Goal: Transaction & Acquisition: Book appointment/travel/reservation

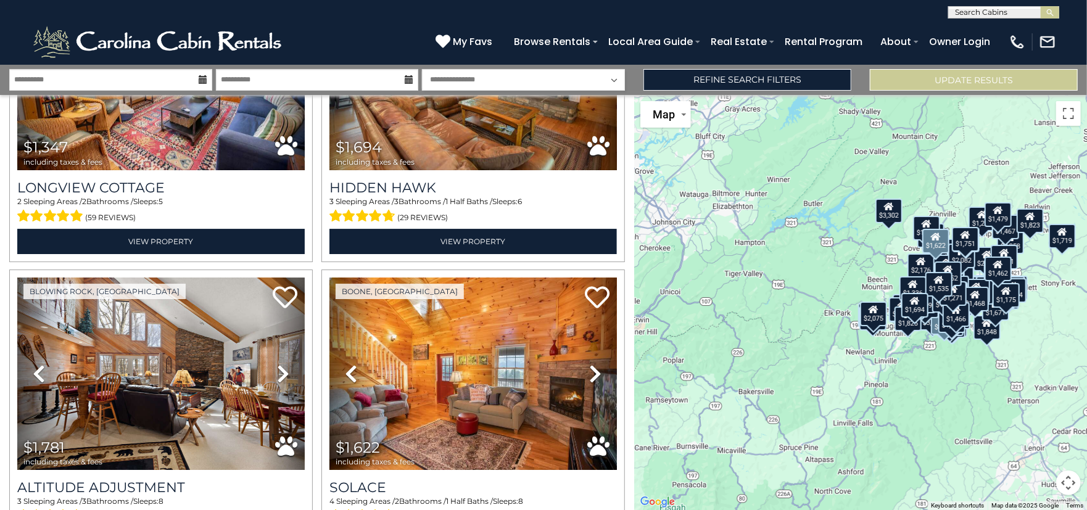
scroll to position [11215, 0]
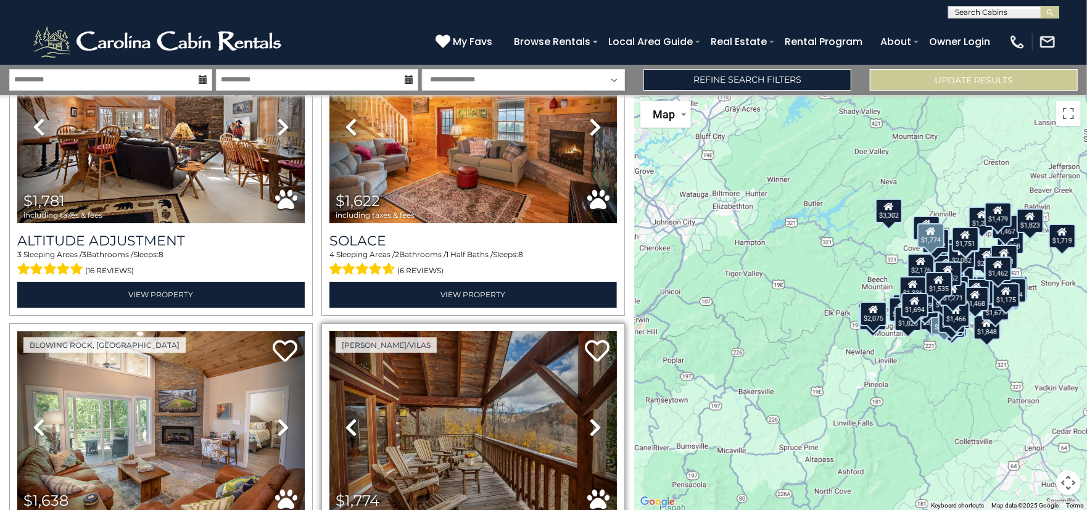
click at [589, 418] on icon at bounding box center [595, 428] width 12 height 20
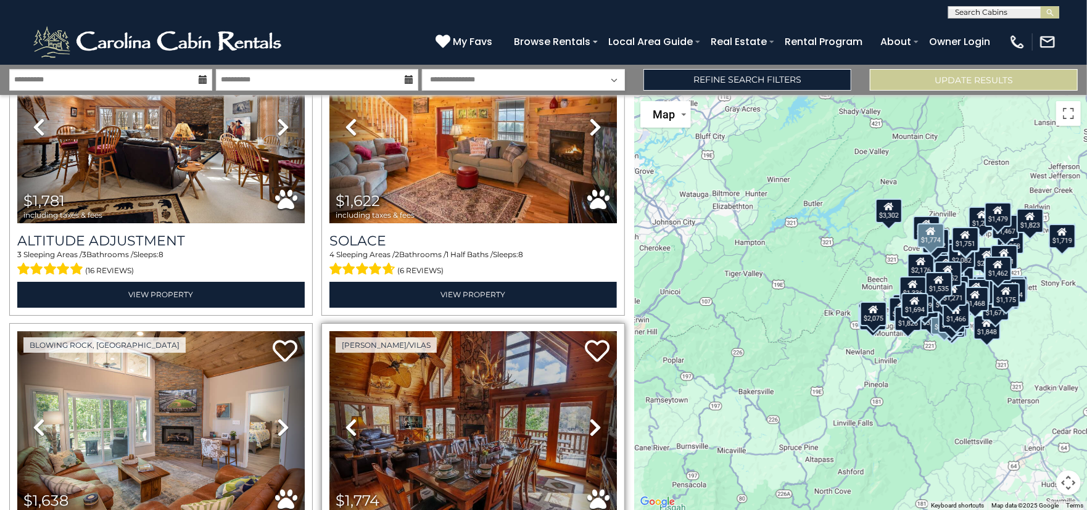
click at [589, 418] on icon at bounding box center [595, 428] width 12 height 20
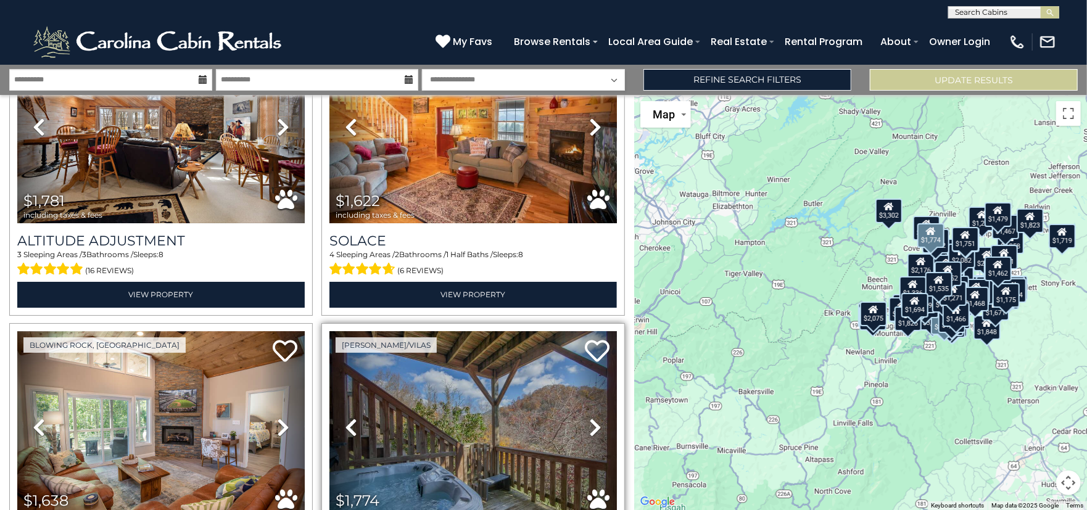
click at [589, 418] on icon at bounding box center [595, 428] width 12 height 20
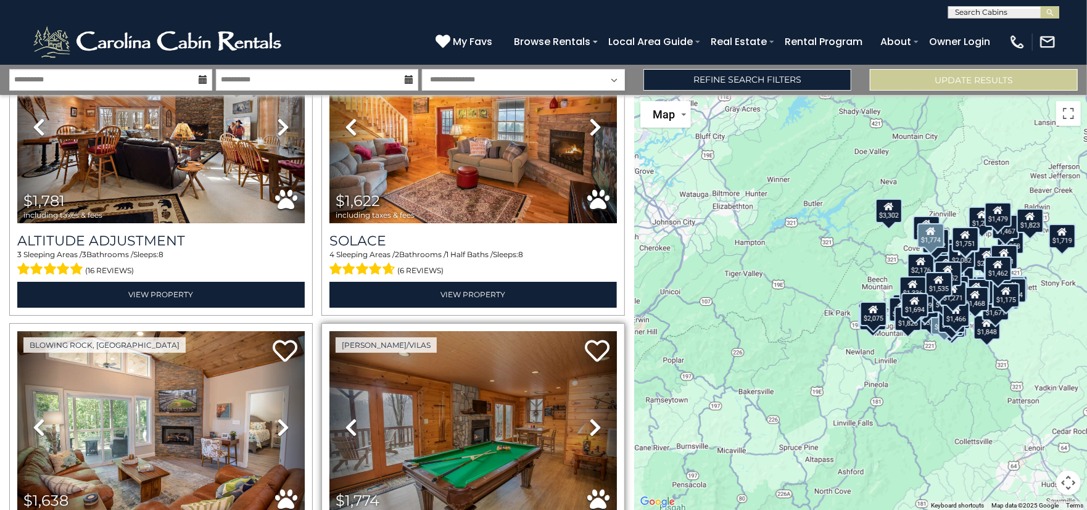
click at [589, 418] on icon at bounding box center [595, 428] width 12 height 20
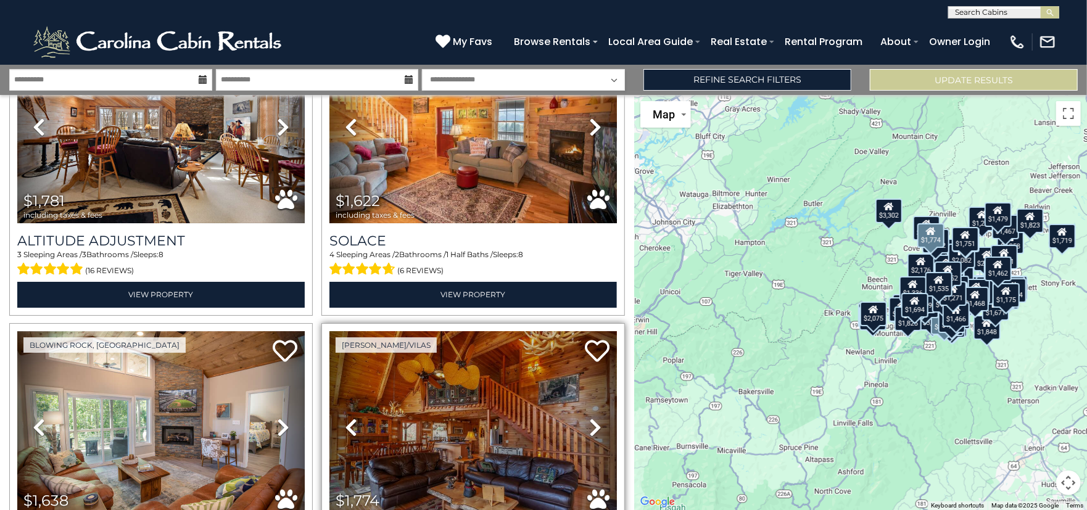
click at [589, 418] on icon at bounding box center [595, 428] width 12 height 20
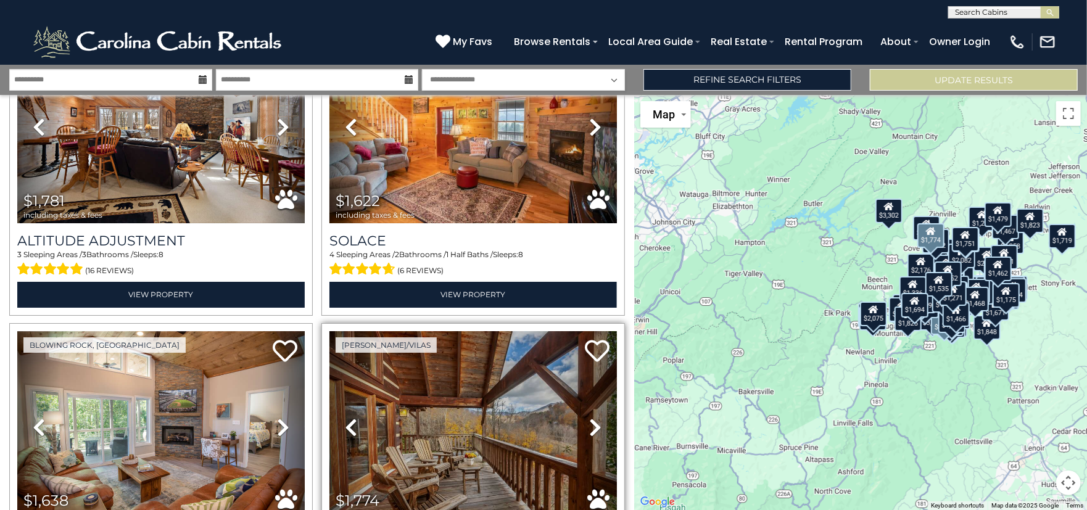
click at [589, 418] on icon at bounding box center [595, 428] width 12 height 20
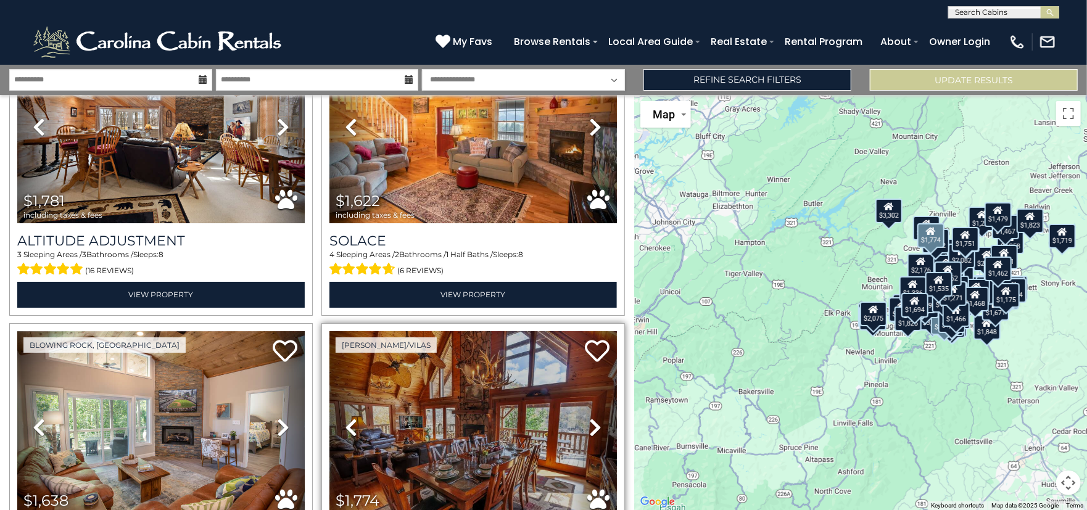
click at [589, 418] on icon at bounding box center [595, 428] width 12 height 20
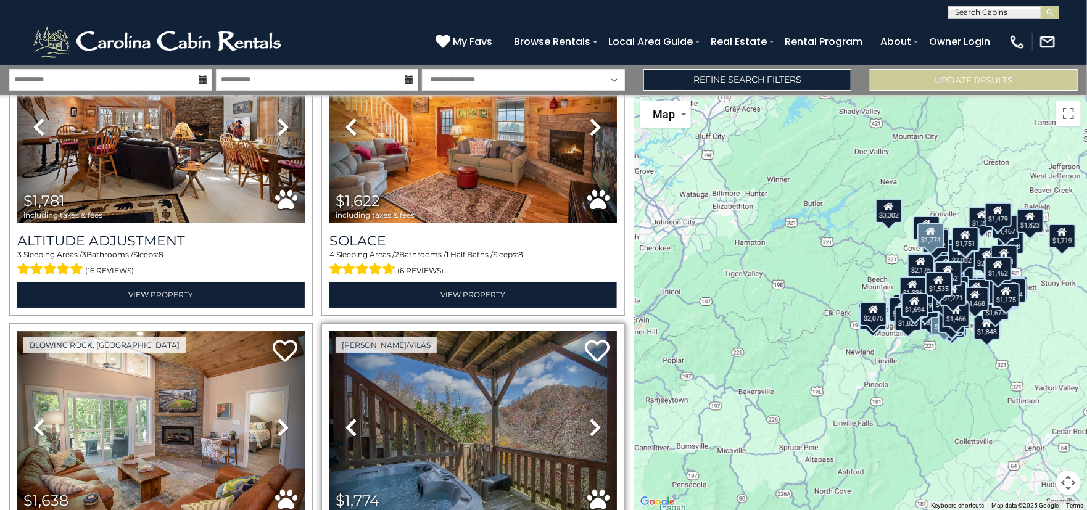
click at [589, 418] on icon at bounding box center [595, 428] width 12 height 20
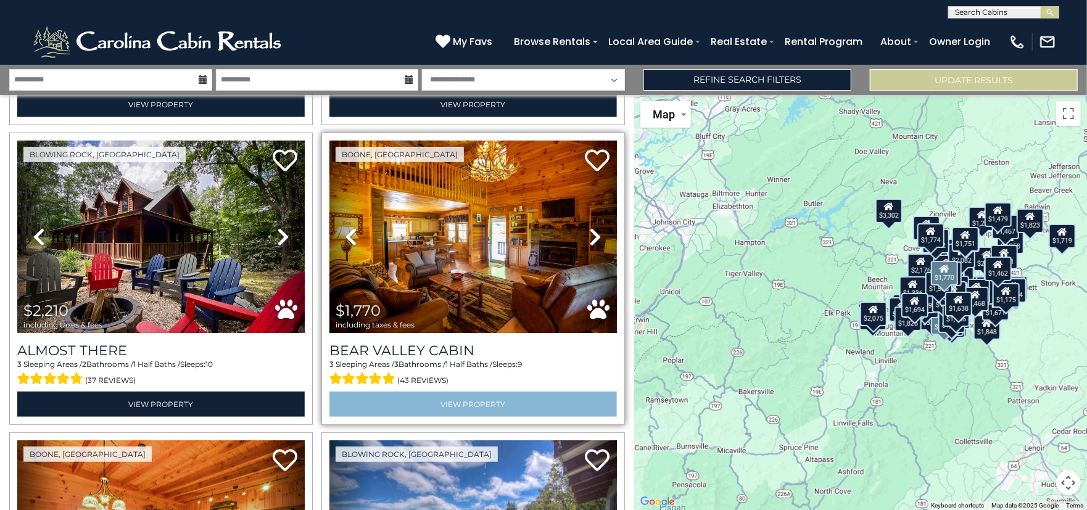
scroll to position [11770, 0]
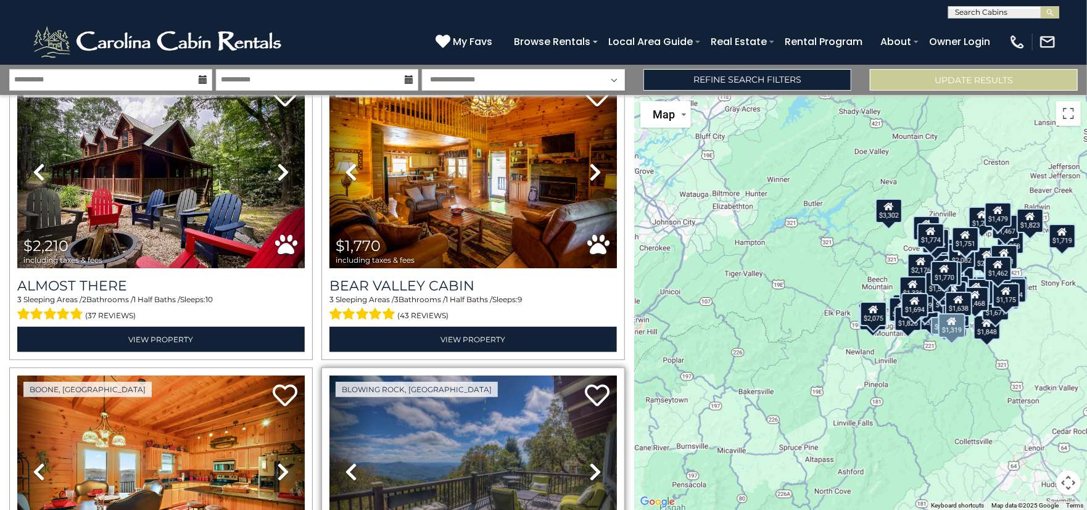
click at [589, 462] on icon at bounding box center [595, 472] width 12 height 20
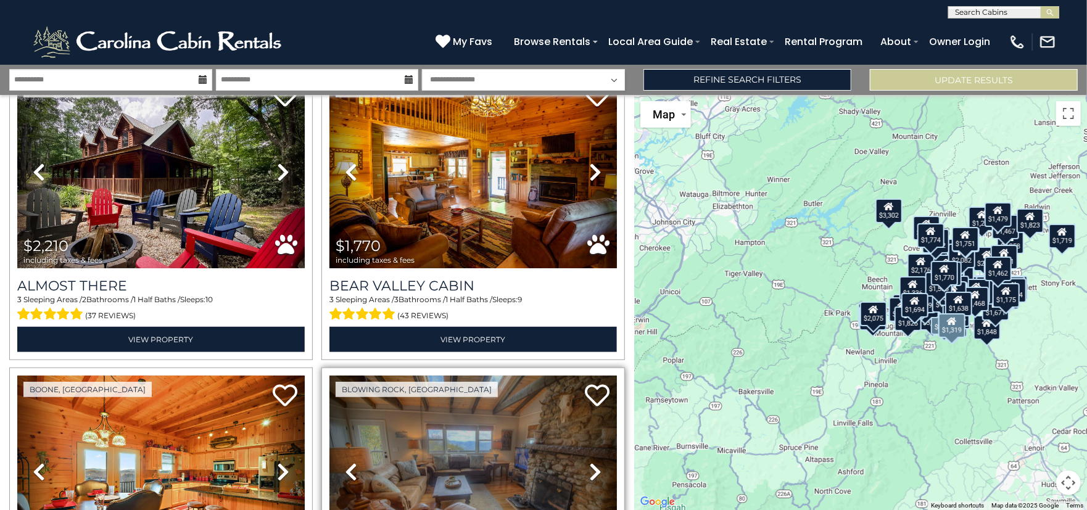
click at [589, 462] on icon at bounding box center [595, 472] width 12 height 20
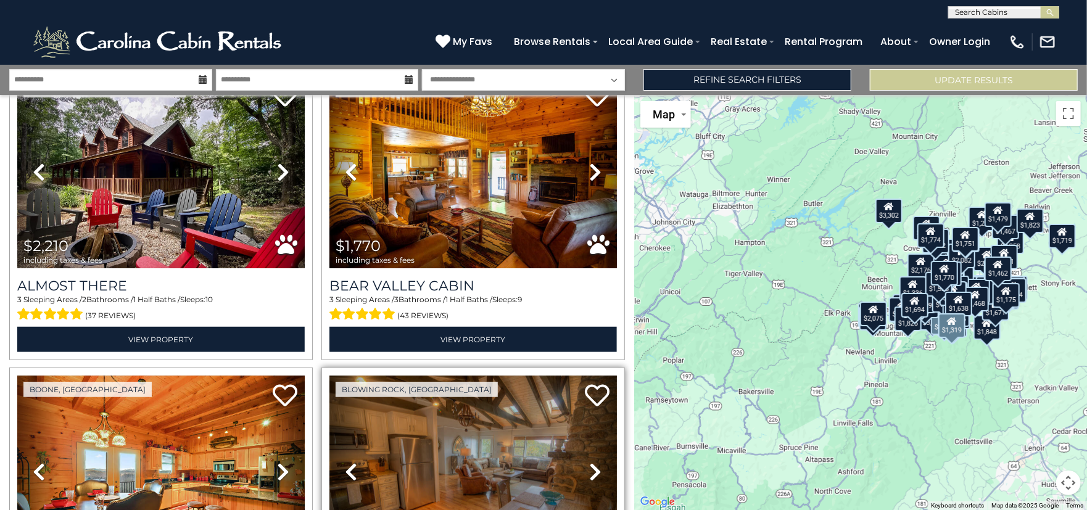
click at [589, 462] on icon at bounding box center [595, 472] width 12 height 20
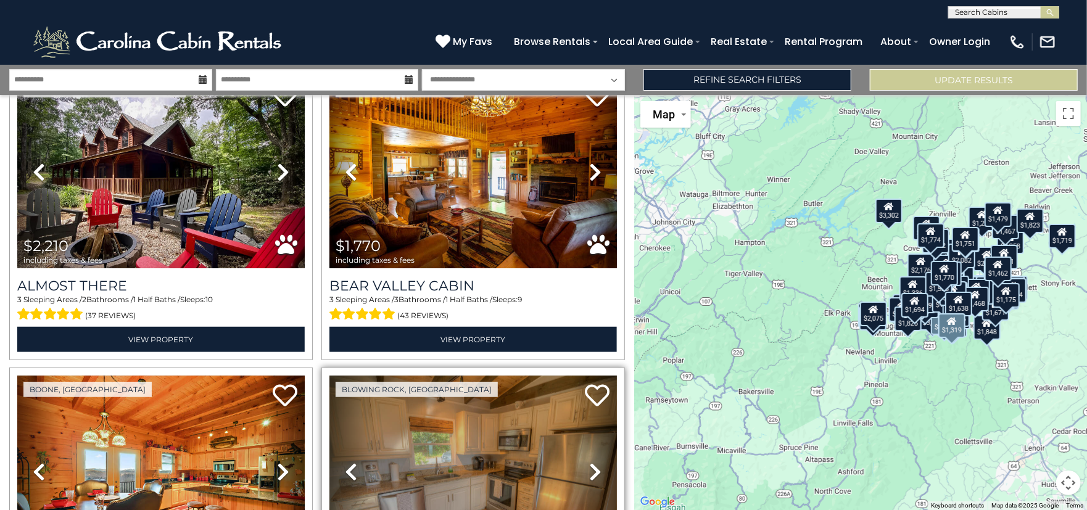
click at [589, 462] on icon at bounding box center [595, 472] width 12 height 20
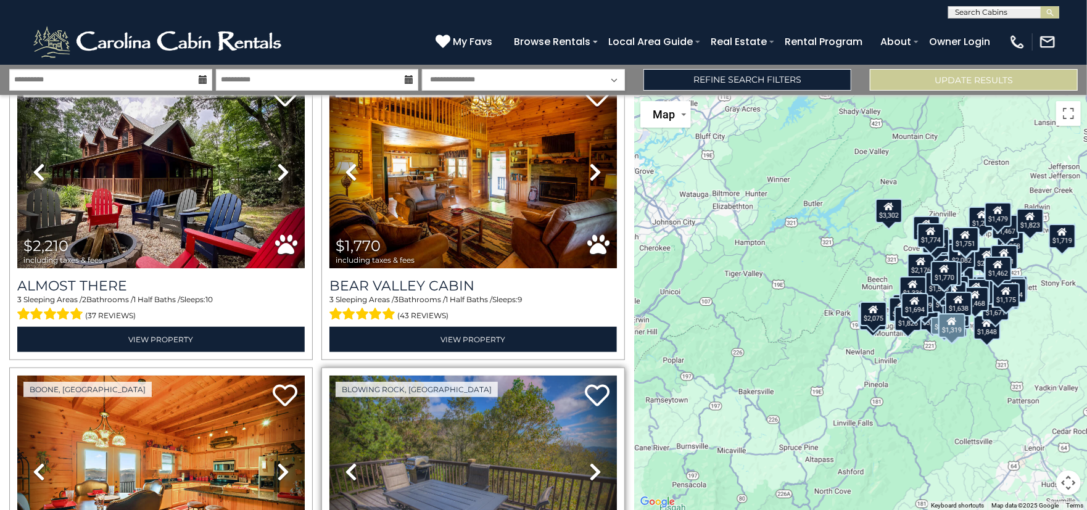
click at [589, 462] on icon at bounding box center [595, 472] width 12 height 20
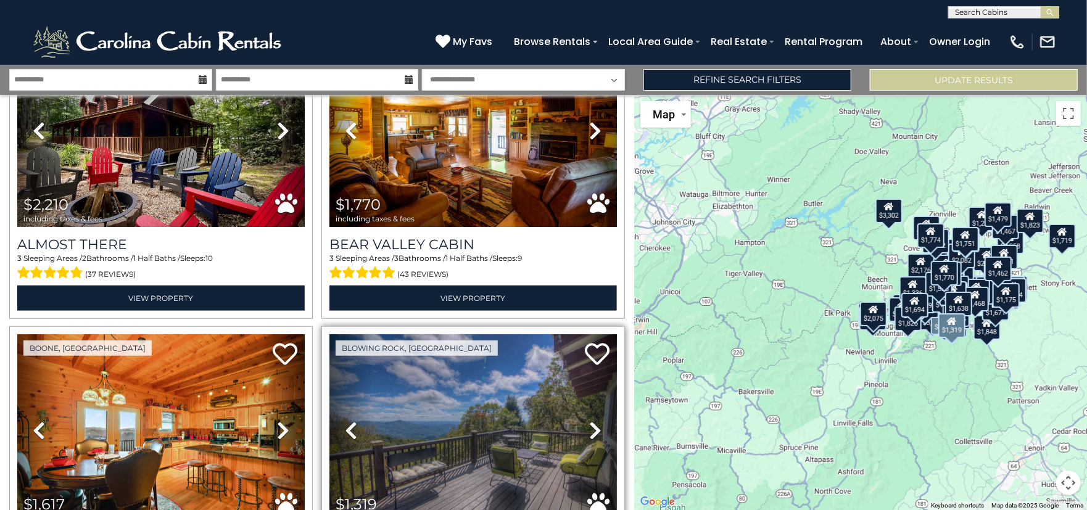
scroll to position [11832, 0]
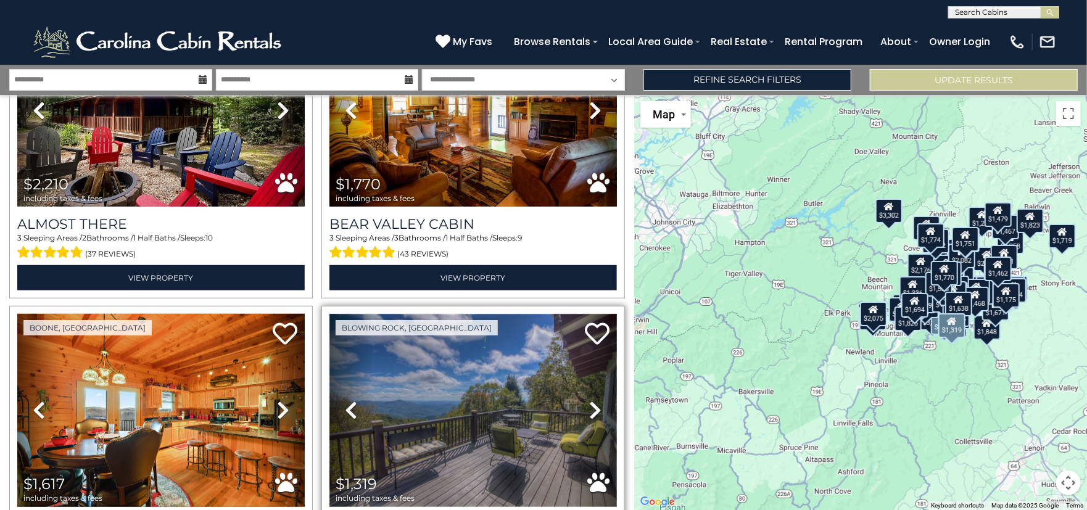
click at [490, 321] on img at bounding box center [472, 410] width 287 height 192
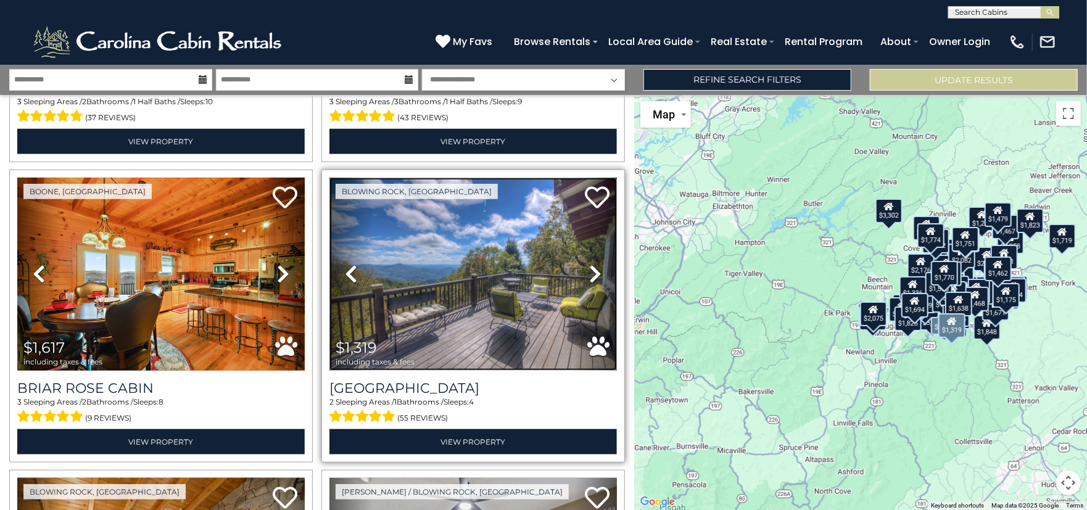
scroll to position [12140, 0]
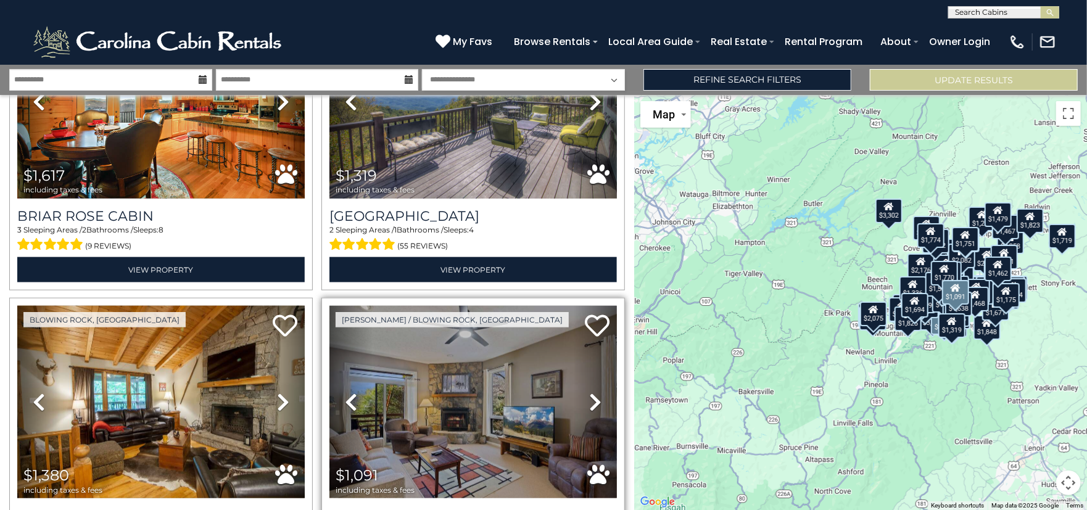
click at [595, 392] on icon at bounding box center [595, 402] width 12 height 20
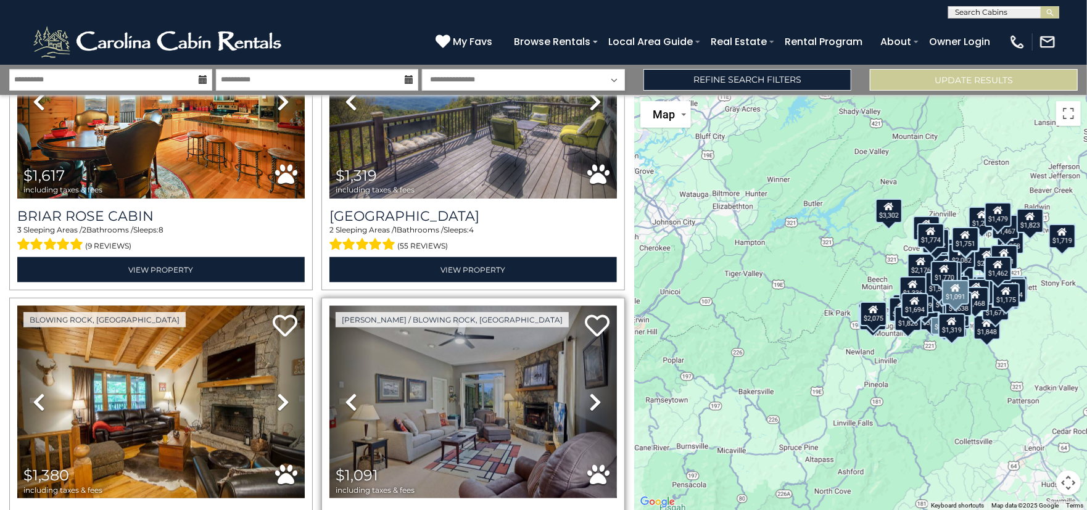
click at [589, 392] on icon at bounding box center [595, 402] width 12 height 20
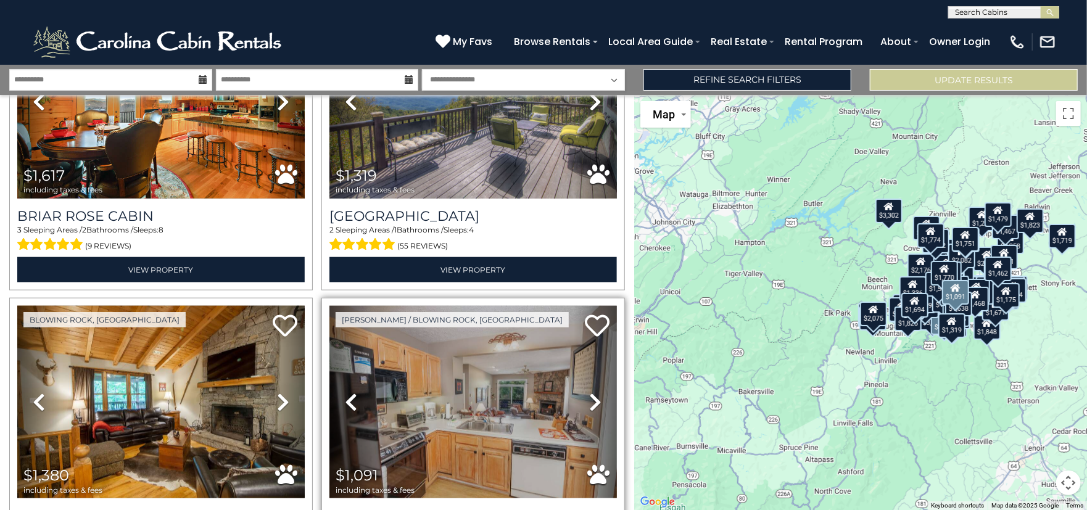
click at [589, 392] on icon at bounding box center [595, 402] width 12 height 20
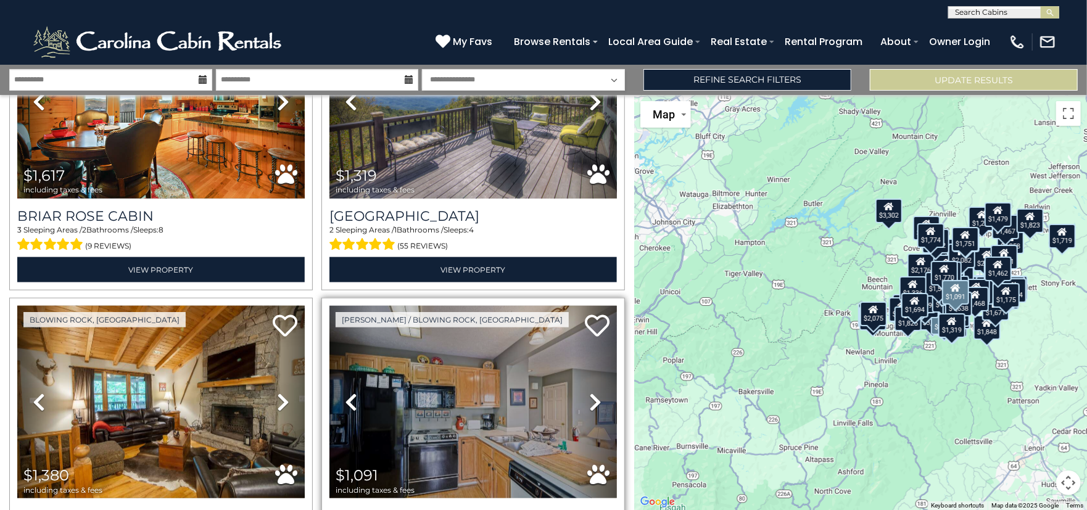
click at [589, 392] on icon at bounding box center [595, 402] width 12 height 20
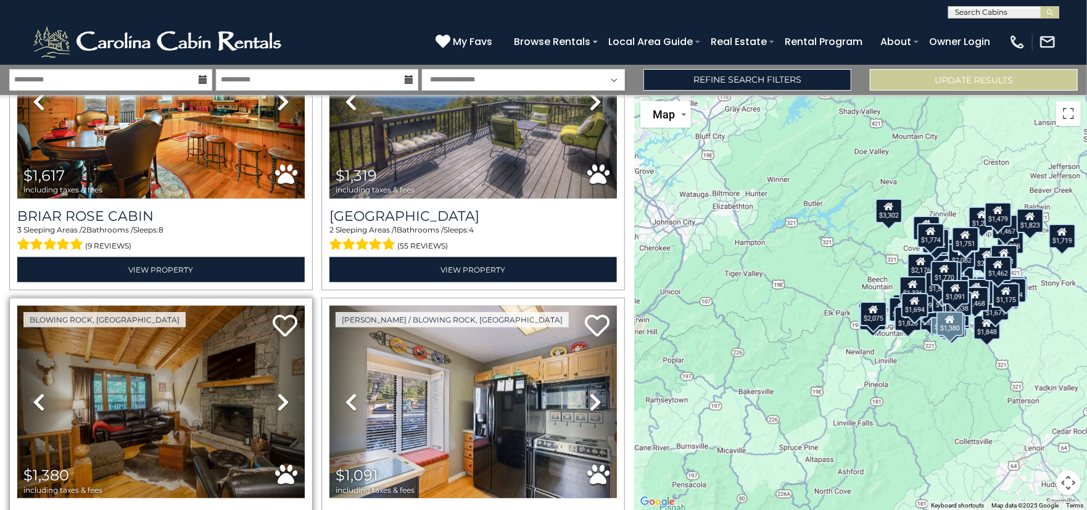
click at [278, 392] on icon at bounding box center [283, 402] width 12 height 20
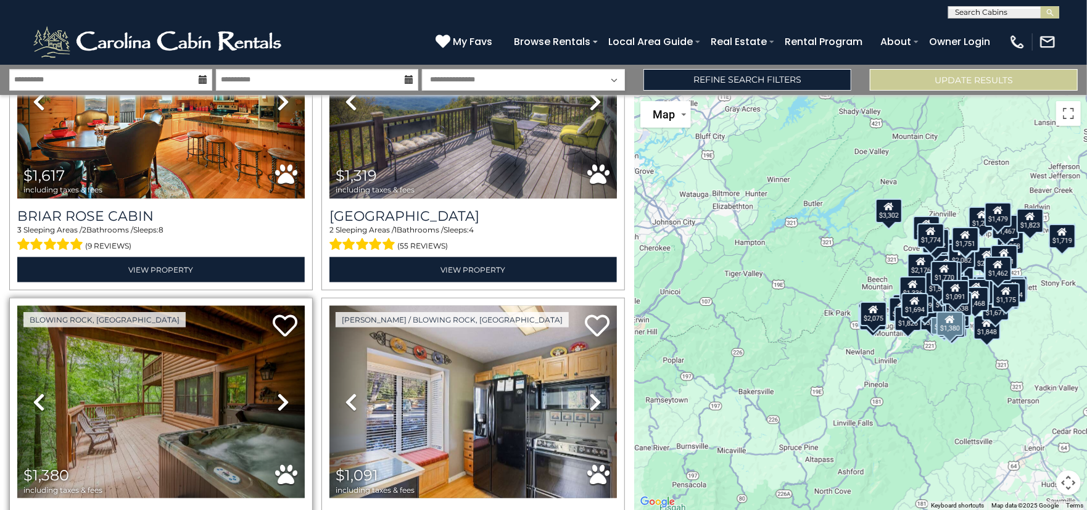
click at [278, 392] on icon at bounding box center [283, 402] width 12 height 20
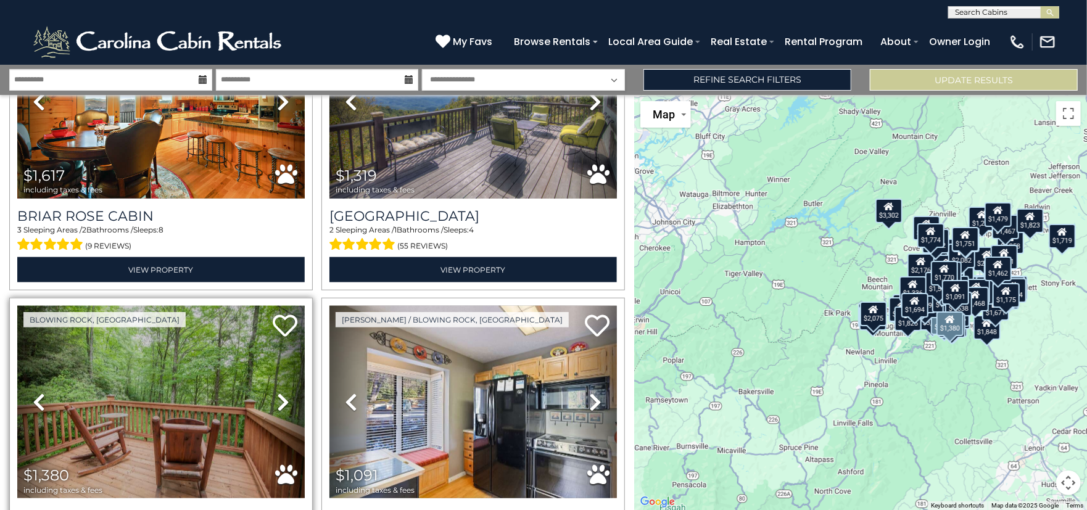
click at [278, 392] on icon at bounding box center [283, 402] width 12 height 20
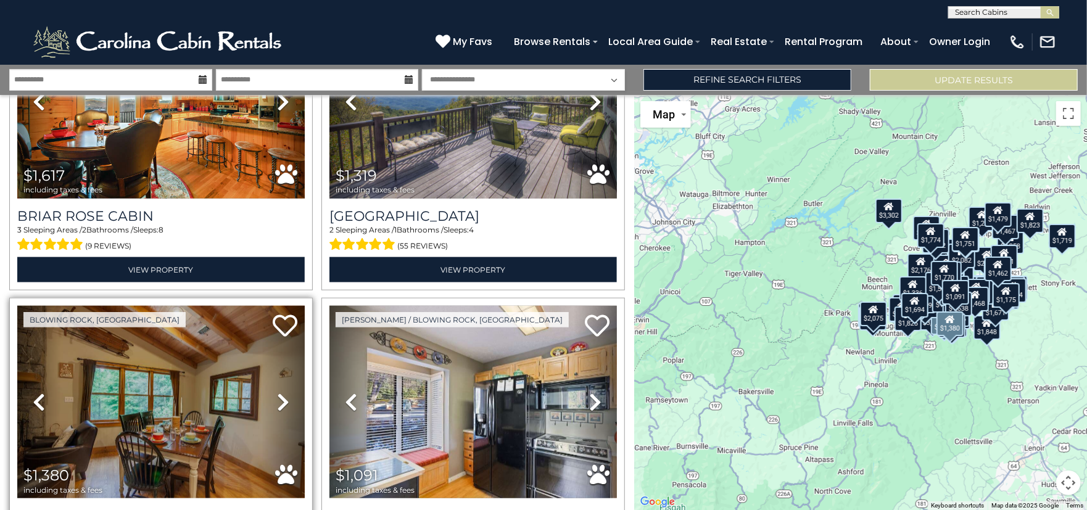
click at [278, 392] on icon at bounding box center [283, 402] width 12 height 20
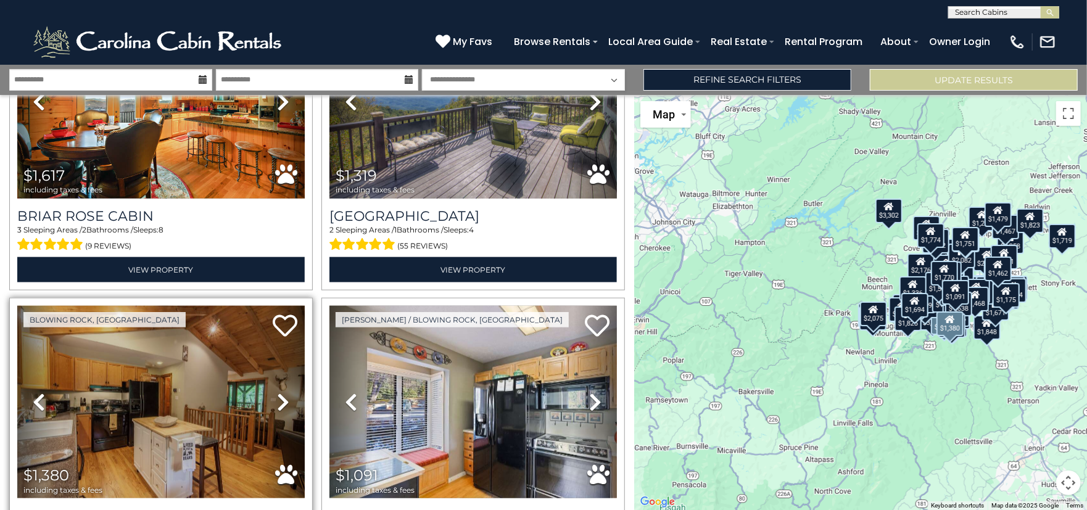
click at [278, 392] on icon at bounding box center [283, 402] width 12 height 20
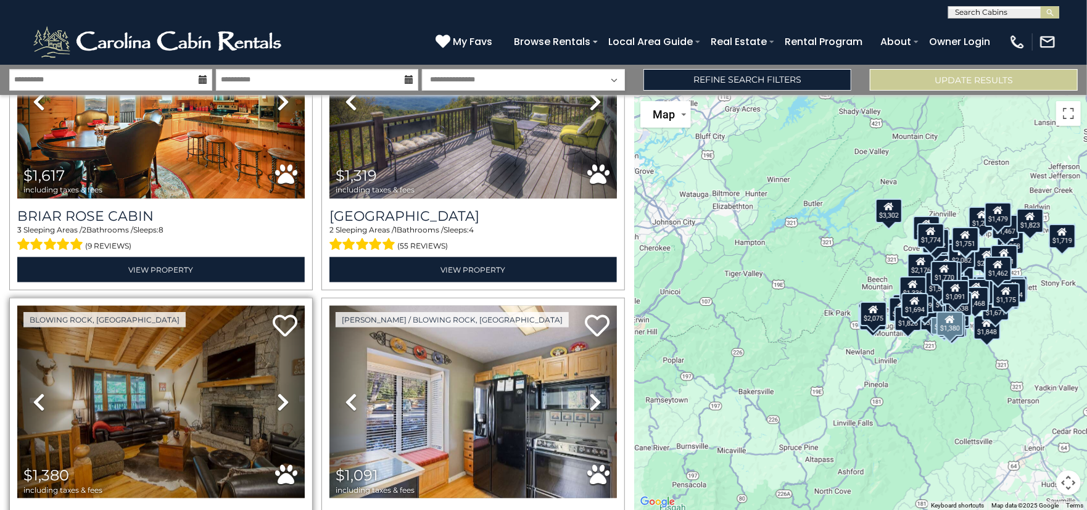
click at [278, 392] on icon at bounding box center [283, 402] width 12 height 20
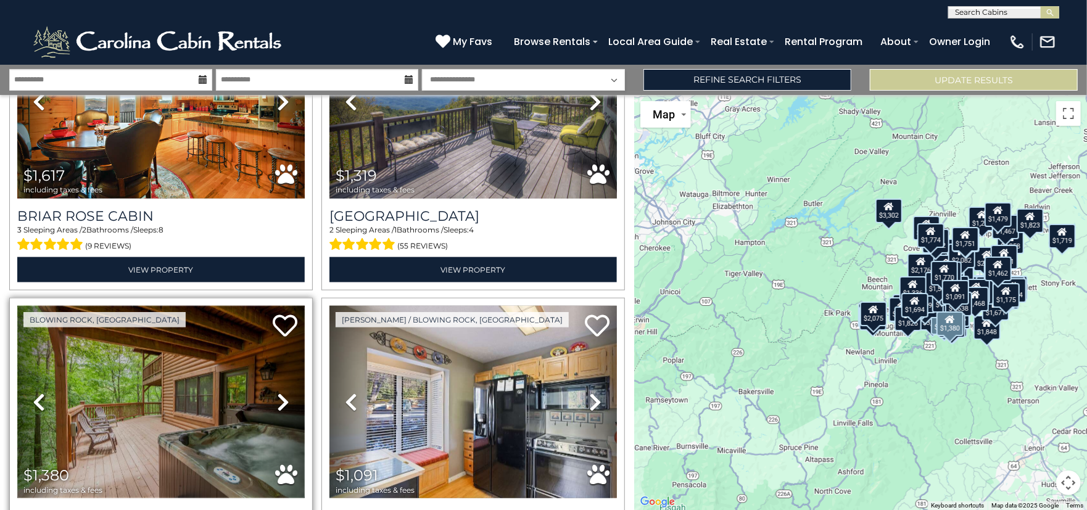
click at [190, 306] on img at bounding box center [160, 402] width 287 height 192
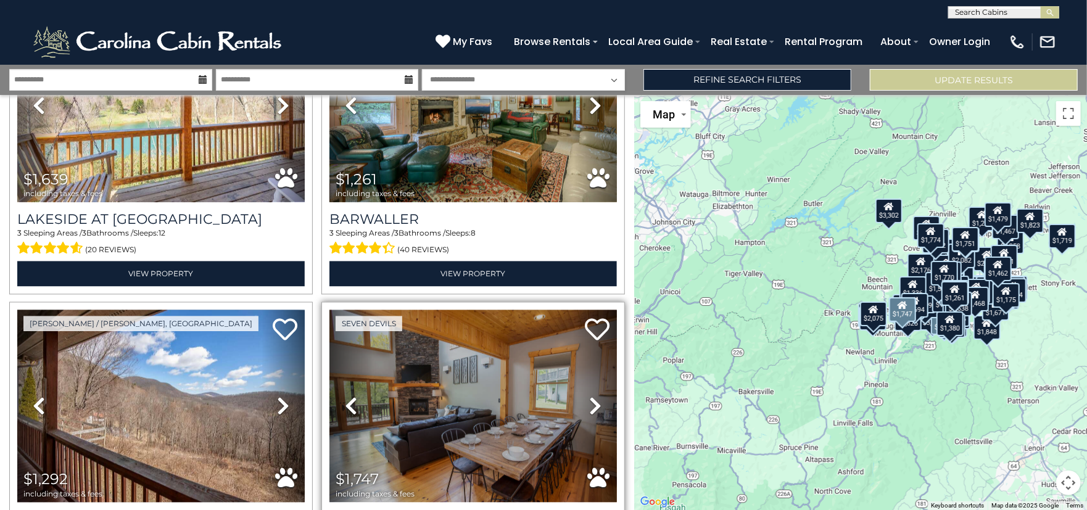
scroll to position [12757, 0]
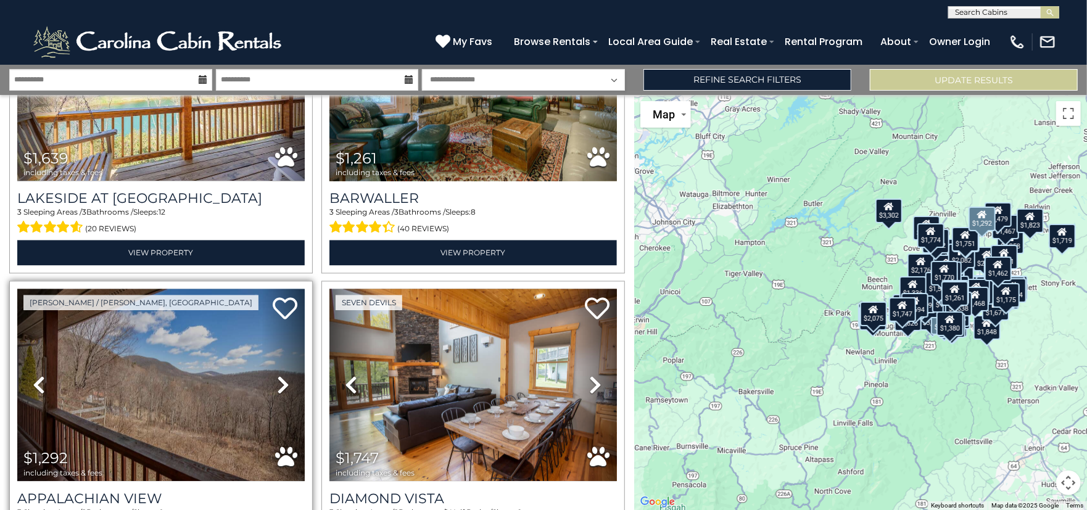
click at [277, 376] on icon at bounding box center [283, 386] width 12 height 20
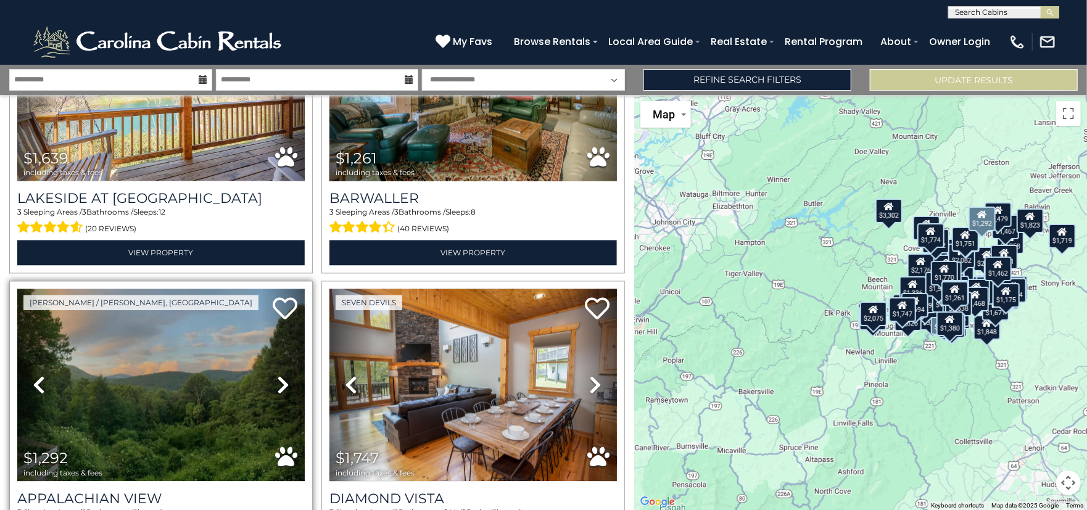
click at [277, 376] on icon at bounding box center [283, 386] width 12 height 20
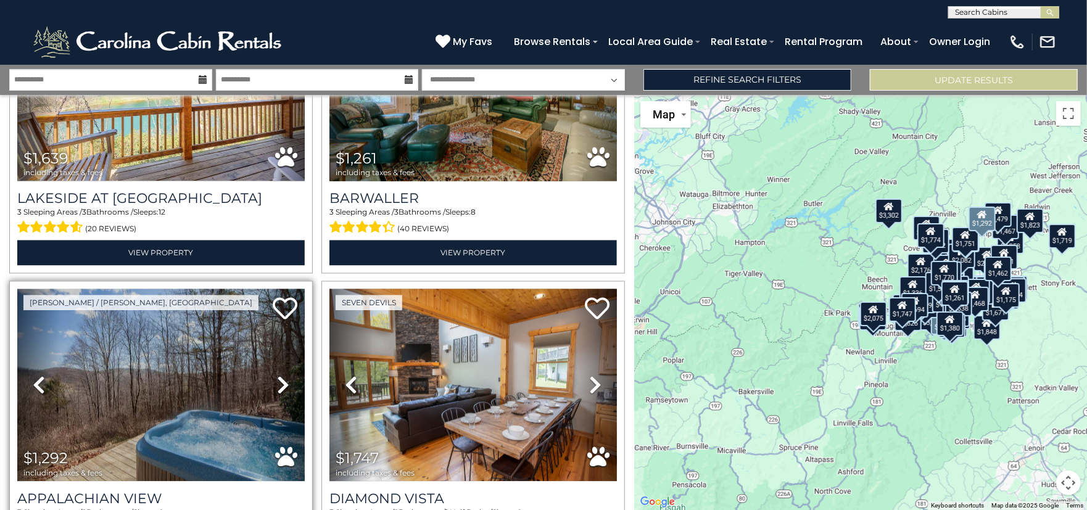
click at [277, 376] on icon at bounding box center [283, 386] width 12 height 20
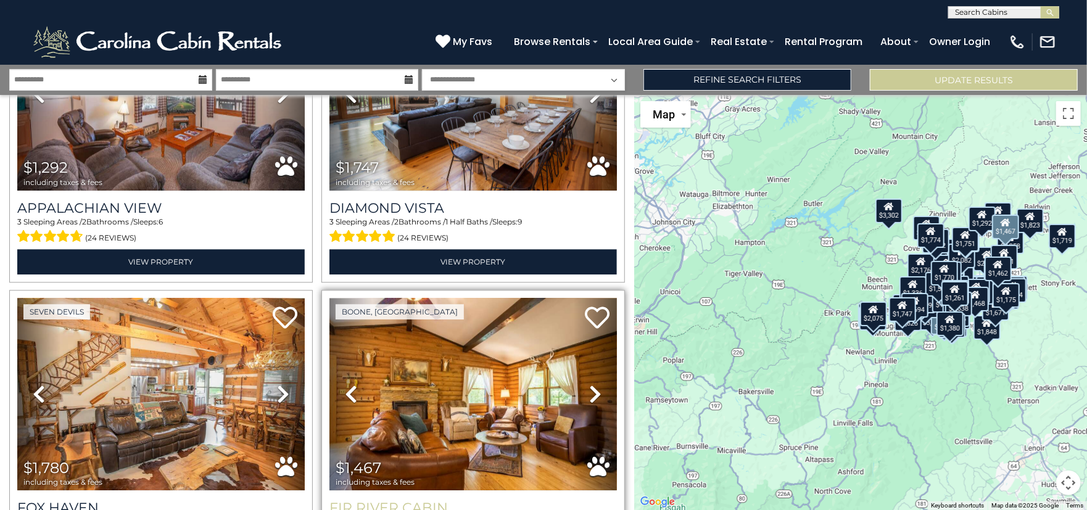
scroll to position [13090, 0]
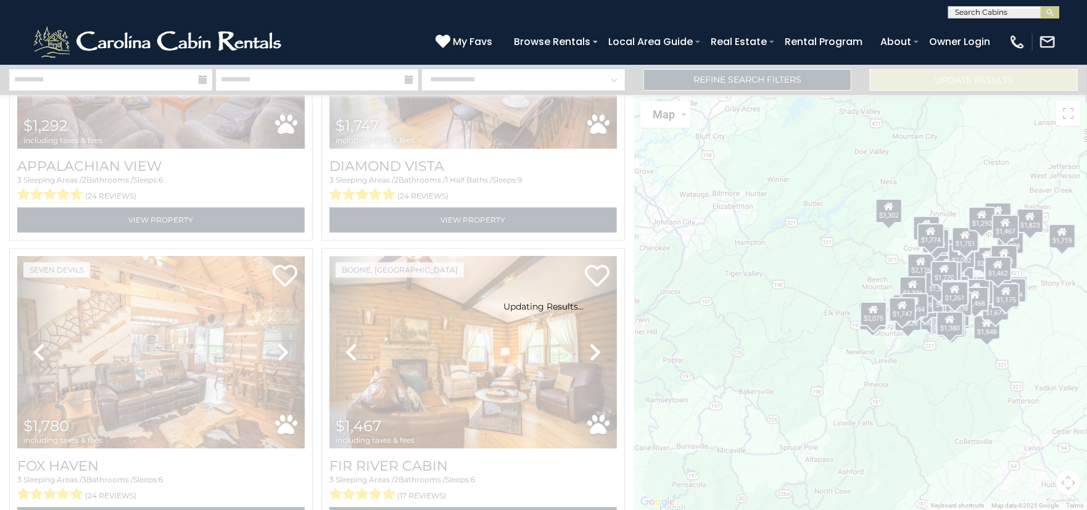
scroll to position [13072, 0]
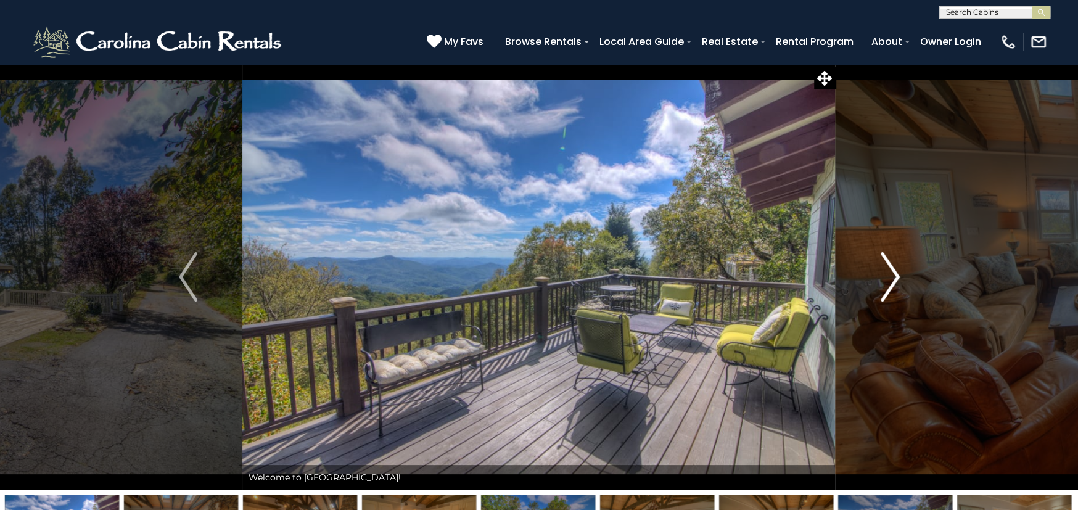
click at [886, 271] on img "Next" at bounding box center [890, 276] width 19 height 49
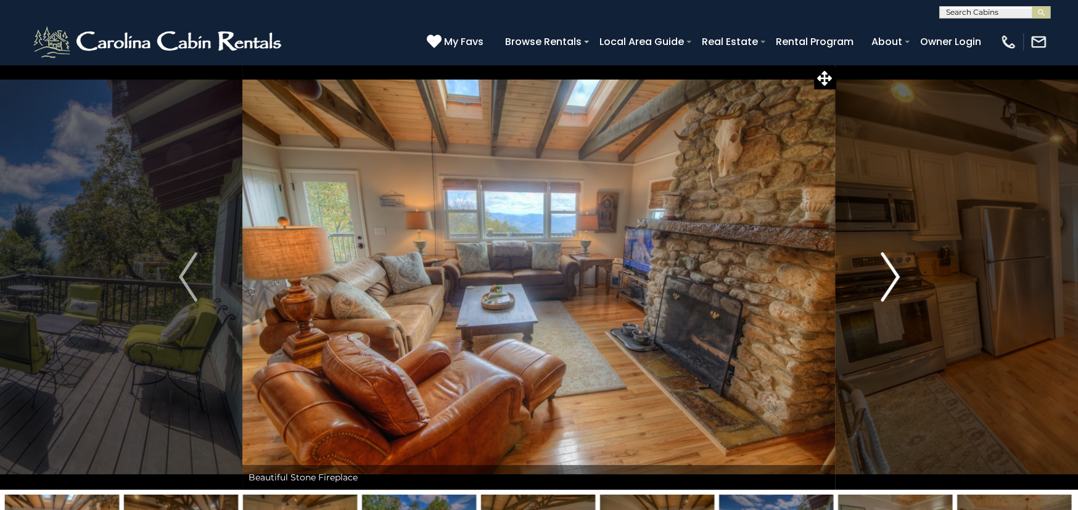
click at [891, 273] on img "Next" at bounding box center [890, 276] width 19 height 49
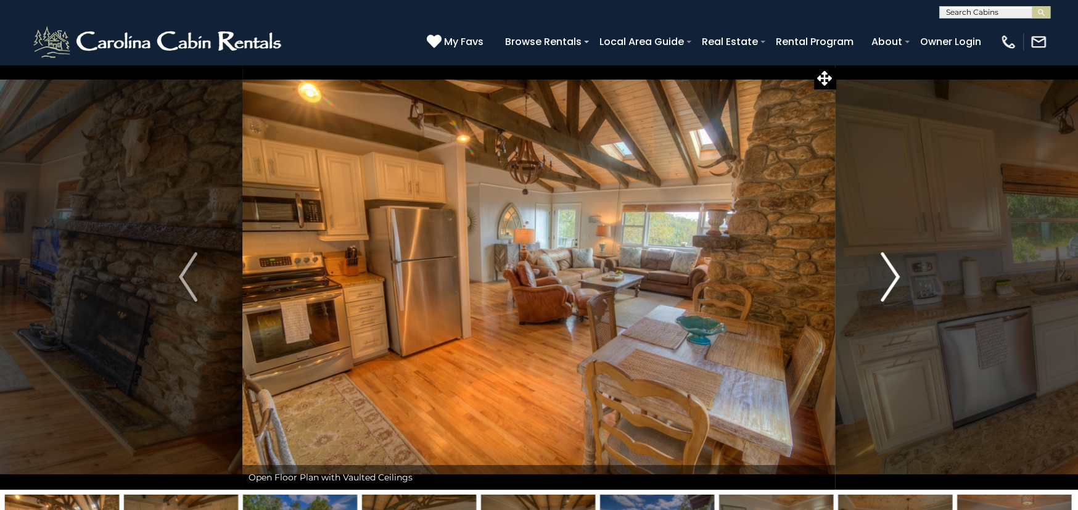
click at [891, 273] on img "Next" at bounding box center [890, 276] width 19 height 49
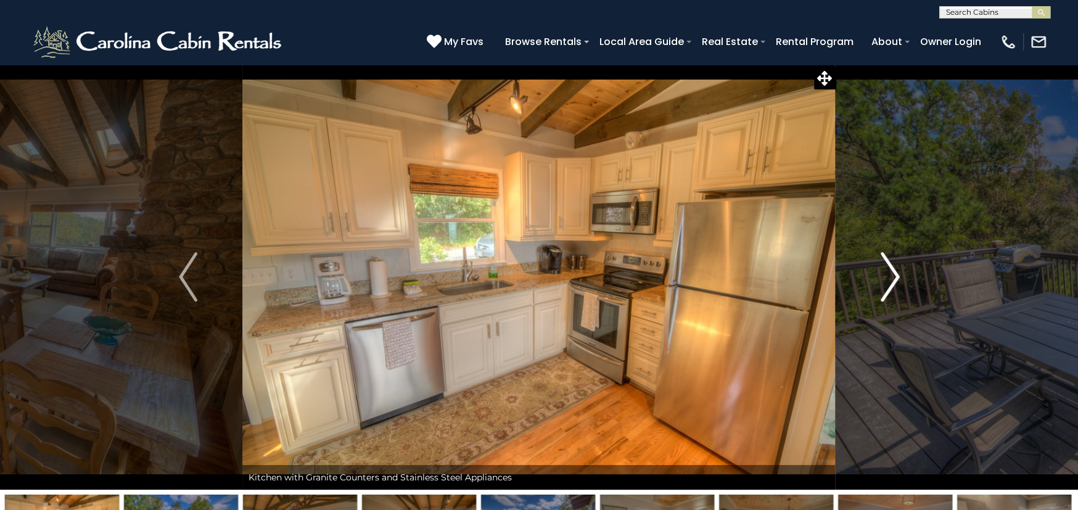
click at [891, 273] on img "Next" at bounding box center [890, 276] width 19 height 49
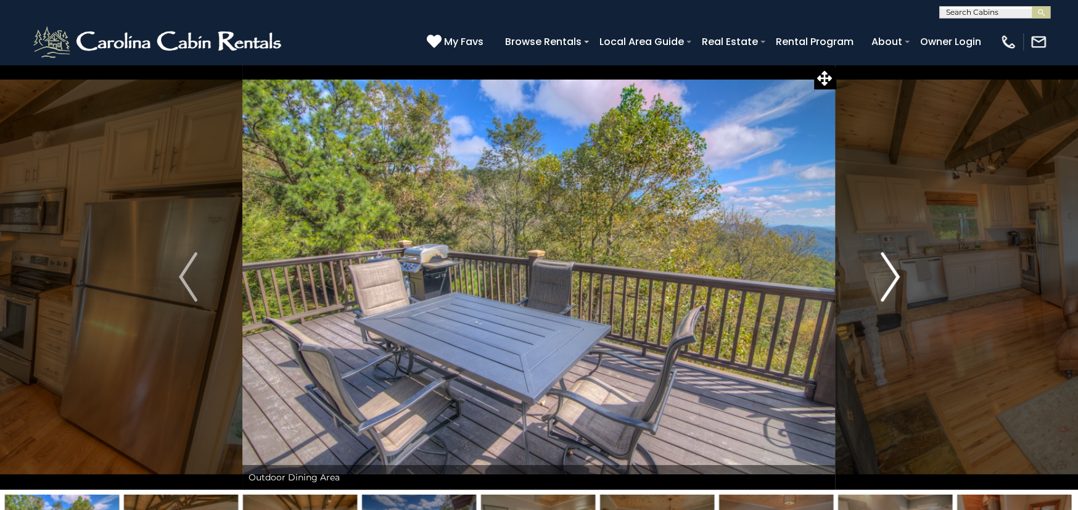
click at [891, 273] on img "Next" at bounding box center [890, 276] width 19 height 49
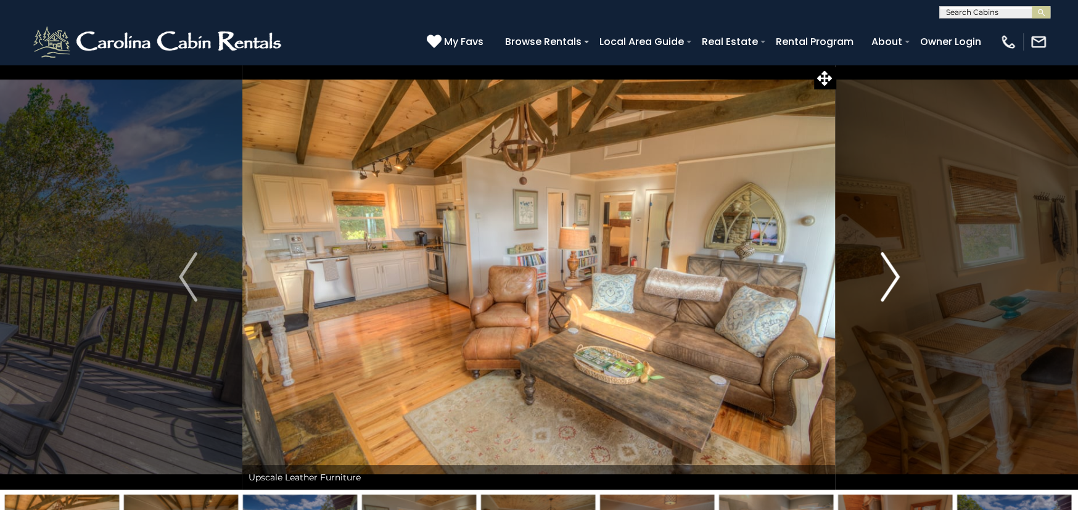
click at [891, 273] on img "Next" at bounding box center [890, 276] width 19 height 49
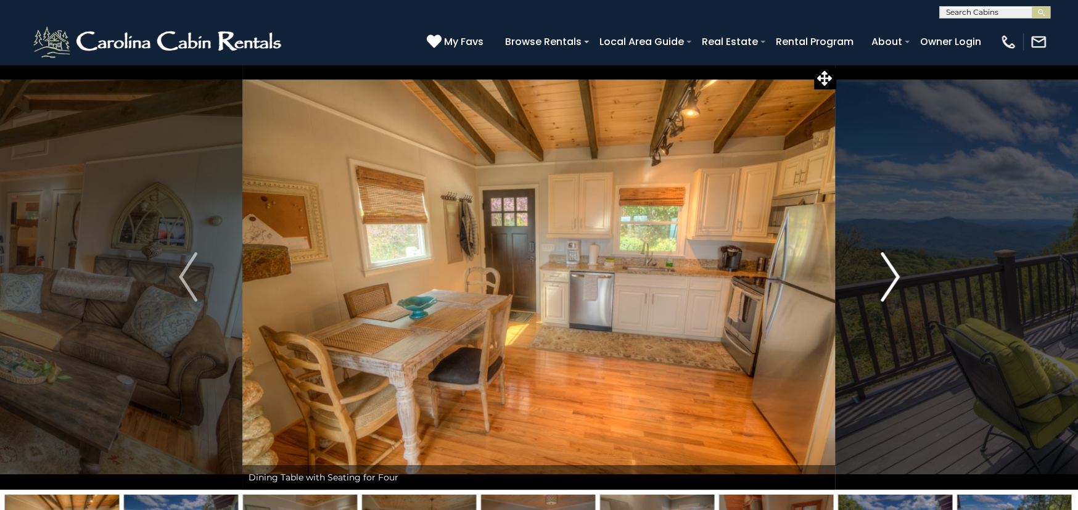
click at [891, 273] on img "Next" at bounding box center [890, 276] width 19 height 49
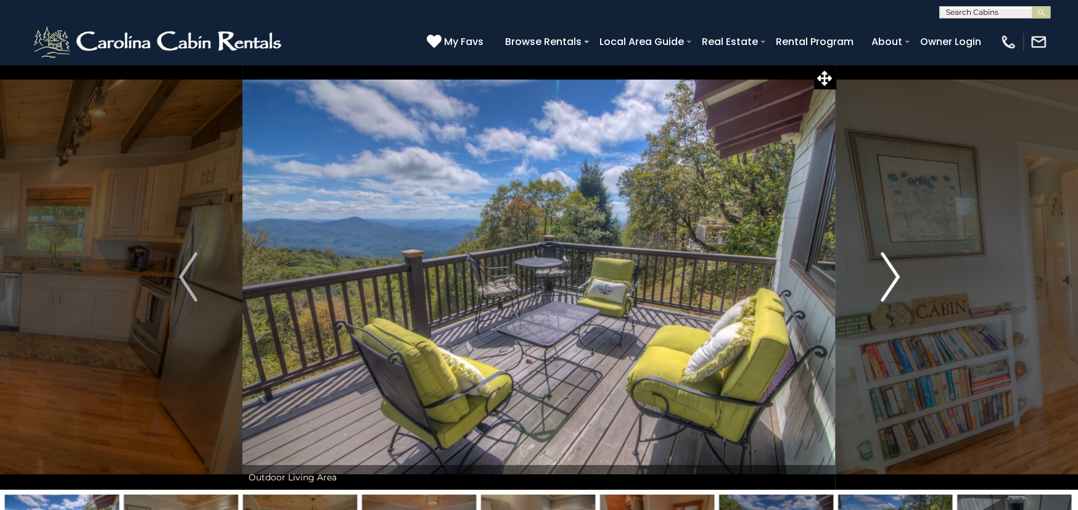
click at [891, 273] on img "Next" at bounding box center [890, 276] width 19 height 49
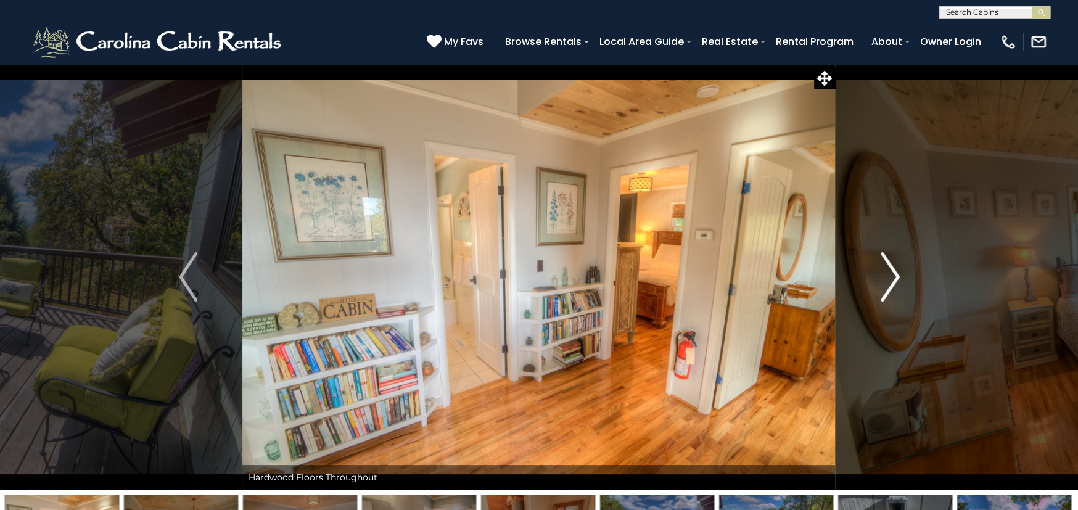
click at [891, 273] on img "Next" at bounding box center [890, 276] width 19 height 49
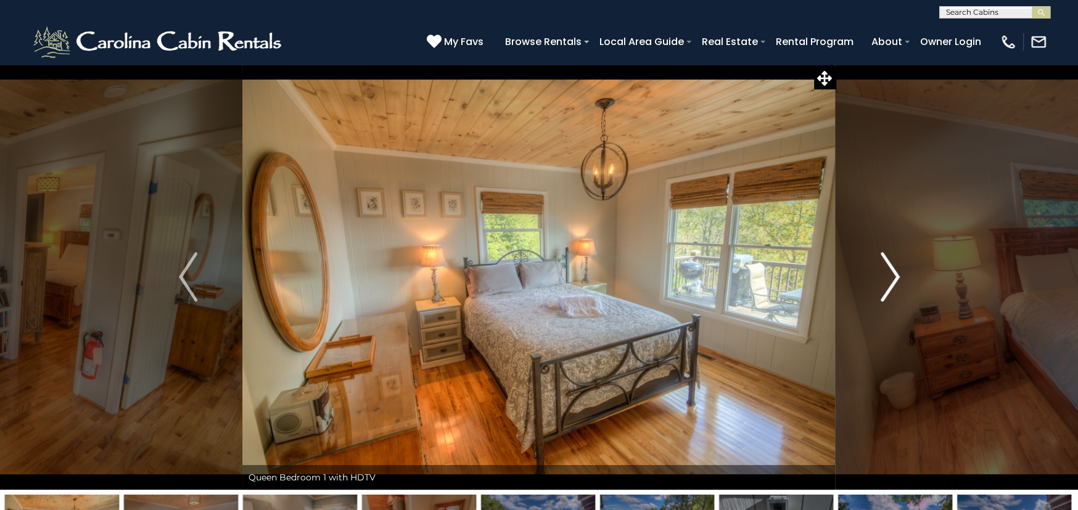
click at [891, 273] on img "Next" at bounding box center [890, 276] width 19 height 49
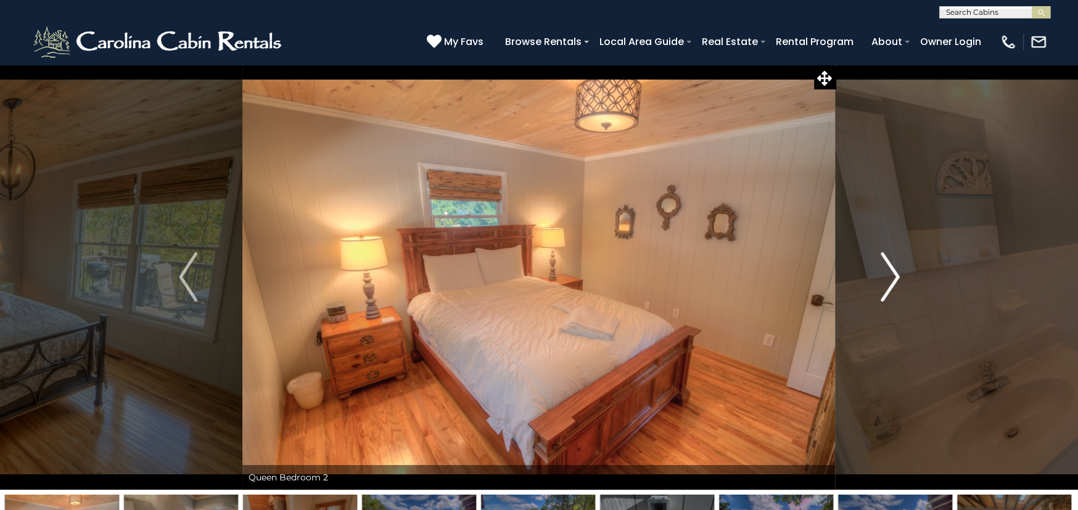
click at [891, 273] on img "Next" at bounding box center [890, 276] width 19 height 49
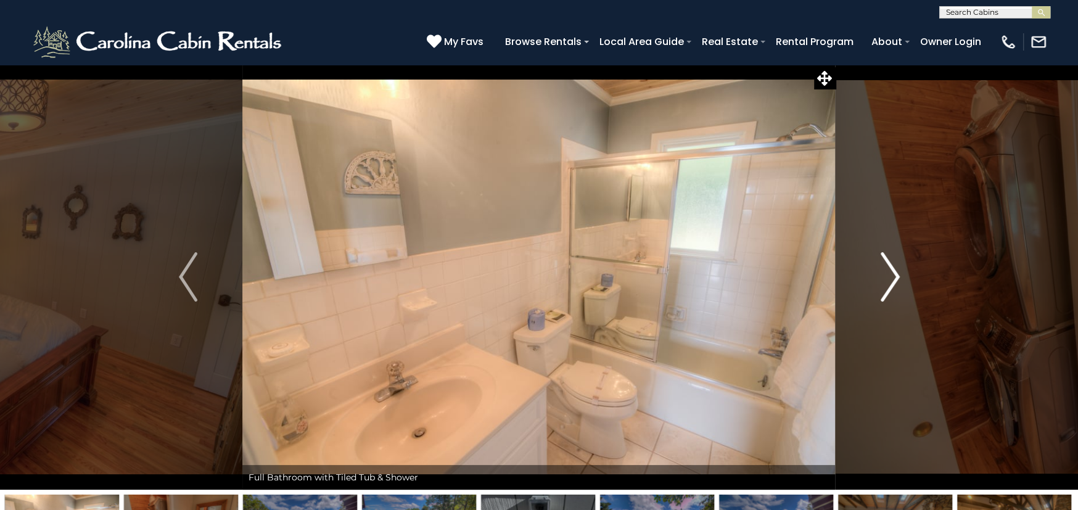
click at [891, 273] on img "Next" at bounding box center [890, 276] width 19 height 49
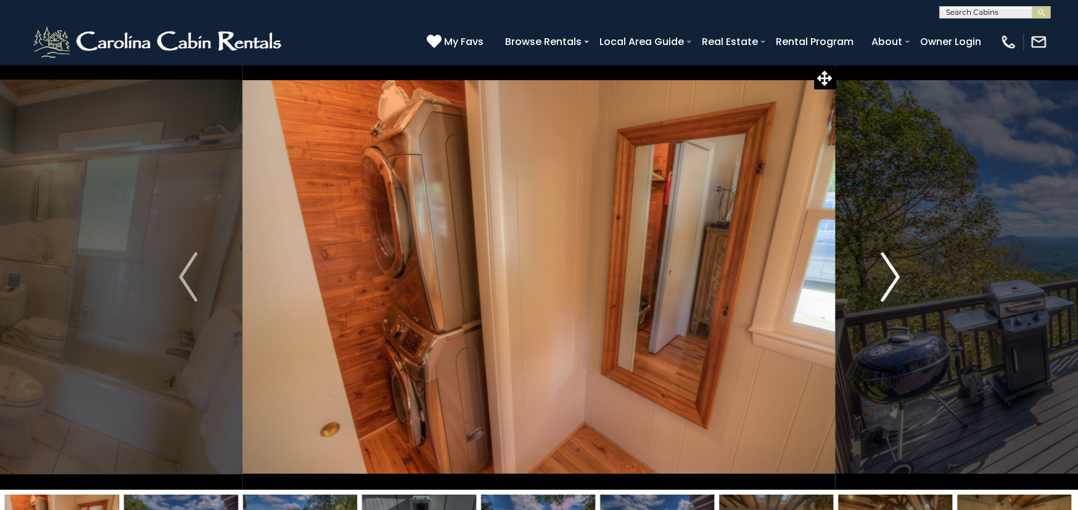
click at [891, 273] on img "Next" at bounding box center [890, 276] width 19 height 49
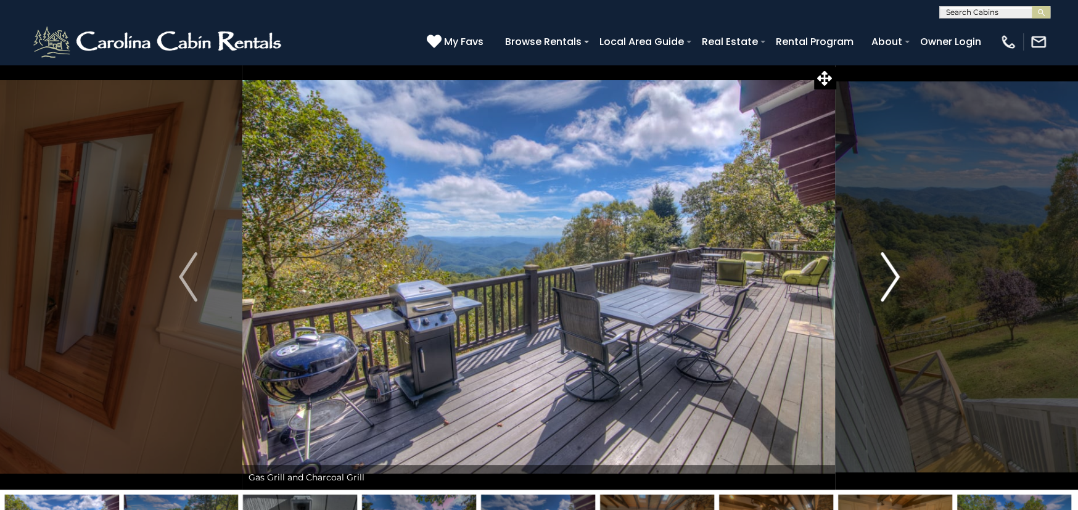
click at [891, 273] on img "Next" at bounding box center [890, 276] width 19 height 49
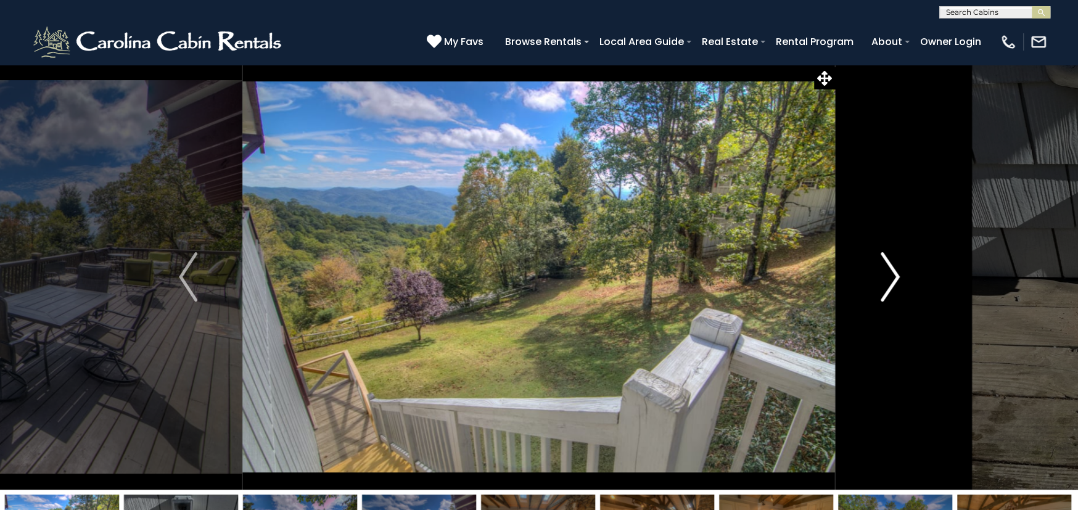
click at [891, 273] on img "Next" at bounding box center [890, 276] width 19 height 49
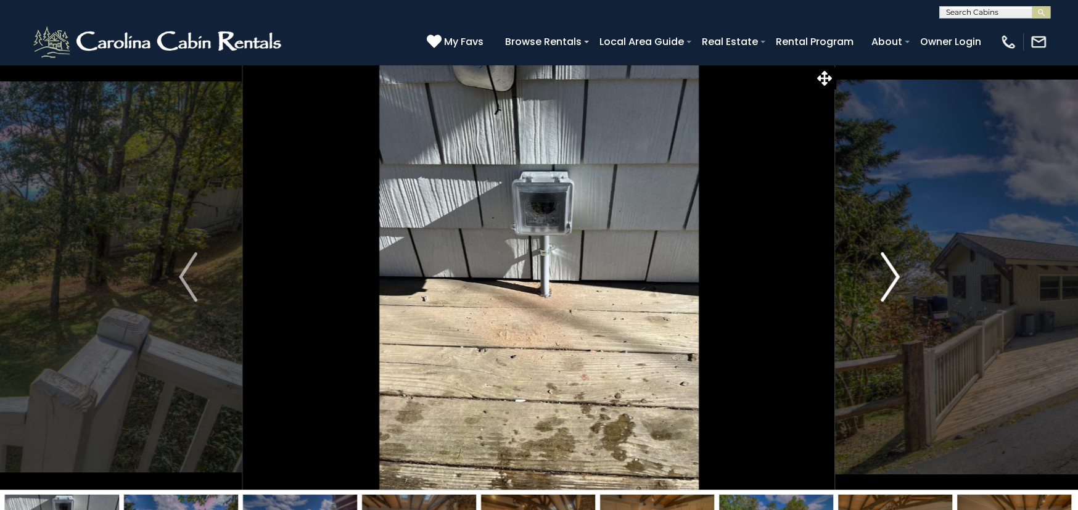
click at [891, 273] on img "Next" at bounding box center [890, 276] width 19 height 49
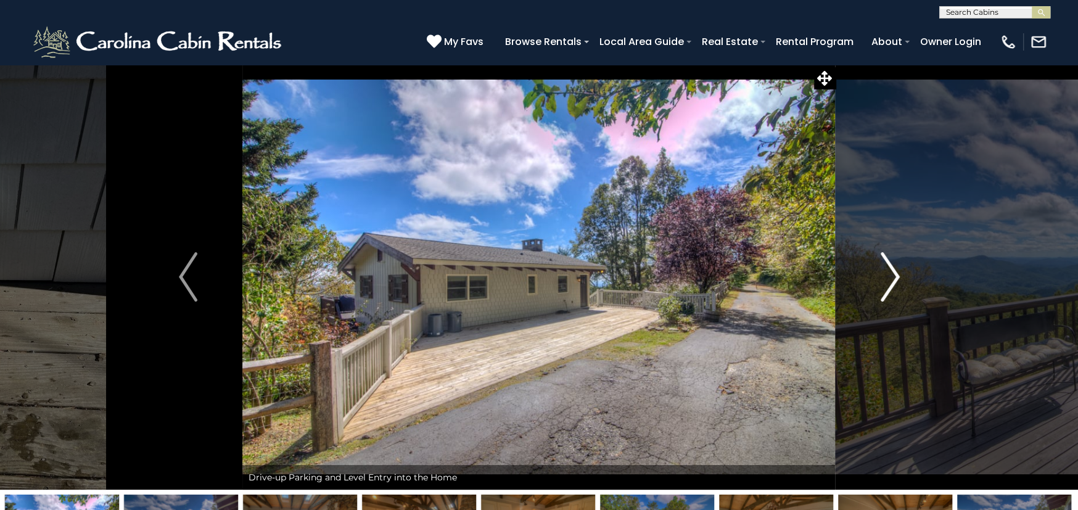
click at [891, 273] on img "Next" at bounding box center [890, 276] width 19 height 49
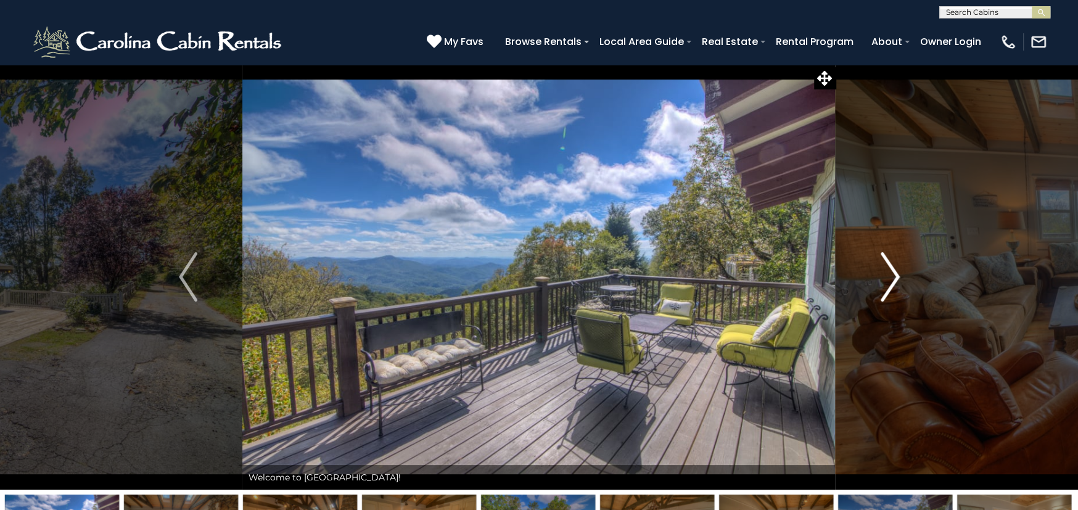
click at [891, 273] on img "Next" at bounding box center [890, 276] width 19 height 49
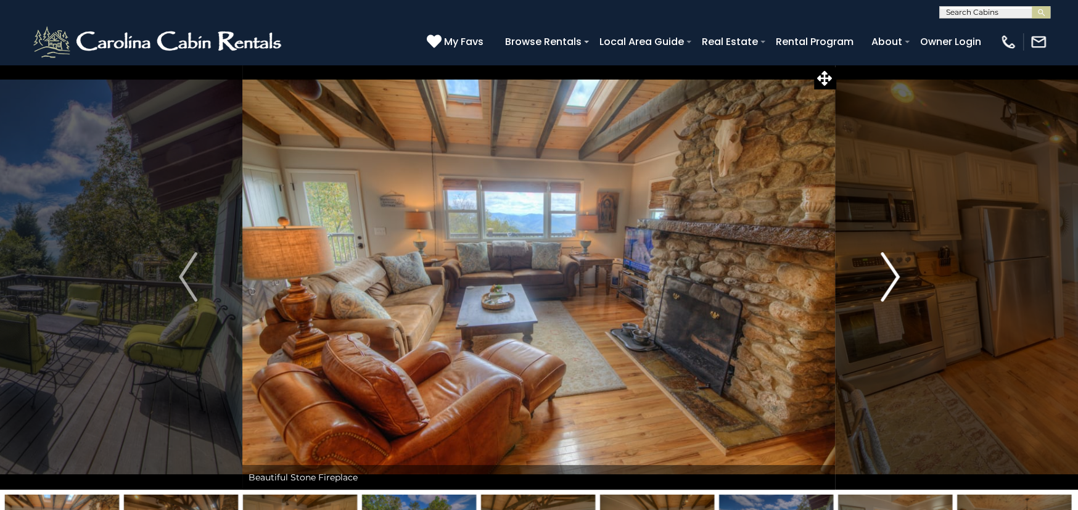
click at [891, 273] on img "Next" at bounding box center [890, 276] width 19 height 49
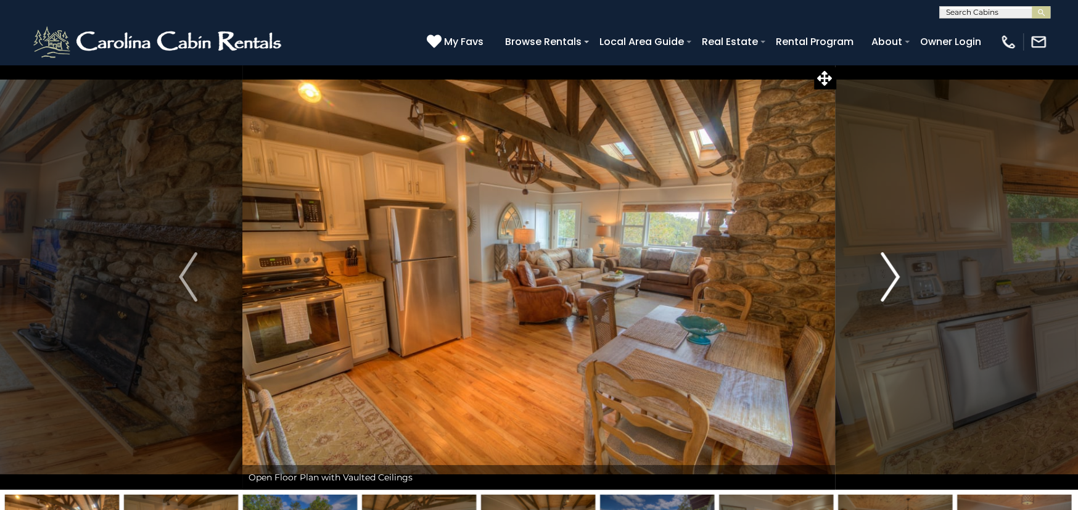
click at [886, 281] on img "Next" at bounding box center [890, 276] width 19 height 49
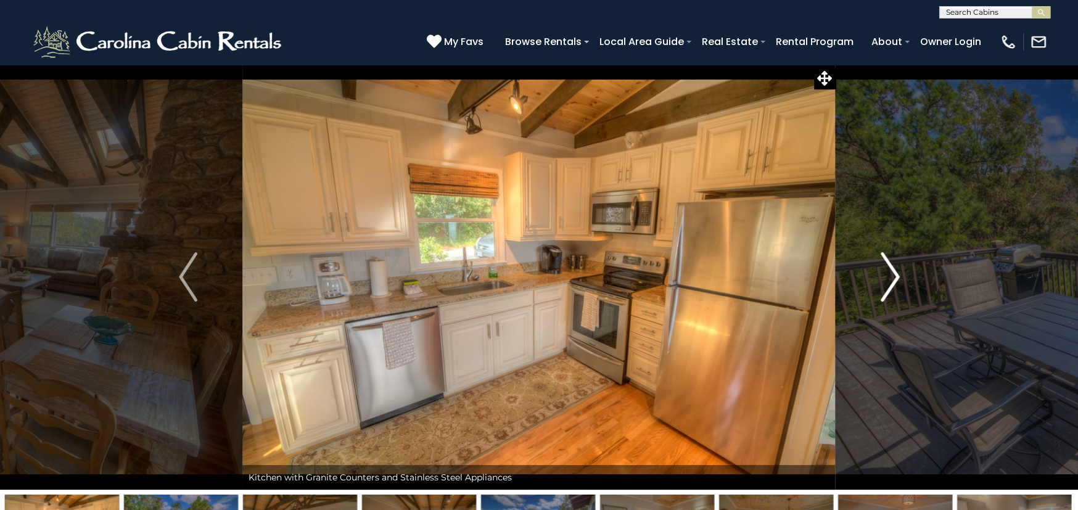
click at [891, 283] on img "Next" at bounding box center [890, 276] width 19 height 49
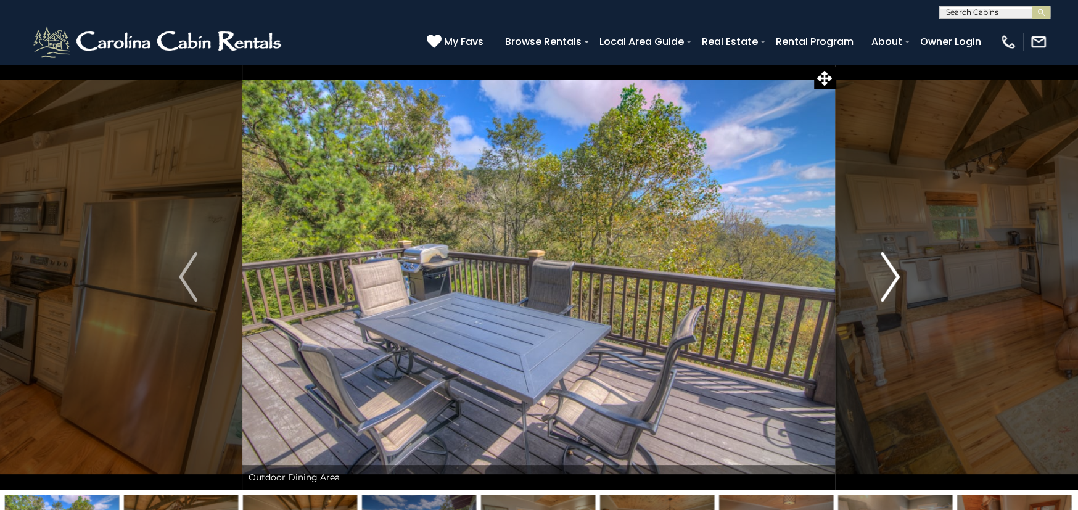
click at [891, 283] on img "Next" at bounding box center [890, 276] width 19 height 49
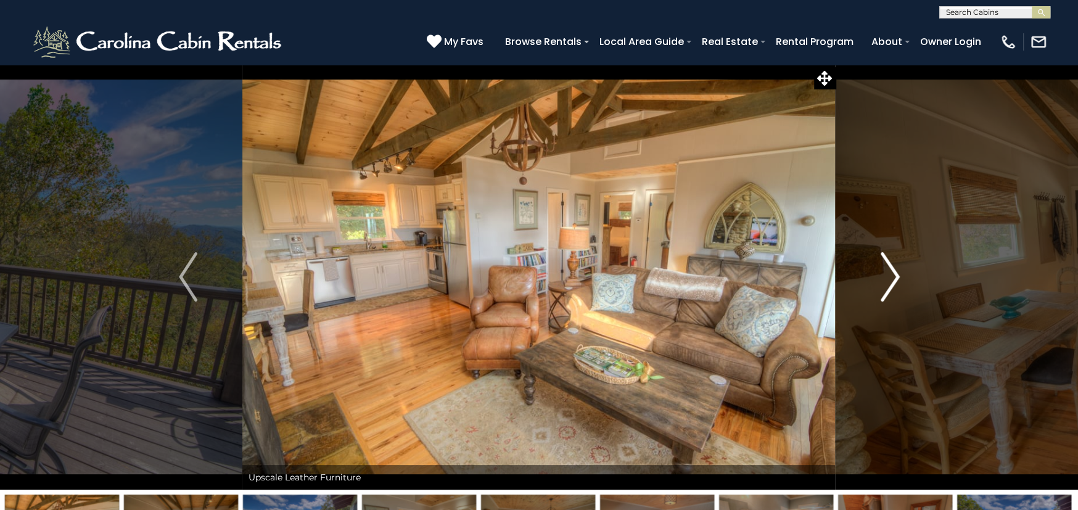
click at [891, 283] on img "Next" at bounding box center [890, 276] width 19 height 49
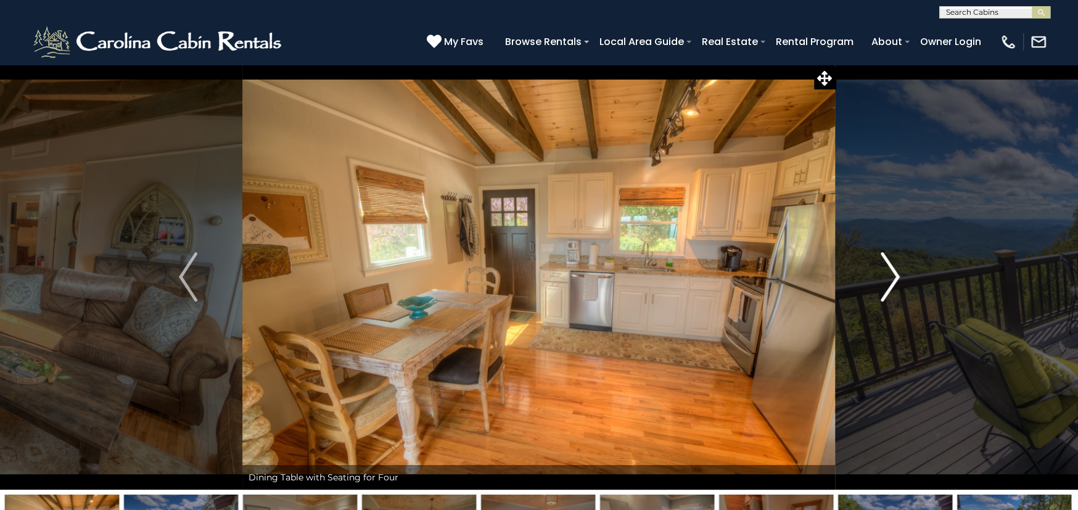
click at [891, 283] on img "Next" at bounding box center [890, 276] width 19 height 49
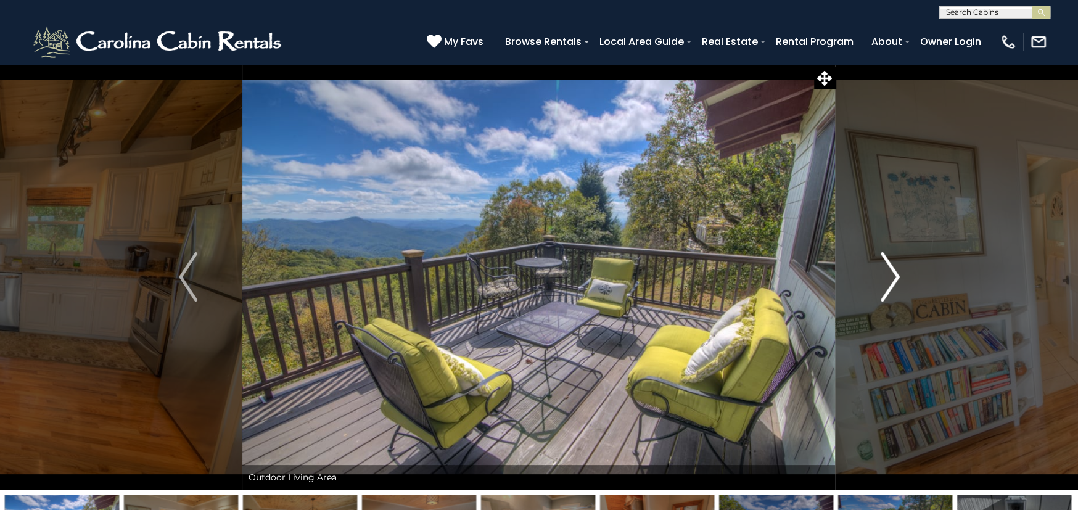
click at [891, 283] on img "Next" at bounding box center [890, 276] width 19 height 49
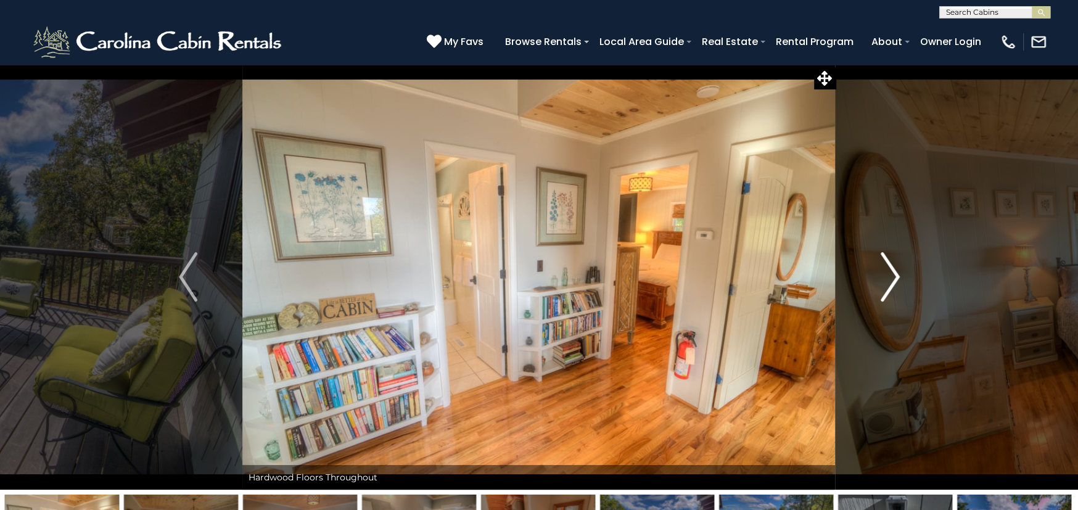
click at [891, 283] on img "Next" at bounding box center [890, 276] width 19 height 49
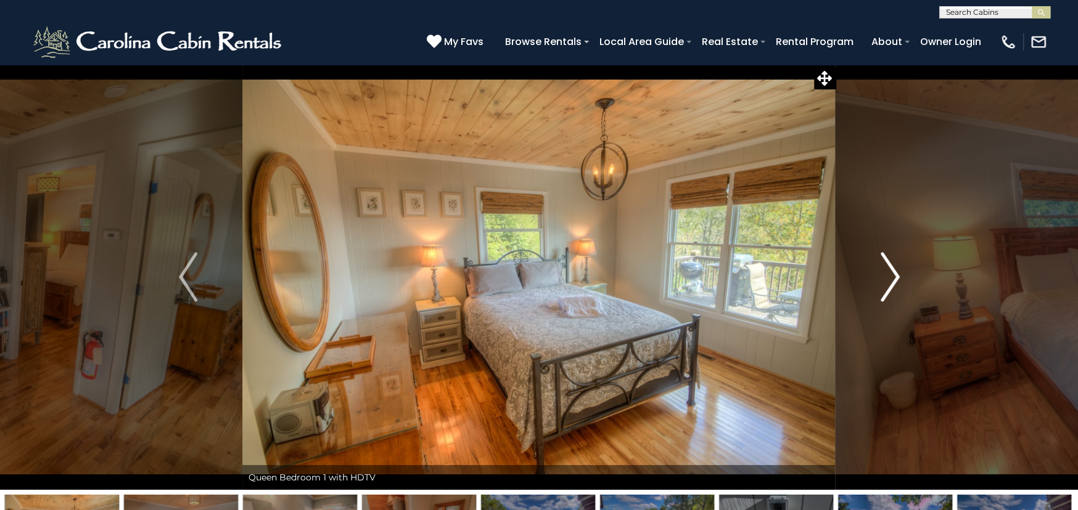
click at [891, 283] on img "Next" at bounding box center [890, 276] width 19 height 49
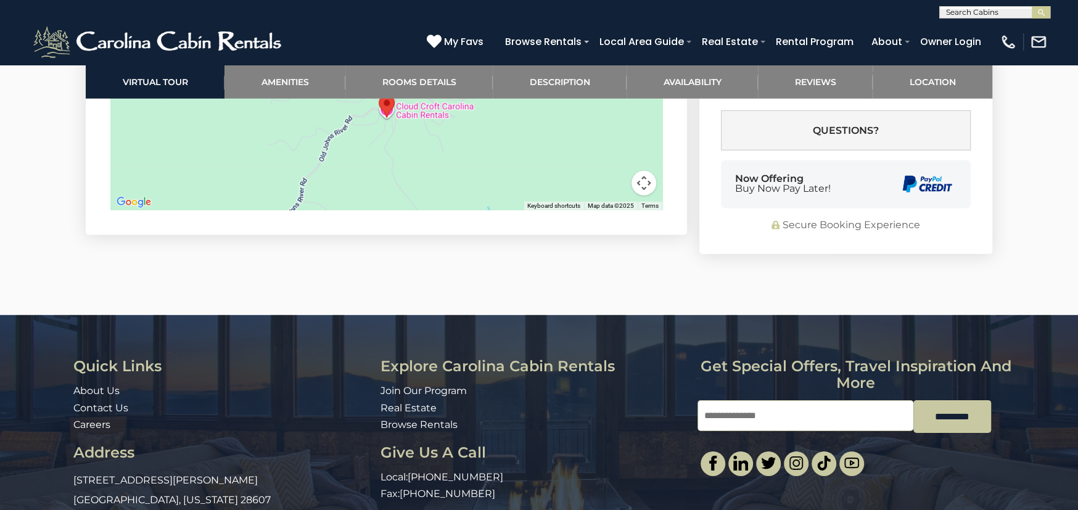
scroll to position [2591, 0]
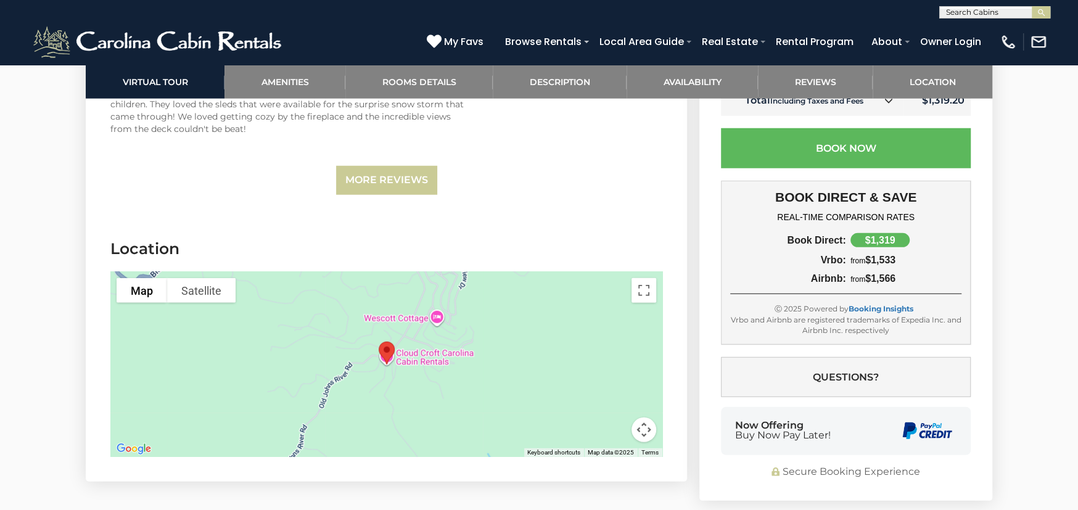
click at [643, 418] on button "Map camera controls" at bounding box center [644, 430] width 25 height 25
click at [608, 418] on button "Zoom out" at bounding box center [613, 430] width 25 height 25
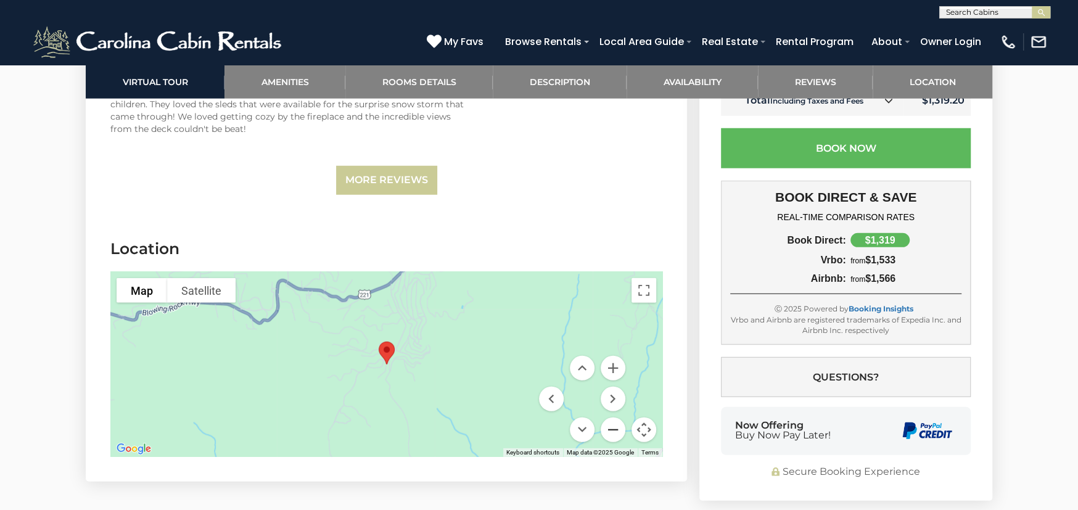
click at [612, 418] on button "Zoom out" at bounding box center [613, 430] width 25 height 25
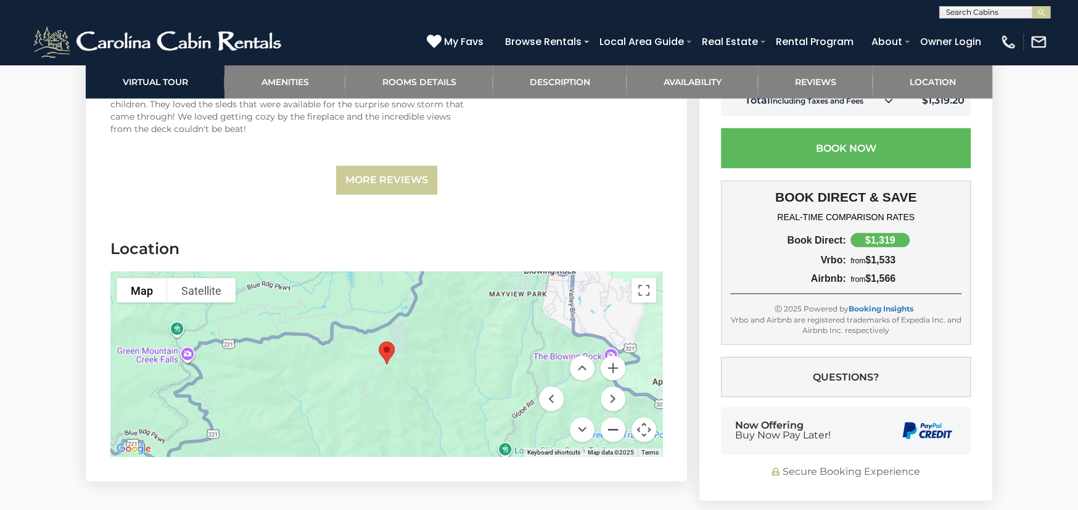
click at [612, 418] on button "Zoom out" at bounding box center [613, 430] width 25 height 25
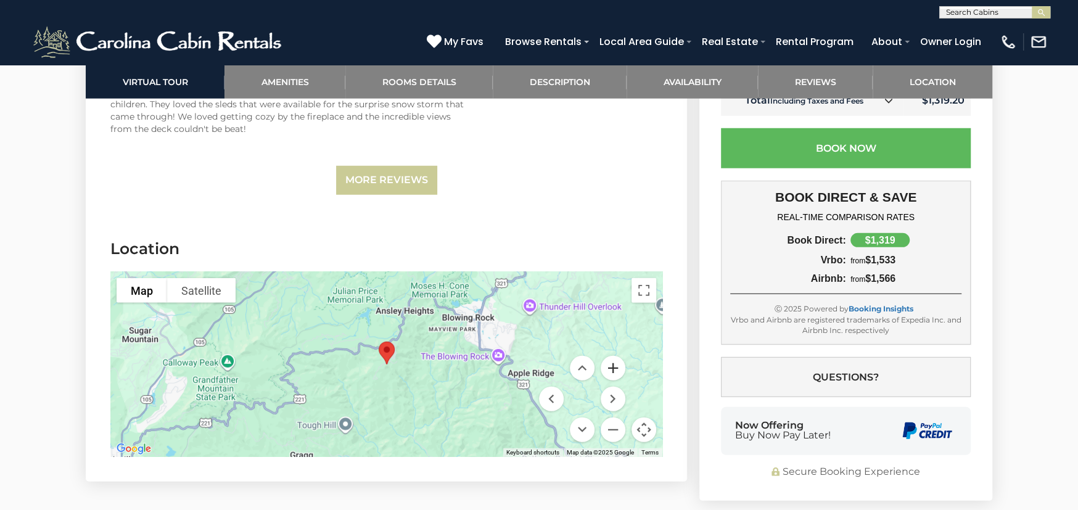
click at [616, 356] on button "Zoom in" at bounding box center [613, 368] width 25 height 25
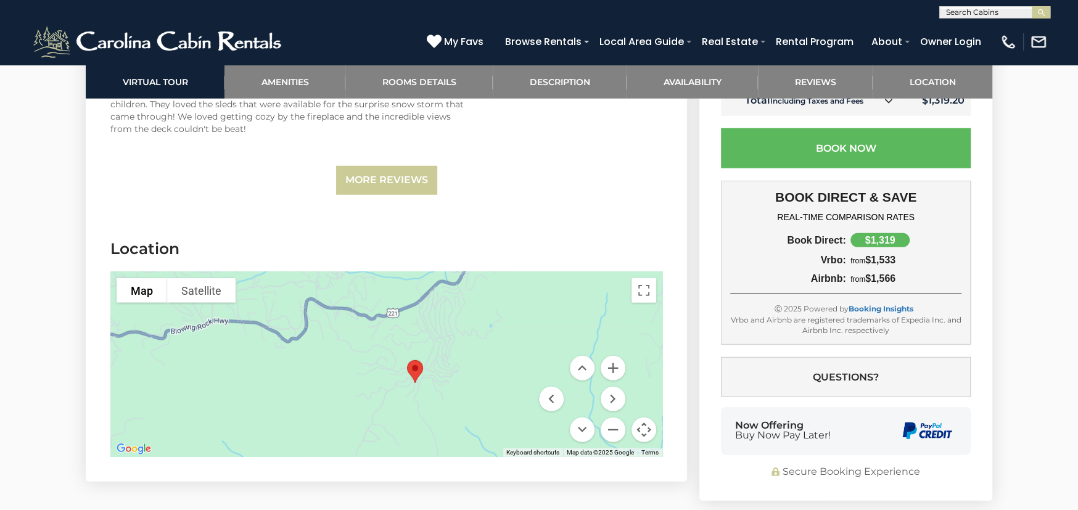
drag, startPoint x: 427, startPoint y: 335, endPoint x: 460, endPoint y: 360, distance: 41.0
click at [460, 360] on div at bounding box center [386, 364] width 552 height 185
click at [613, 356] on button "Zoom in" at bounding box center [613, 368] width 25 height 25
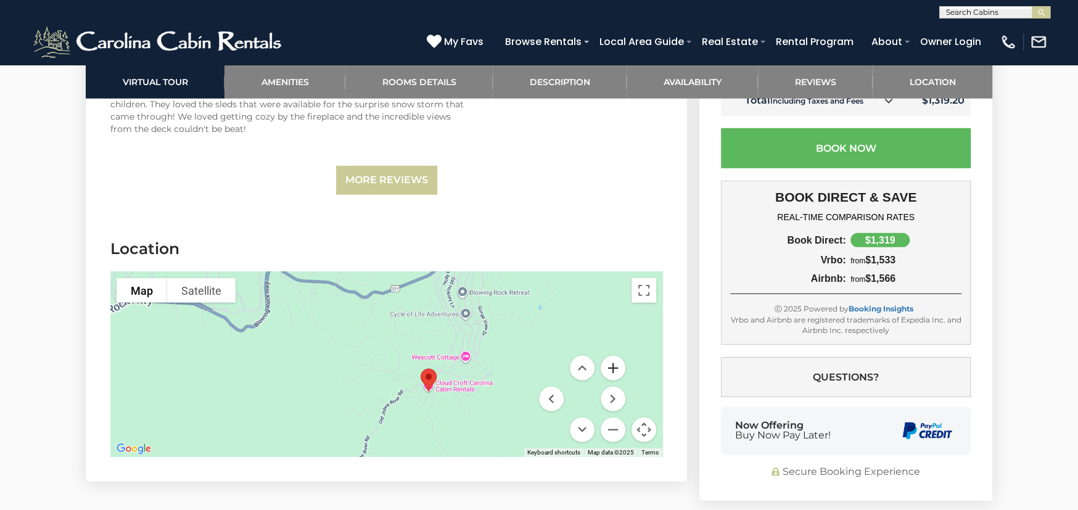
click at [613, 356] on button "Zoom in" at bounding box center [613, 368] width 25 height 25
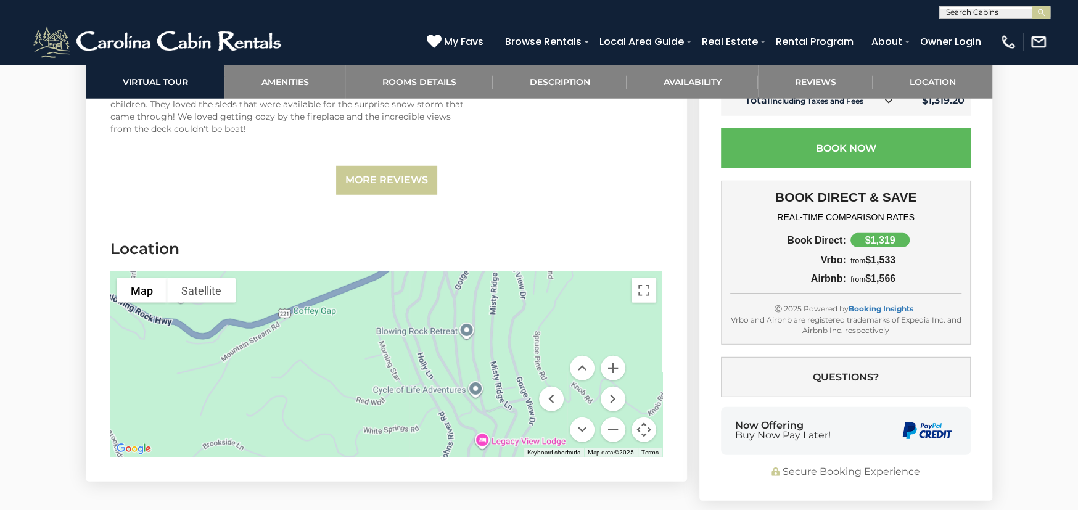
drag, startPoint x: 513, startPoint y: 329, endPoint x: 386, endPoint y: 483, distance: 199.7
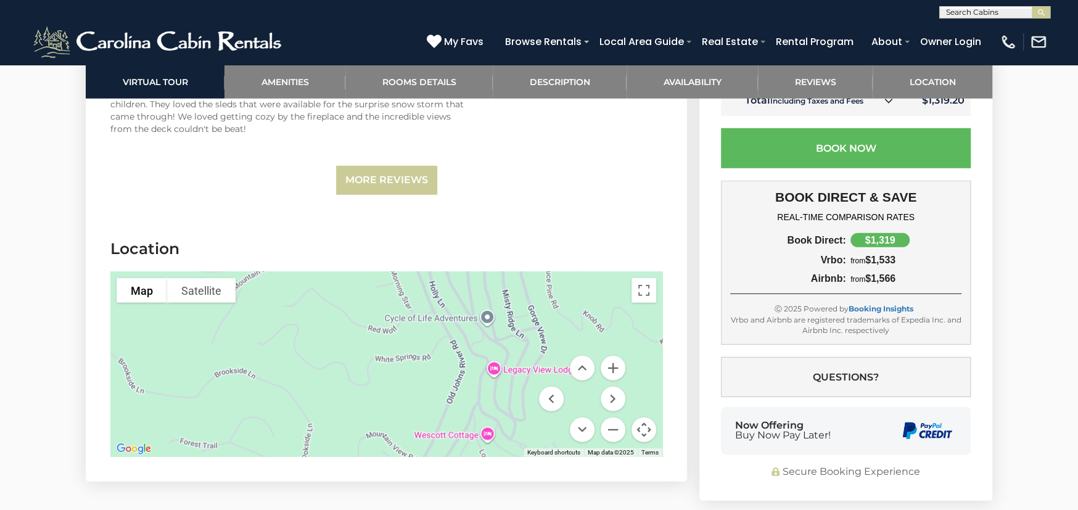
drag, startPoint x: 445, startPoint y: 358, endPoint x: 456, endPoint y: 284, distance: 74.2
click at [456, 284] on div at bounding box center [386, 364] width 552 height 185
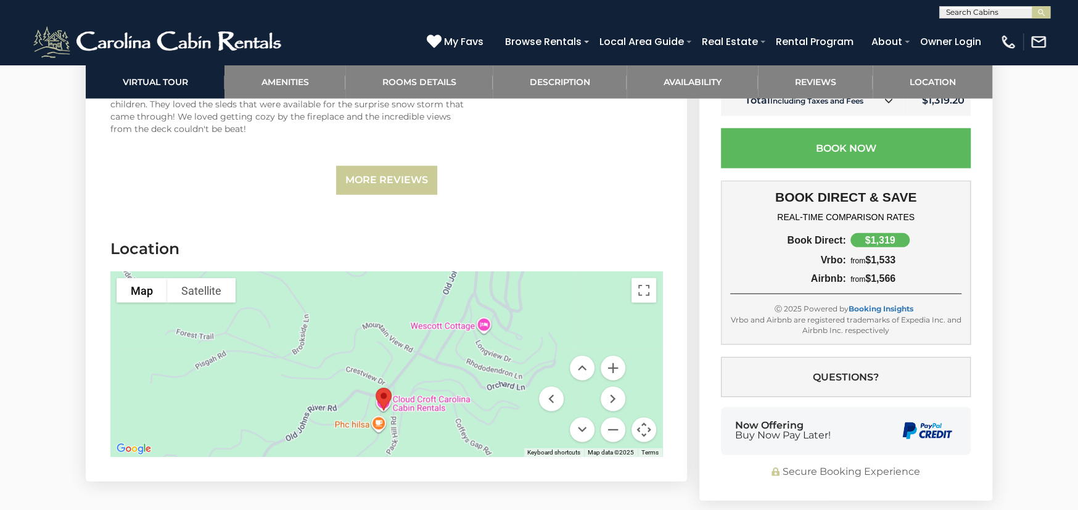
drag, startPoint x: 463, startPoint y: 367, endPoint x: 460, endPoint y: 258, distance: 109.2
click at [460, 272] on div at bounding box center [386, 364] width 552 height 185
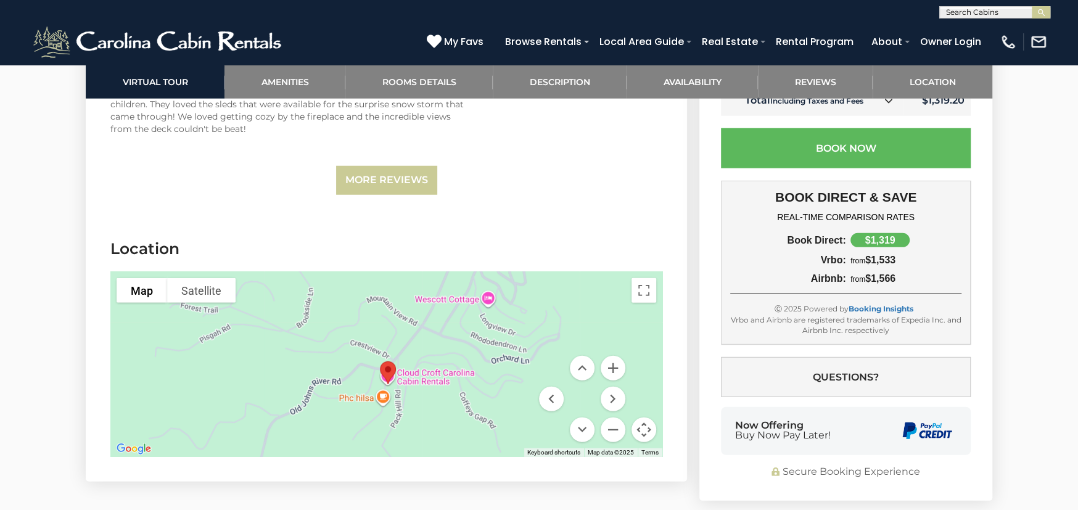
drag, startPoint x: 452, startPoint y: 367, endPoint x: 456, endPoint y: 337, distance: 29.9
click at [456, 337] on div at bounding box center [386, 364] width 552 height 185
click at [385, 378] on div at bounding box center [386, 364] width 552 height 185
click at [611, 356] on button "Zoom in" at bounding box center [613, 368] width 25 height 25
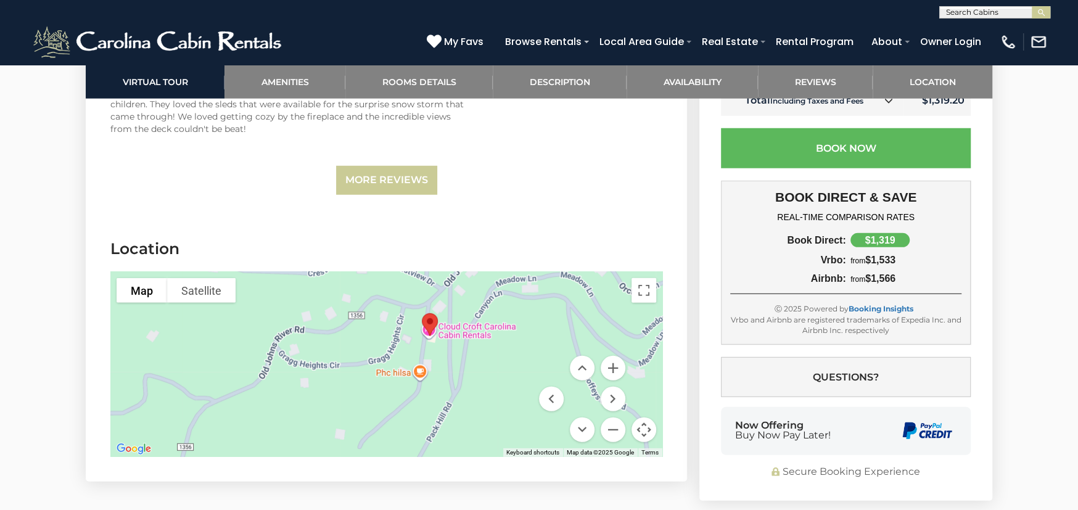
drag, startPoint x: 461, startPoint y: 404, endPoint x: 503, endPoint y: 334, distance: 81.7
click at [503, 334] on div at bounding box center [386, 364] width 552 height 185
click at [613, 356] on button "Zoom in" at bounding box center [613, 368] width 25 height 25
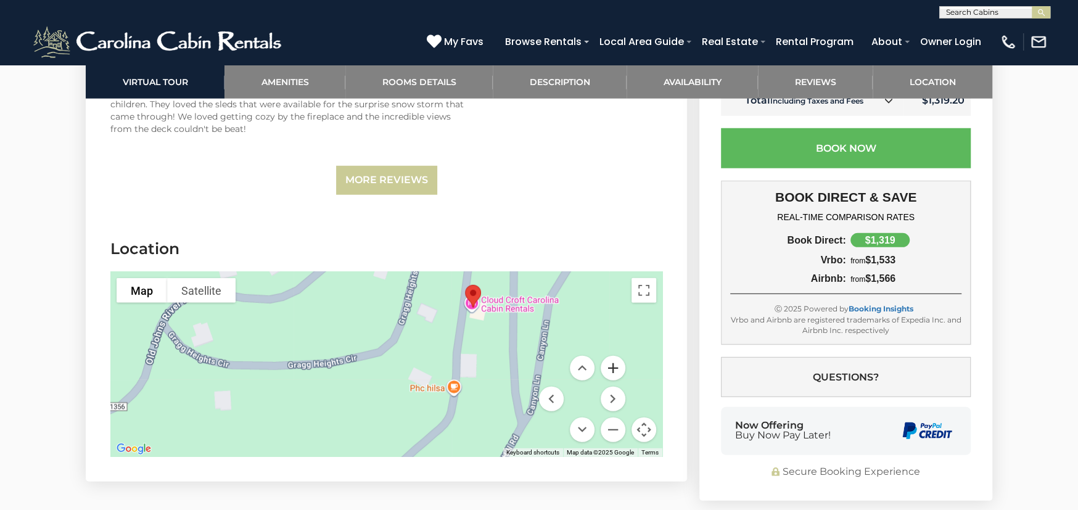
click at [613, 356] on button "Zoom in" at bounding box center [613, 368] width 25 height 25
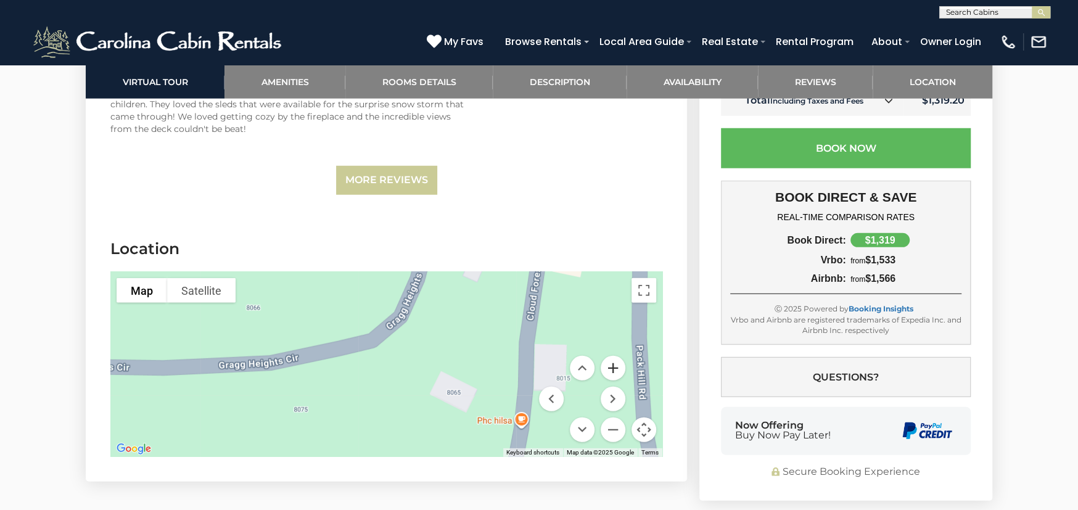
click at [613, 356] on button "Zoom in" at bounding box center [613, 368] width 25 height 25
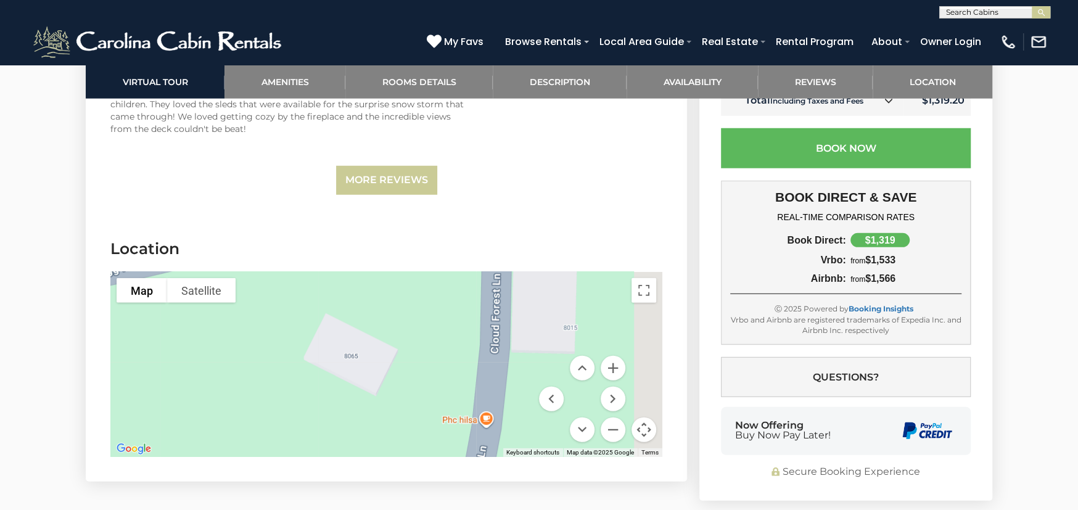
drag, startPoint x: 404, startPoint y: 364, endPoint x: 264, endPoint y: 303, distance: 152.5
click at [264, 303] on div at bounding box center [386, 364] width 552 height 185
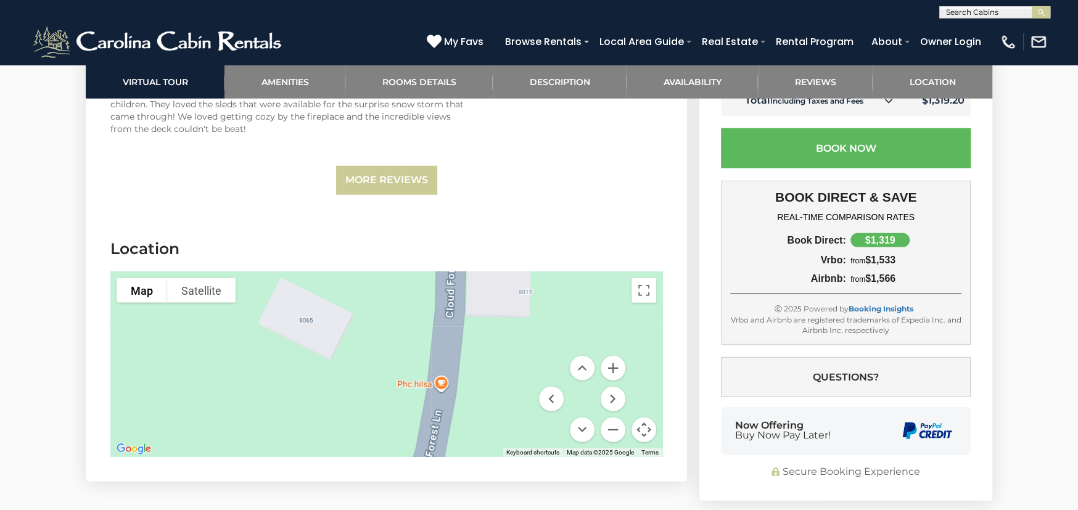
drag, startPoint x: 397, startPoint y: 358, endPoint x: 378, endPoint y: 336, distance: 28.8
click at [378, 336] on div at bounding box center [386, 364] width 552 height 185
click at [442, 364] on div at bounding box center [386, 364] width 552 height 185
click at [616, 418] on button "Zoom out" at bounding box center [613, 430] width 25 height 25
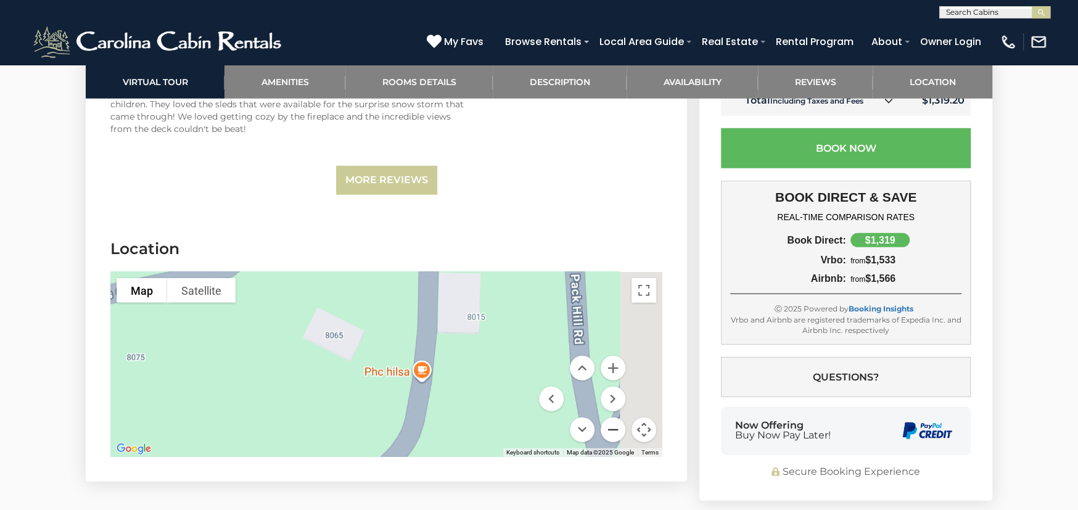
click at [614, 418] on button "Zoom out" at bounding box center [613, 430] width 25 height 25
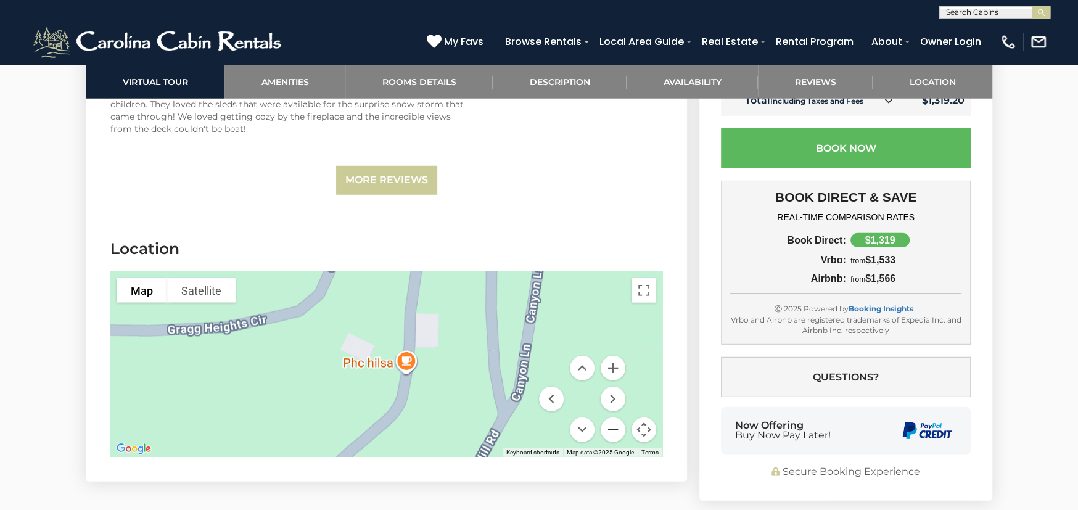
click at [614, 418] on button "Zoom out" at bounding box center [613, 430] width 25 height 25
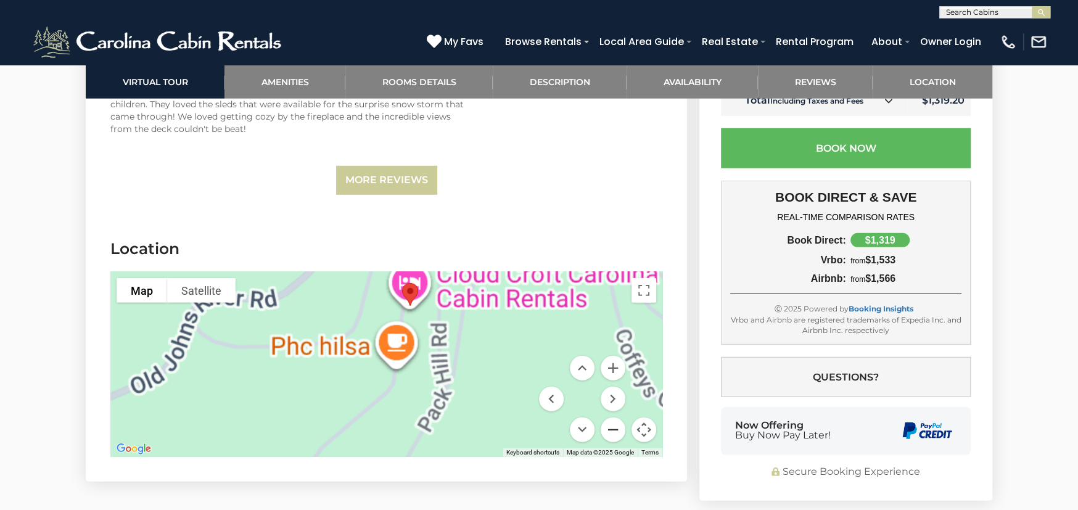
click at [614, 418] on button "Zoom out" at bounding box center [613, 430] width 25 height 25
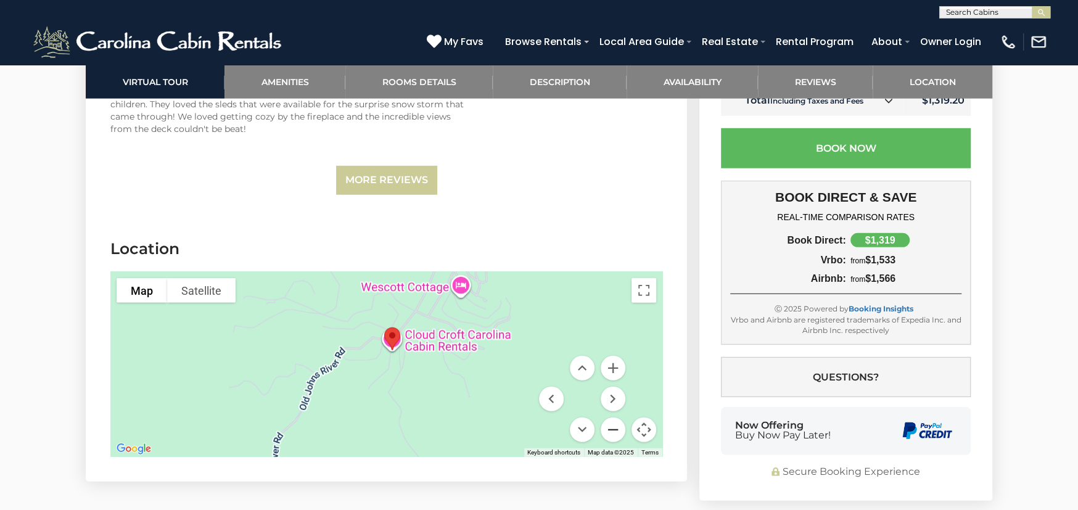
click at [614, 418] on button "Zoom out" at bounding box center [613, 430] width 25 height 25
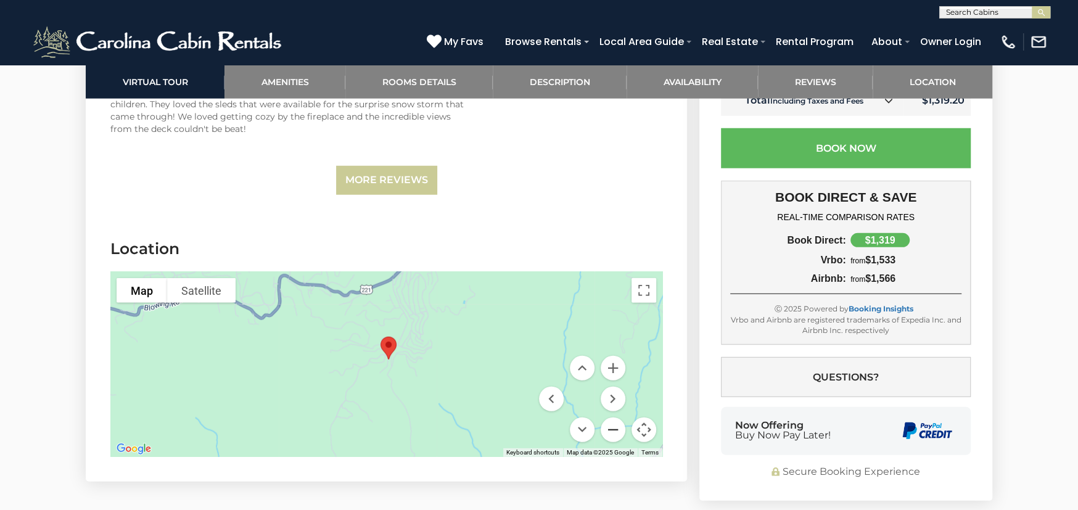
click at [614, 418] on button "Zoom out" at bounding box center [613, 430] width 25 height 25
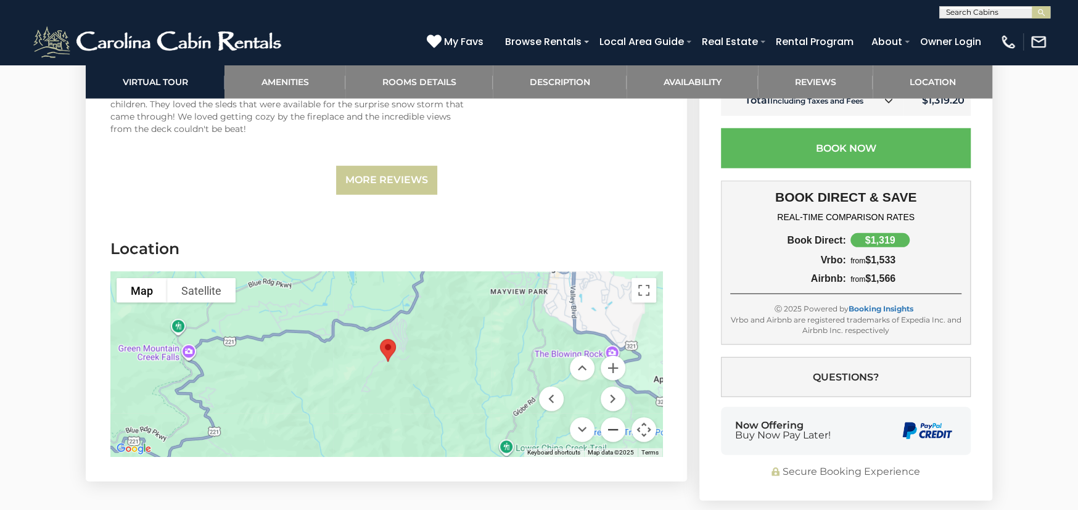
click at [614, 418] on button "Zoom out" at bounding box center [613, 430] width 25 height 25
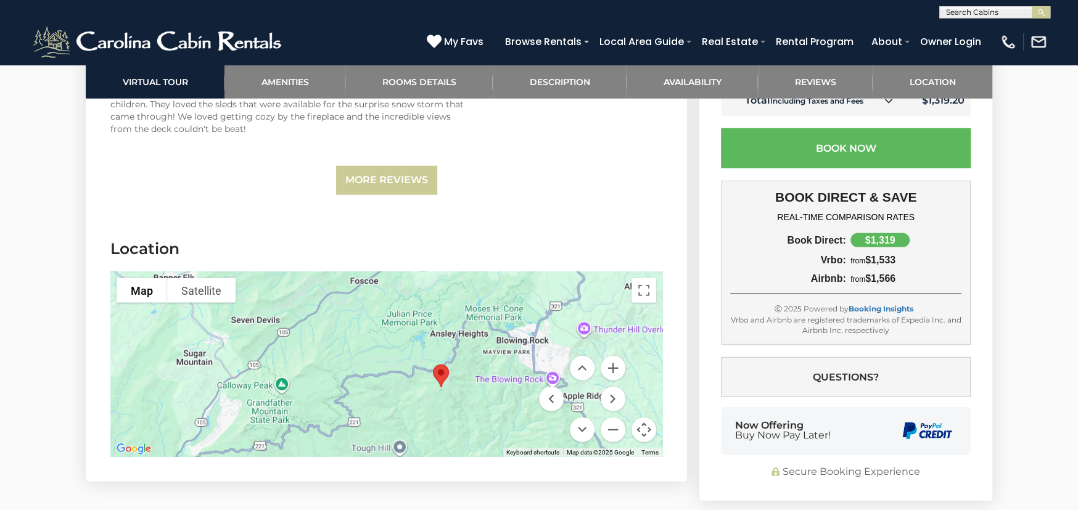
drag, startPoint x: 433, startPoint y: 358, endPoint x: 490, endPoint y: 385, distance: 62.9
click at [490, 385] on div at bounding box center [386, 364] width 552 height 185
click at [609, 356] on button "Zoom in" at bounding box center [613, 368] width 25 height 25
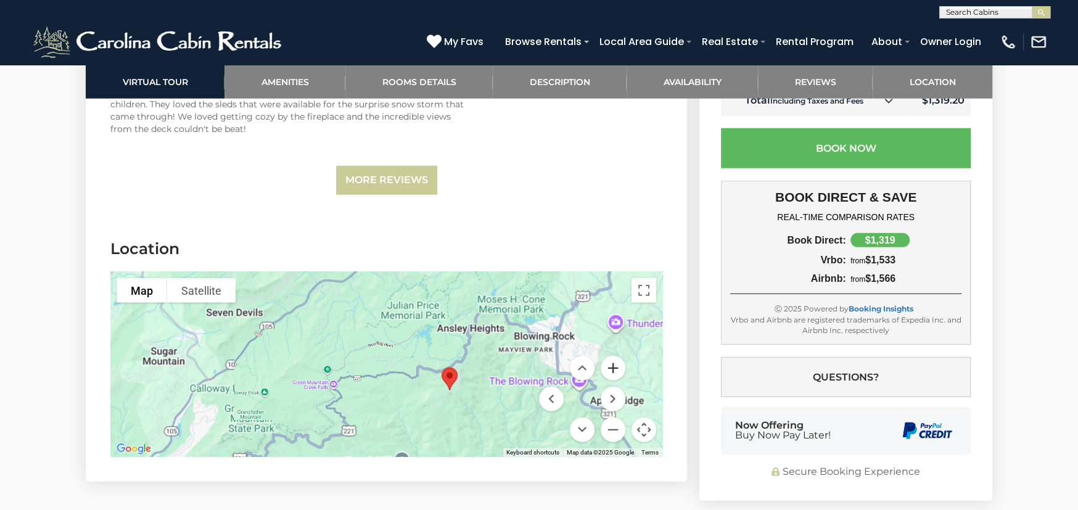
click at [609, 356] on button "Zoom in" at bounding box center [613, 368] width 25 height 25
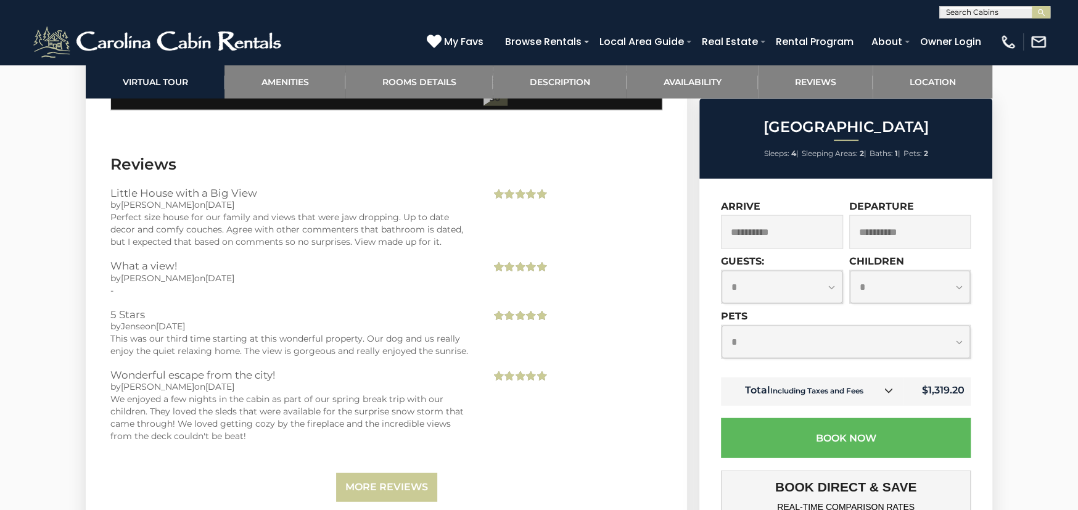
scroll to position [2282, 0]
click at [828, 351] on select "**********" at bounding box center [846, 342] width 249 height 33
select select "*"
click at [722, 326] on select "**********" at bounding box center [846, 342] width 249 height 33
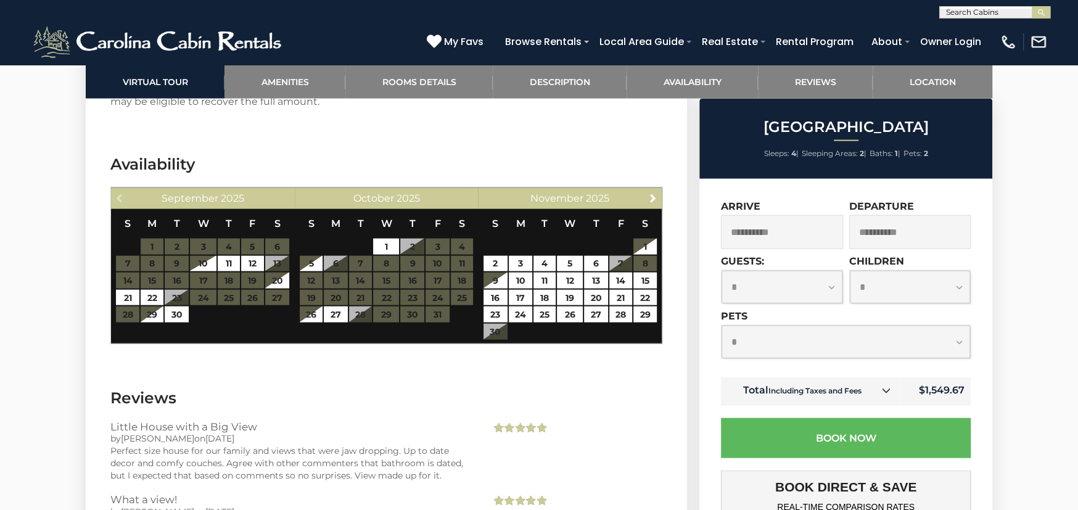
scroll to position [1974, 0]
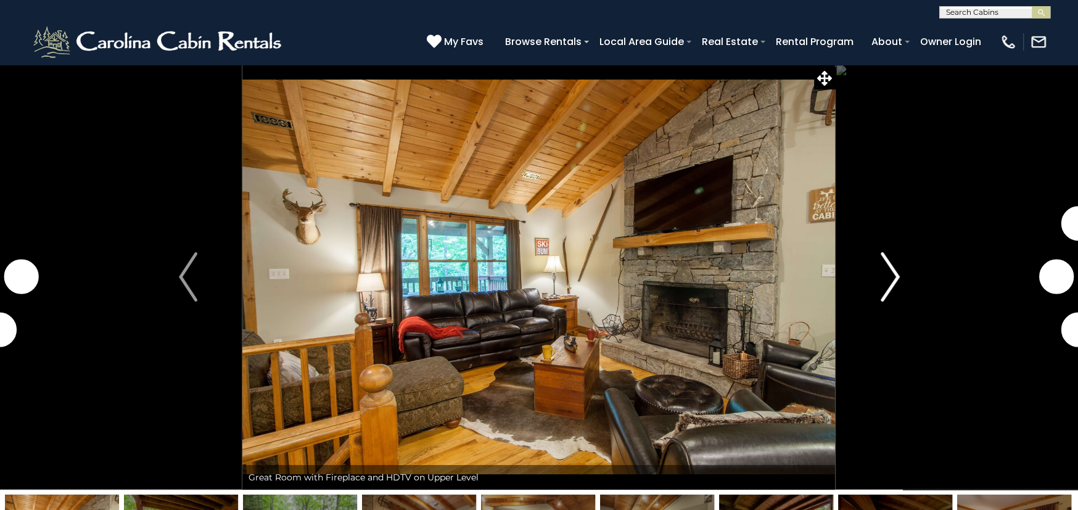
click at [889, 274] on img "Next" at bounding box center [890, 276] width 19 height 49
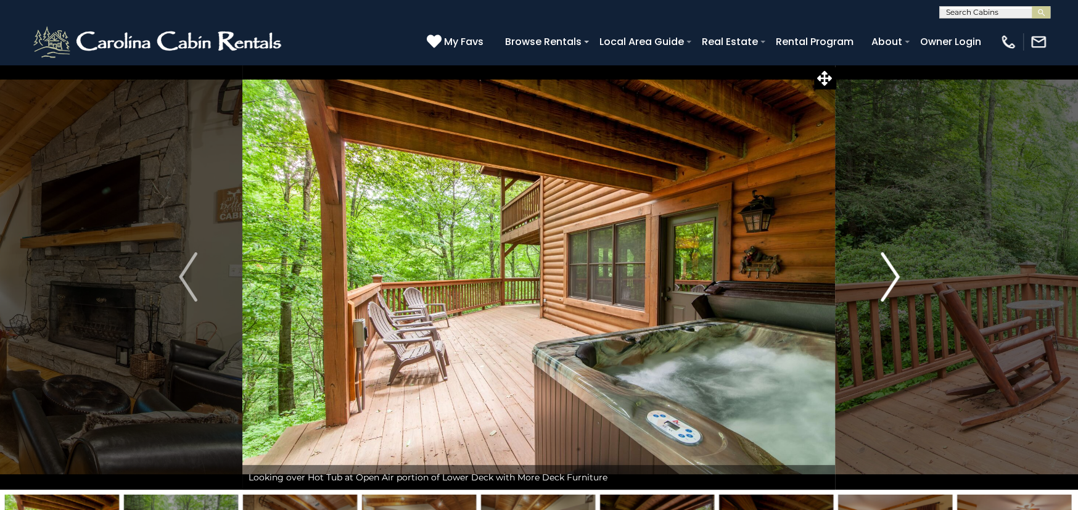
click at [891, 274] on img "Next" at bounding box center [890, 276] width 19 height 49
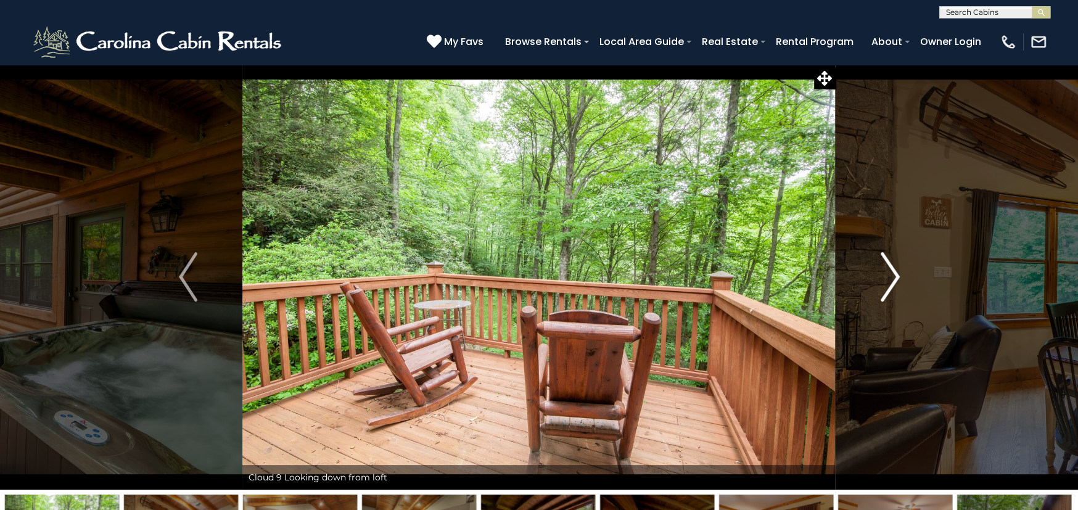
click at [886, 254] on img "Next" at bounding box center [890, 276] width 19 height 49
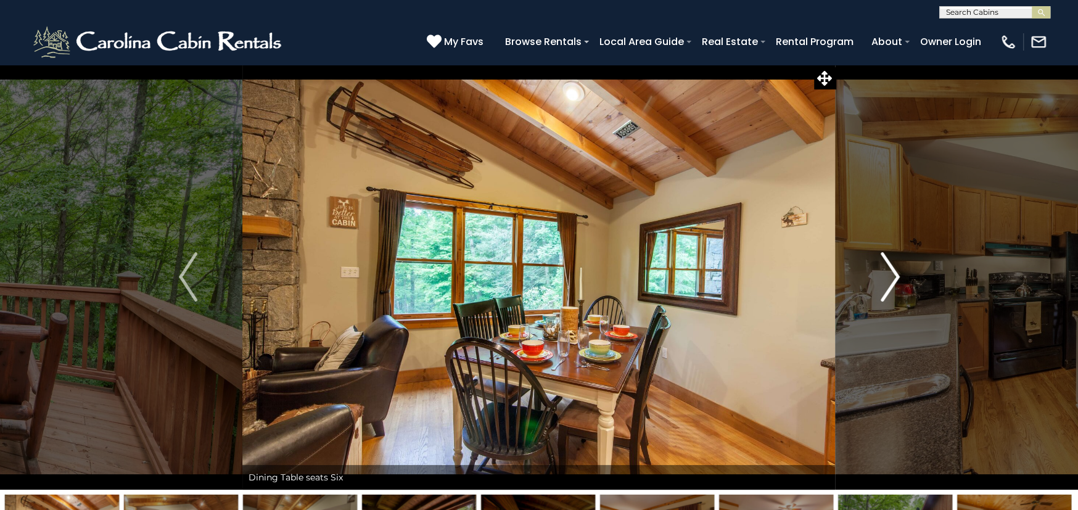
click at [886, 254] on img "Next" at bounding box center [890, 276] width 19 height 49
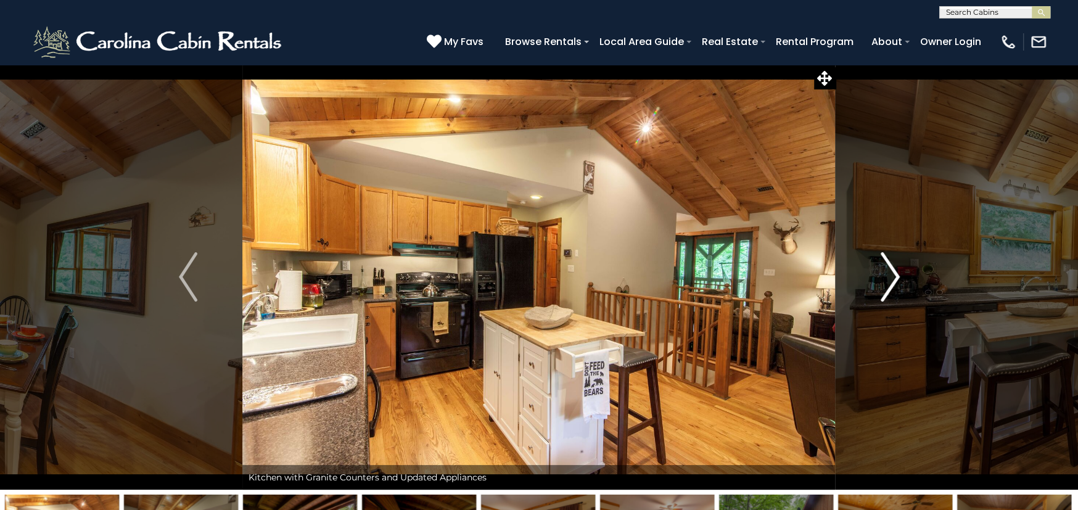
click at [886, 254] on img "Next" at bounding box center [890, 276] width 19 height 49
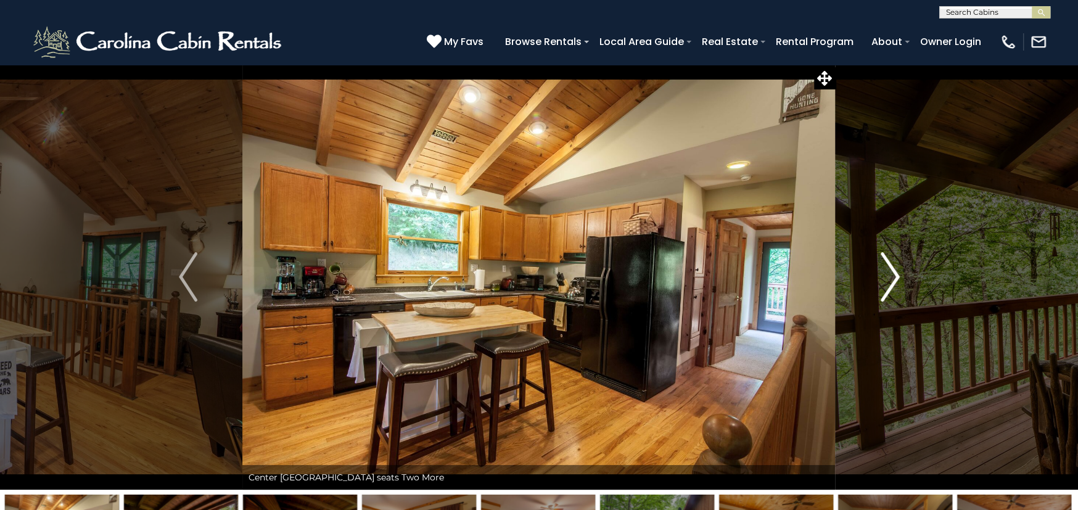
click at [886, 254] on img "Next" at bounding box center [890, 276] width 19 height 49
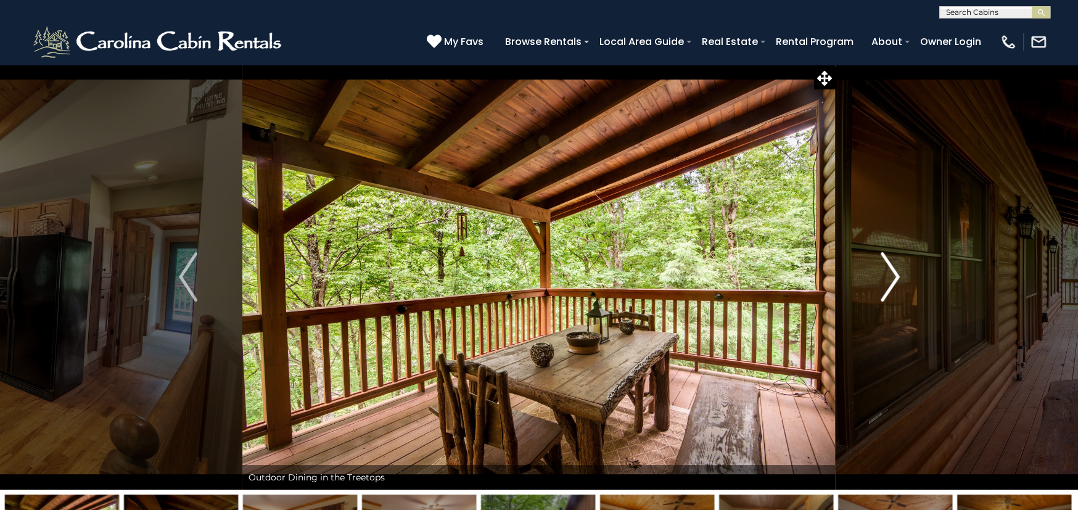
click at [886, 254] on img "Next" at bounding box center [890, 276] width 19 height 49
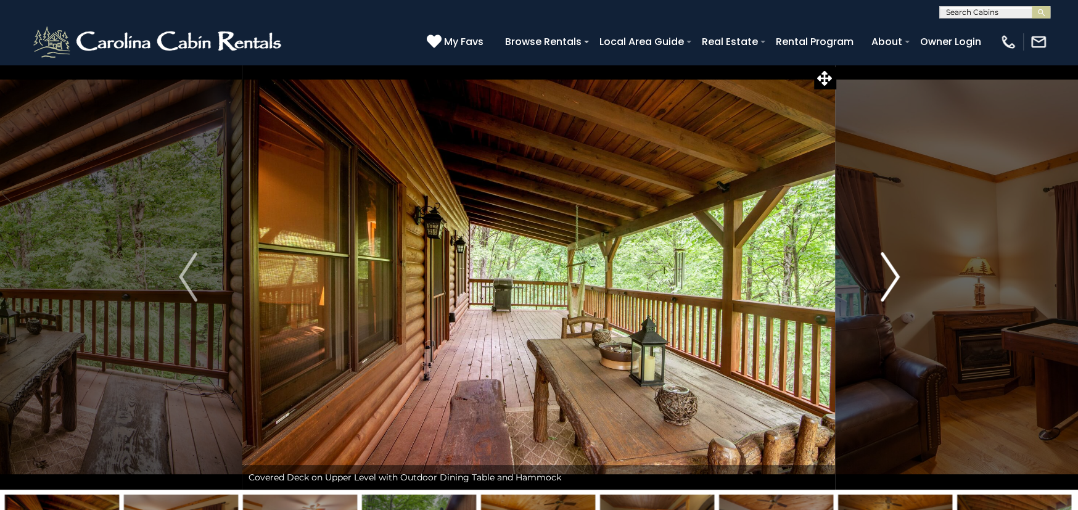
click at [886, 254] on img "Next" at bounding box center [890, 276] width 19 height 49
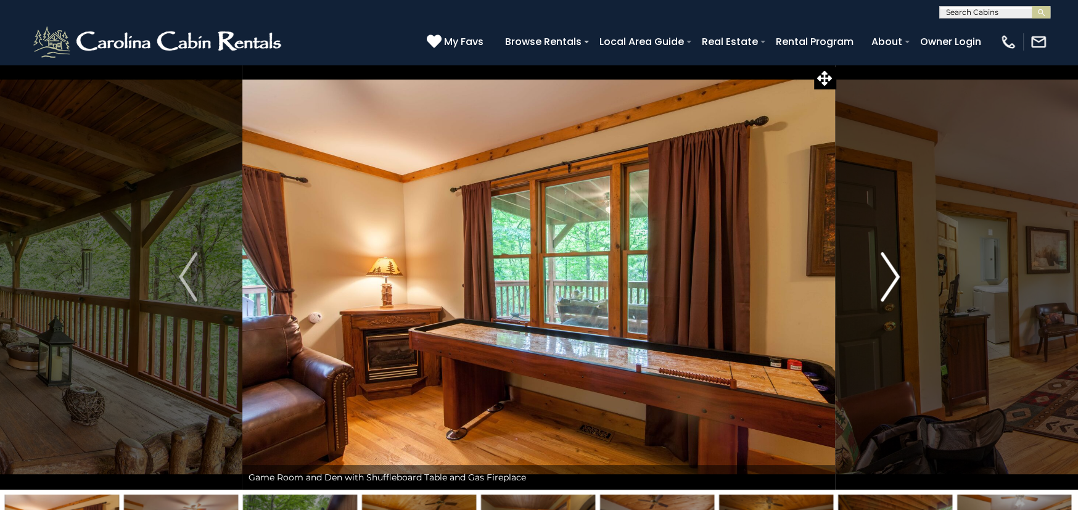
click at [886, 254] on img "Next" at bounding box center [890, 276] width 19 height 49
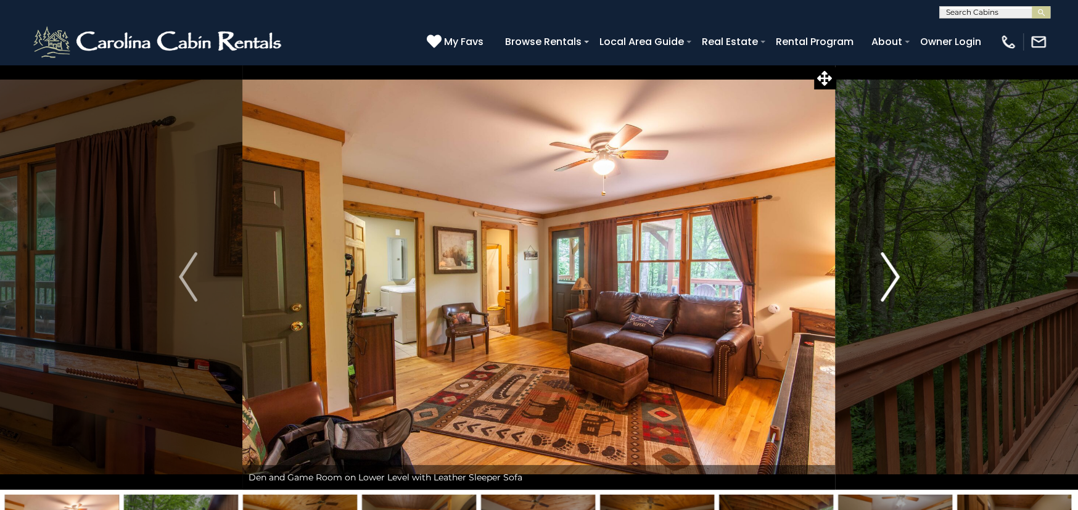
click at [886, 254] on img "Next" at bounding box center [890, 276] width 19 height 49
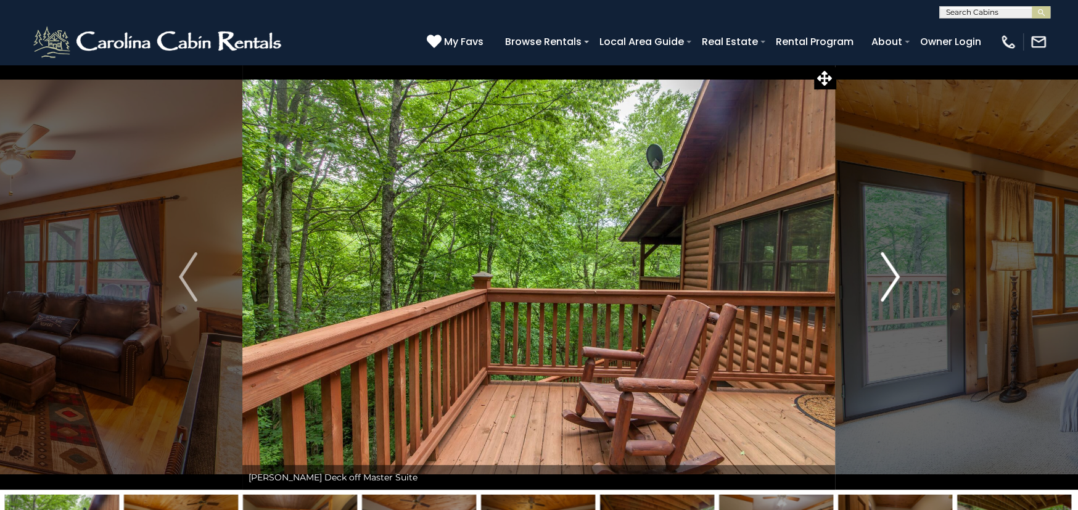
click at [886, 254] on img "Next" at bounding box center [890, 276] width 19 height 49
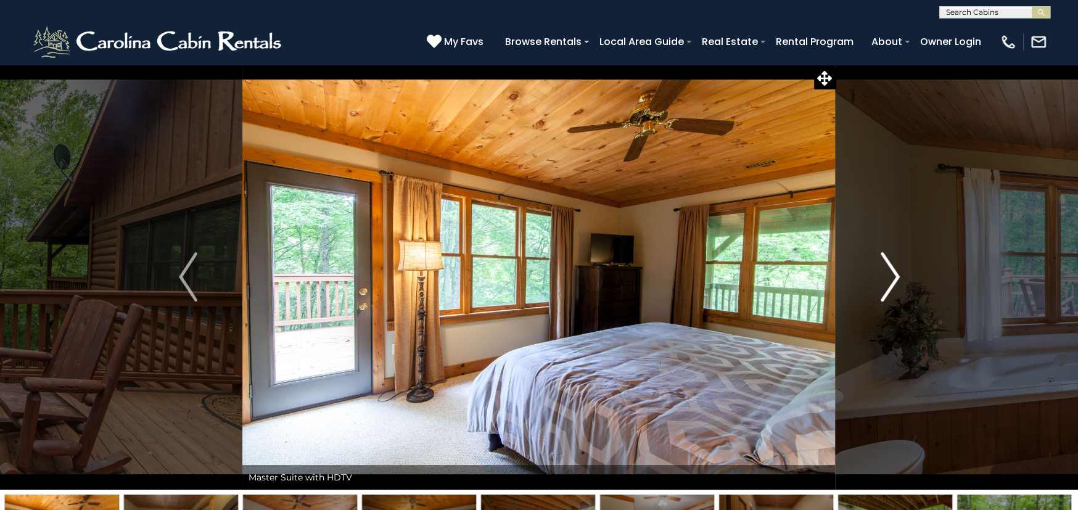
click at [886, 254] on img "Next" at bounding box center [890, 276] width 19 height 49
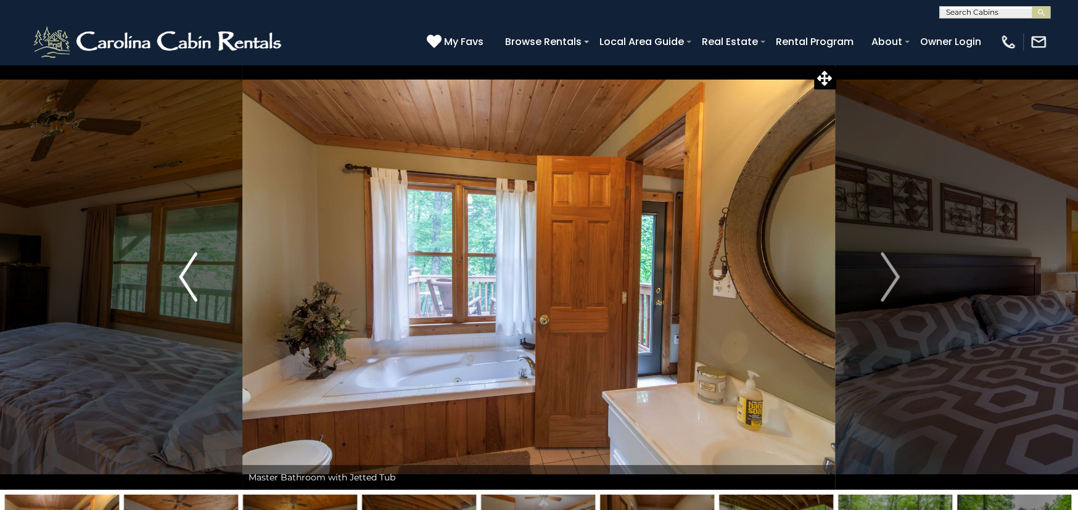
click at [176, 276] on button "Previous" at bounding box center [187, 277] width 109 height 426
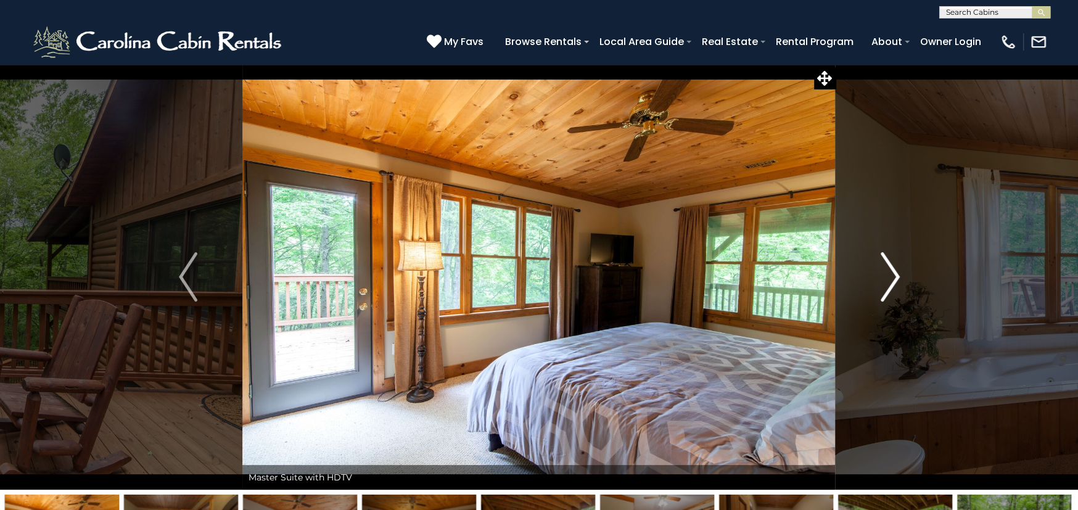
click at [883, 260] on img "Next" at bounding box center [890, 276] width 19 height 49
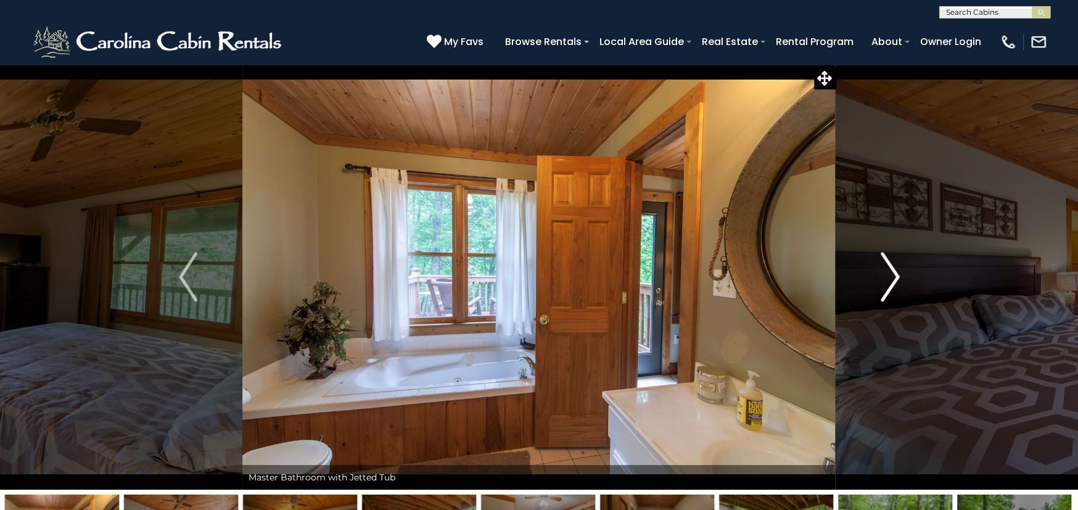
click at [883, 260] on img "Next" at bounding box center [890, 276] width 19 height 49
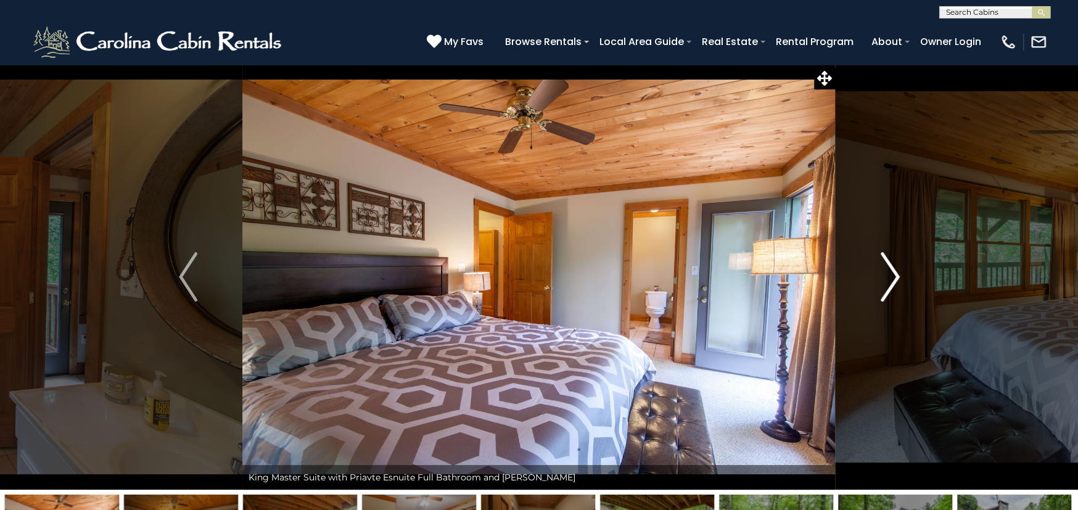
click at [883, 260] on img "Next" at bounding box center [890, 276] width 19 height 49
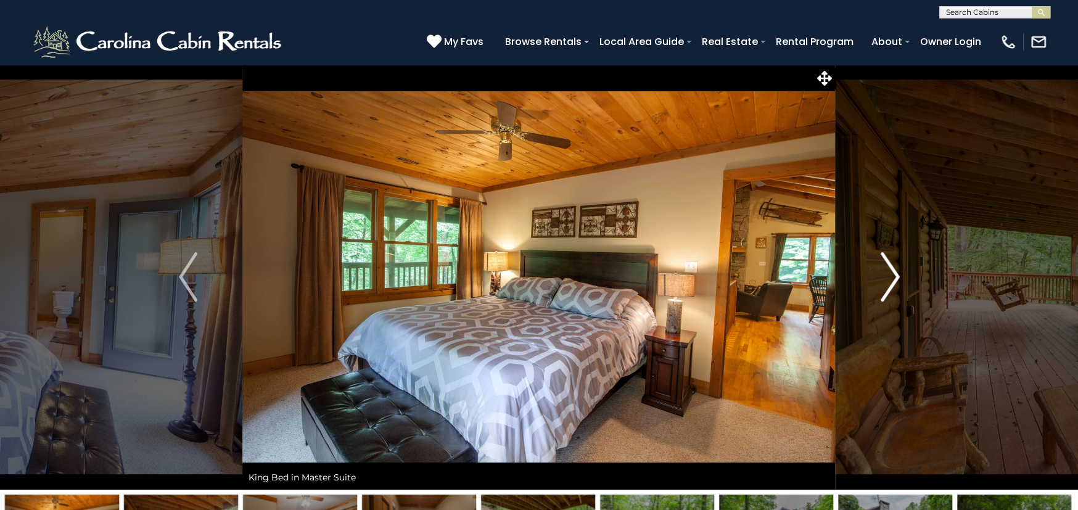
click at [883, 260] on img "Next" at bounding box center [890, 276] width 19 height 49
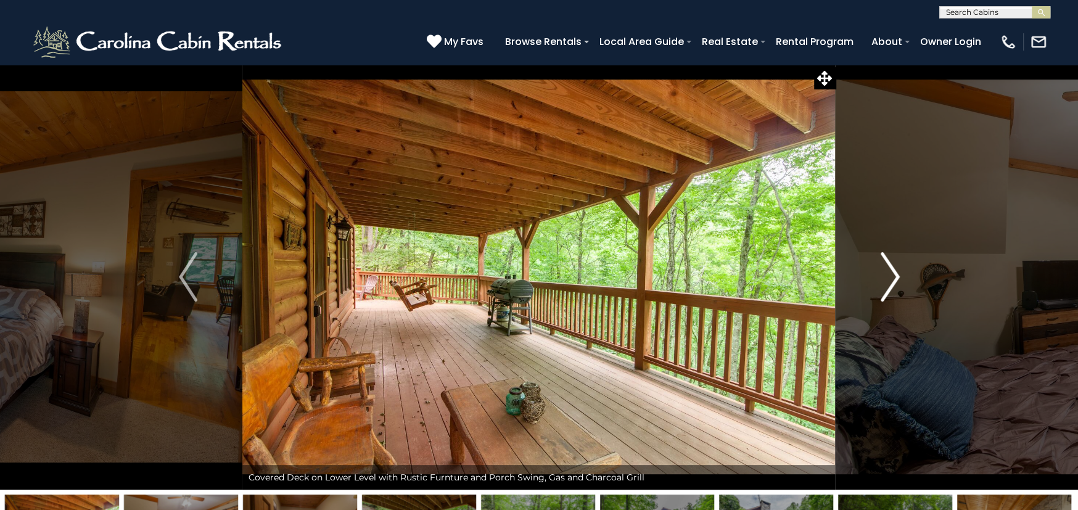
click at [883, 260] on img "Next" at bounding box center [890, 276] width 19 height 49
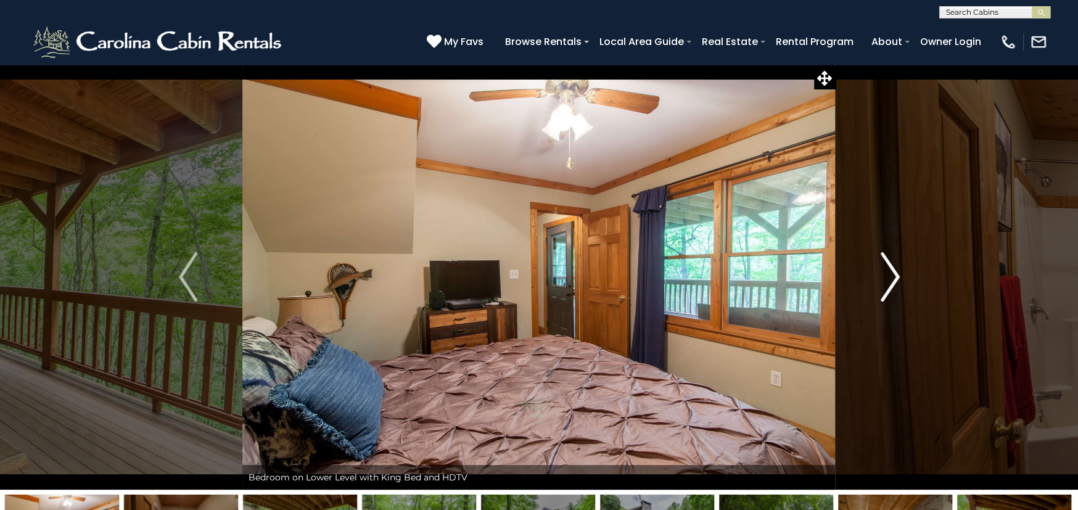
click at [883, 260] on img "Next" at bounding box center [890, 276] width 19 height 49
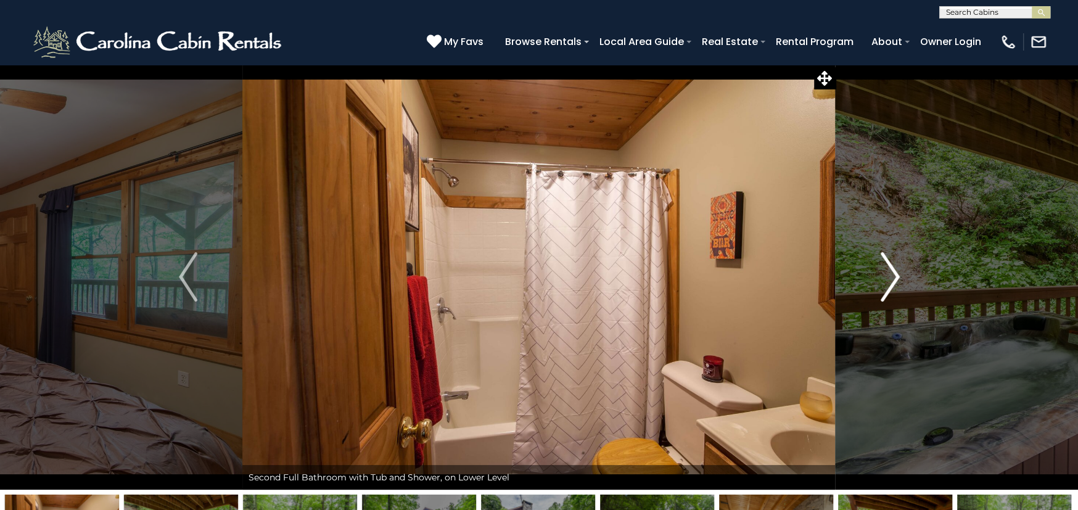
click at [883, 260] on img "Next" at bounding box center [890, 276] width 19 height 49
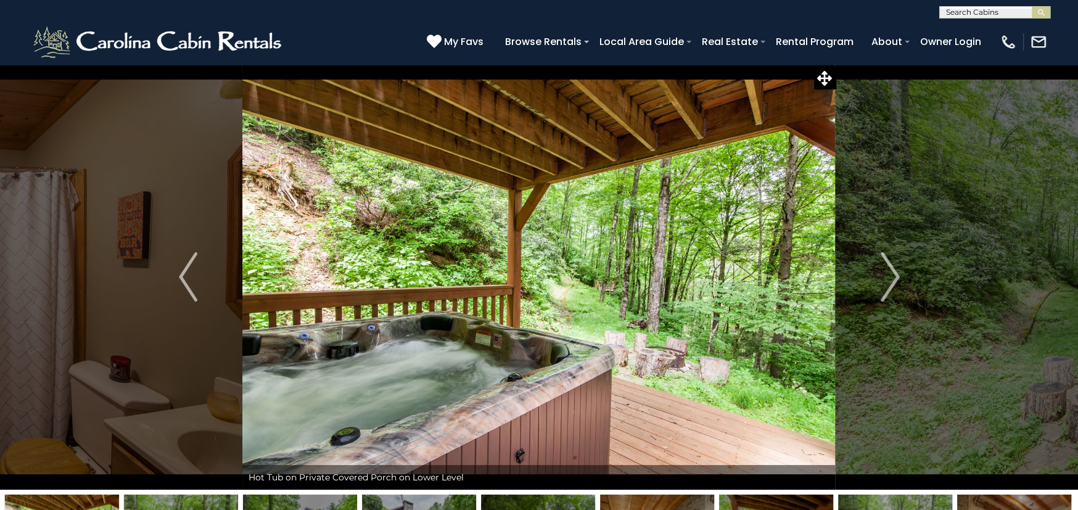
click at [584, 319] on img at bounding box center [538, 277] width 593 height 426
click at [879, 255] on button "Next" at bounding box center [890, 277] width 109 height 426
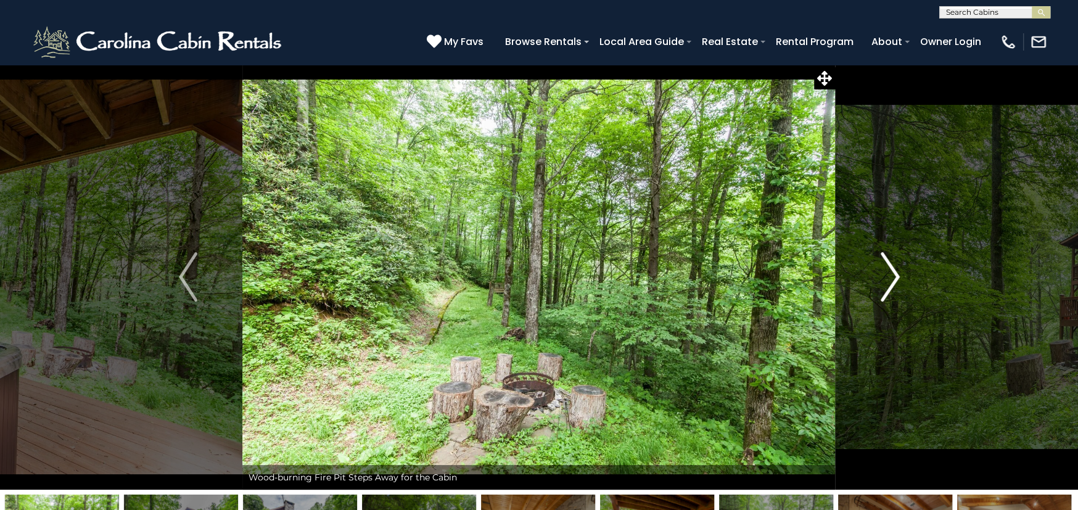
click at [886, 256] on img "Next" at bounding box center [890, 276] width 19 height 49
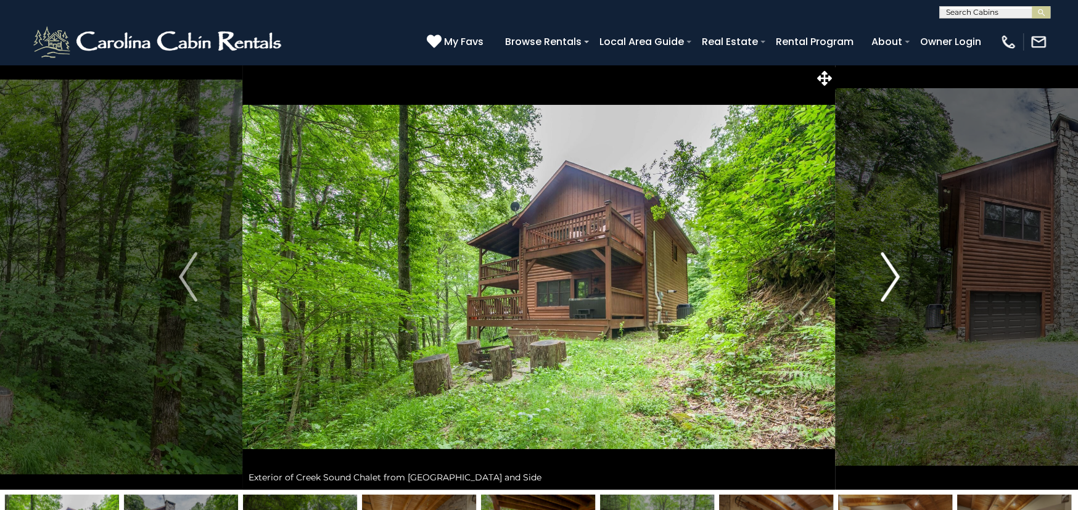
click at [886, 256] on img "Next" at bounding box center [890, 276] width 19 height 49
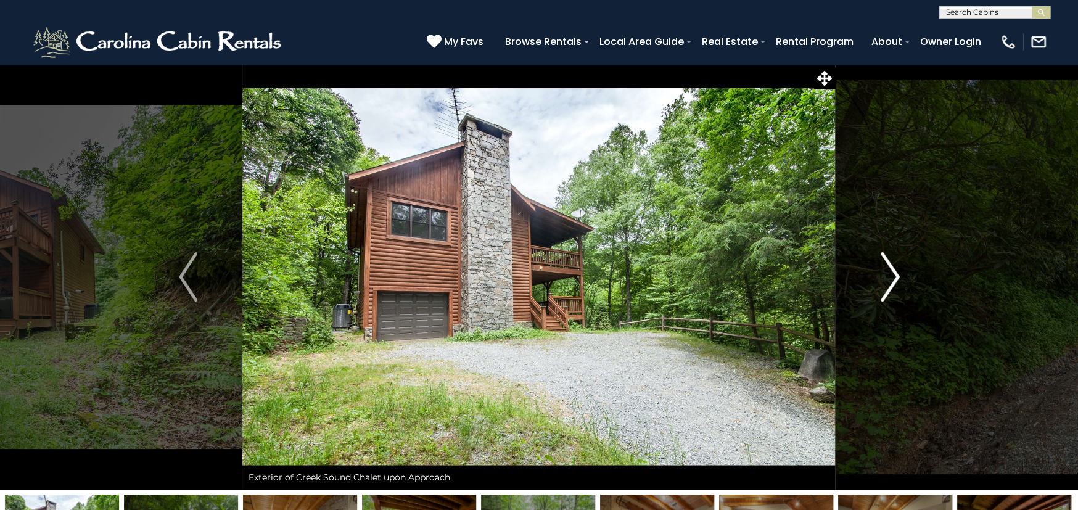
click at [886, 256] on img "Next" at bounding box center [890, 276] width 19 height 49
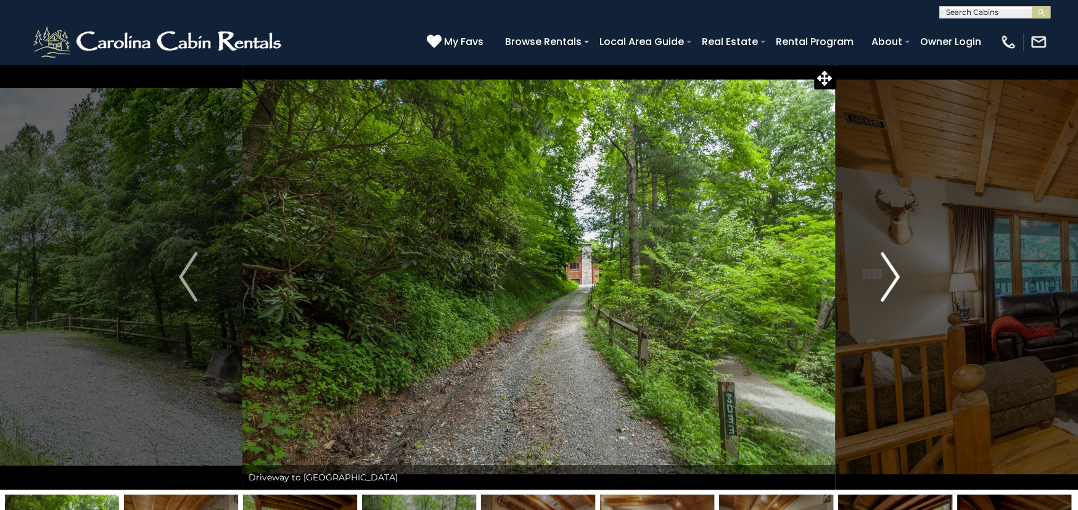
click at [886, 256] on img "Next" at bounding box center [890, 276] width 19 height 49
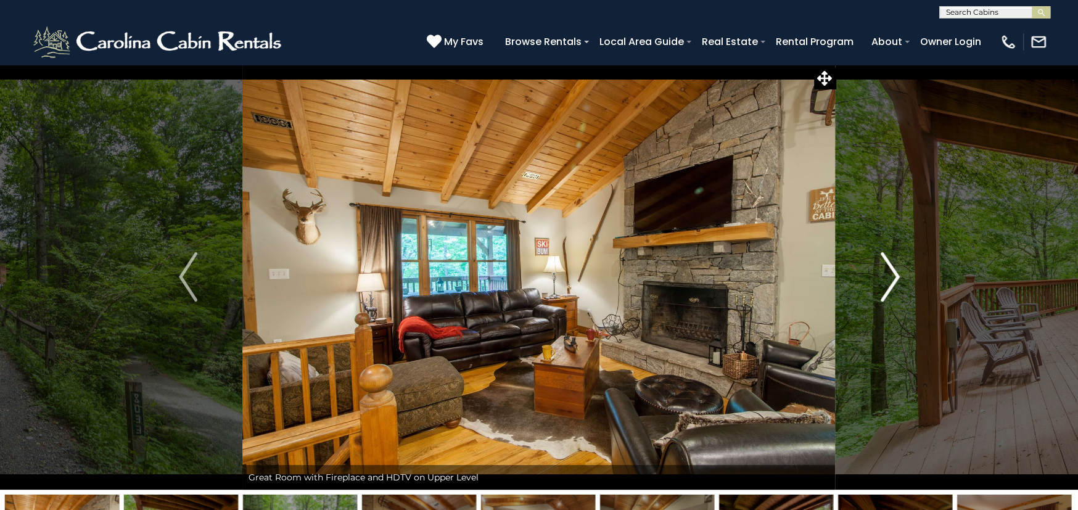
click at [886, 256] on img "Next" at bounding box center [890, 276] width 19 height 49
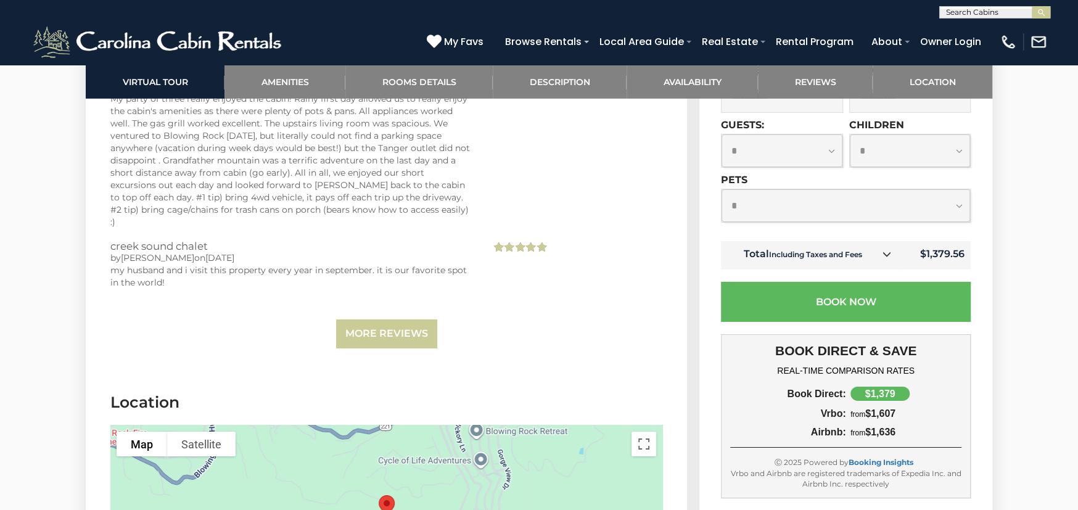
scroll to position [3269, 0]
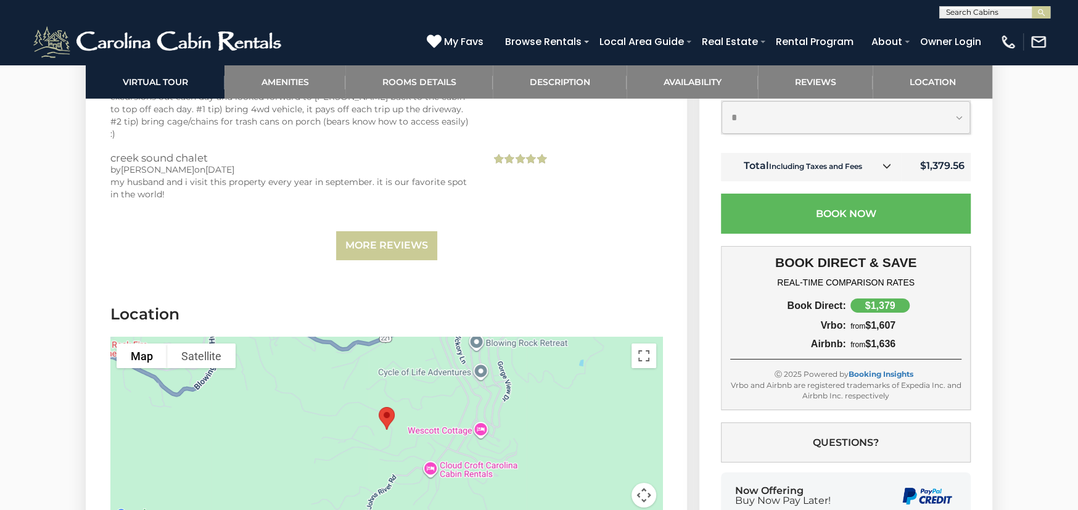
click at [638, 483] on button "Map camera controls" at bounding box center [644, 495] width 25 height 25
click at [611, 483] on button "Zoom out" at bounding box center [613, 495] width 25 height 25
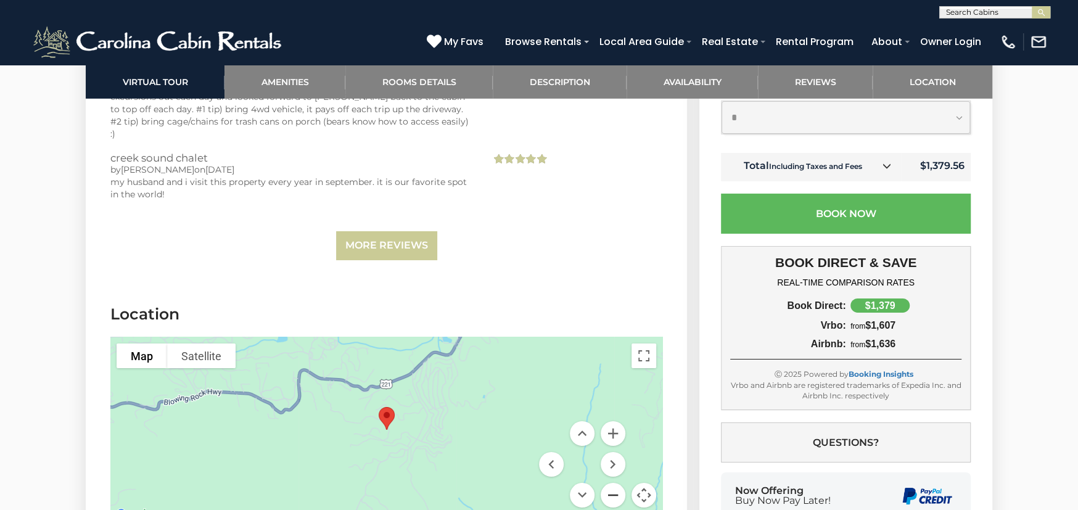
click at [611, 483] on button "Zoom out" at bounding box center [613, 495] width 25 height 25
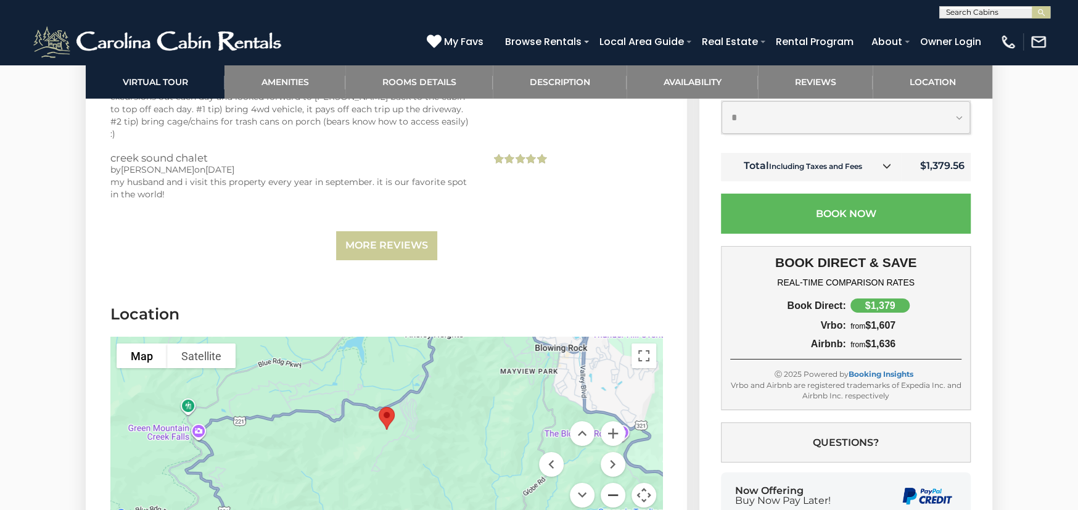
click at [611, 483] on button "Zoom out" at bounding box center [613, 495] width 25 height 25
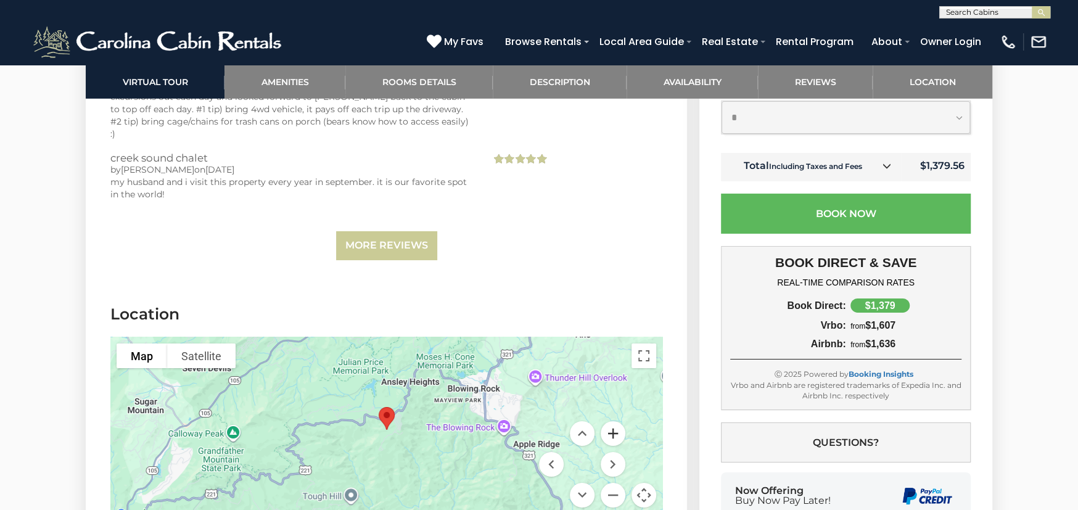
click at [616, 421] on button "Zoom in" at bounding box center [613, 433] width 25 height 25
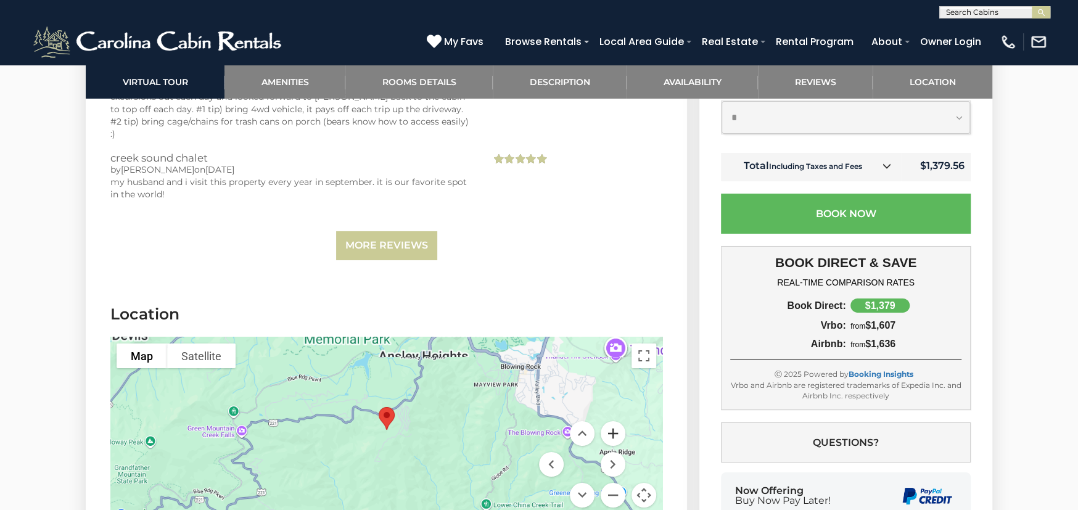
click at [616, 421] on button "Zoom in" at bounding box center [613, 433] width 25 height 25
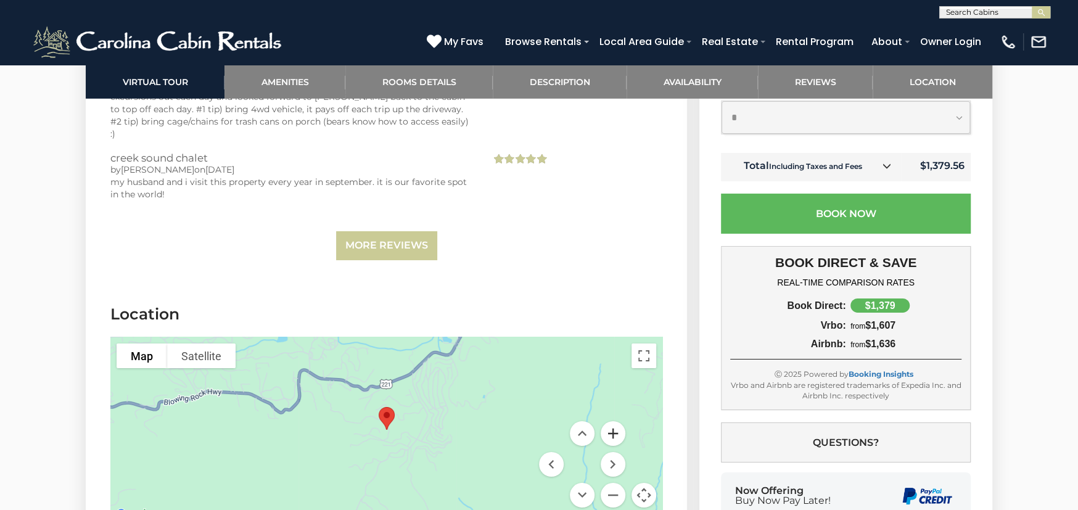
click at [616, 421] on button "Zoom in" at bounding box center [613, 433] width 25 height 25
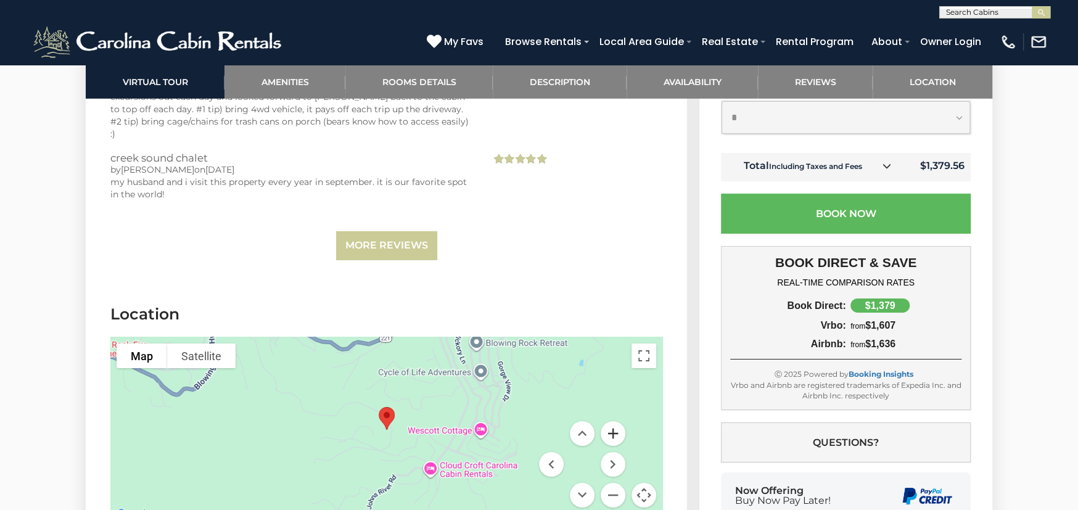
click at [616, 421] on button "Zoom in" at bounding box center [613, 433] width 25 height 25
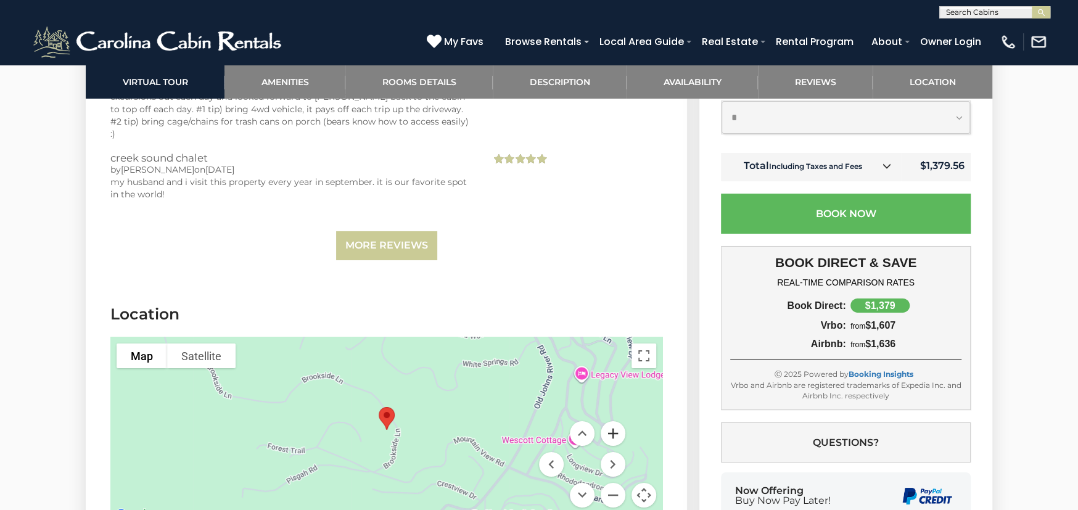
click at [616, 421] on button "Zoom in" at bounding box center [613, 433] width 25 height 25
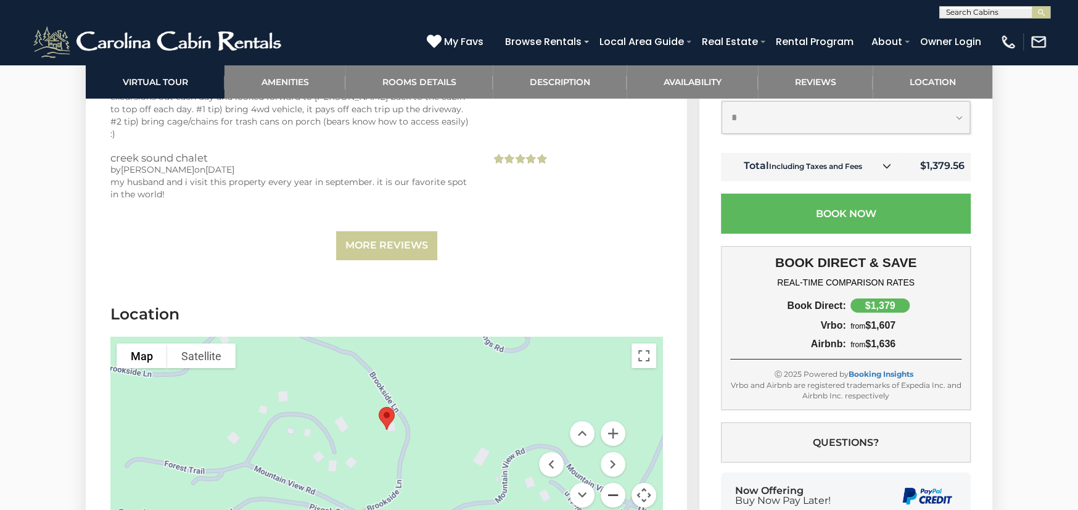
click at [606, 483] on button "Zoom out" at bounding box center [613, 495] width 25 height 25
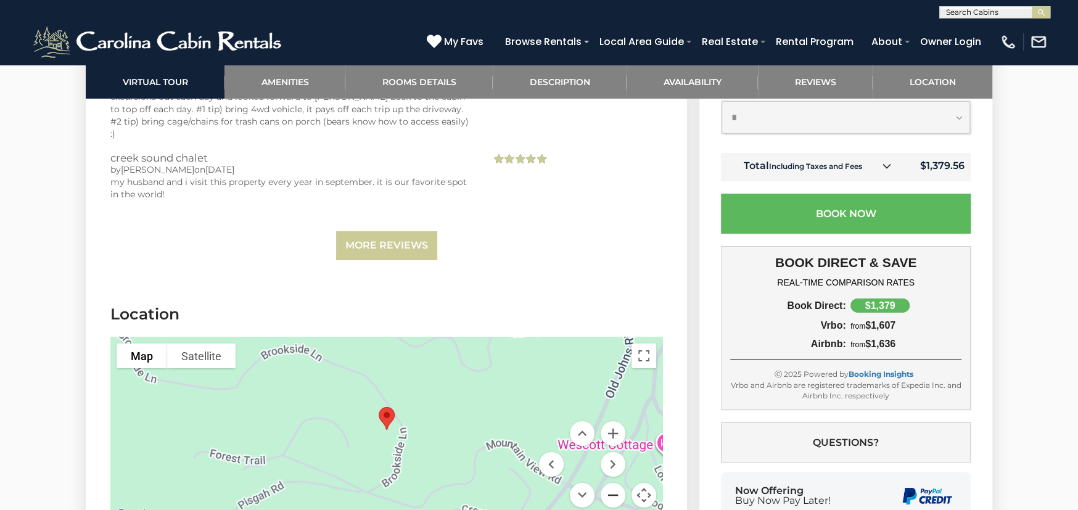
click at [606, 483] on button "Zoom out" at bounding box center [613, 495] width 25 height 25
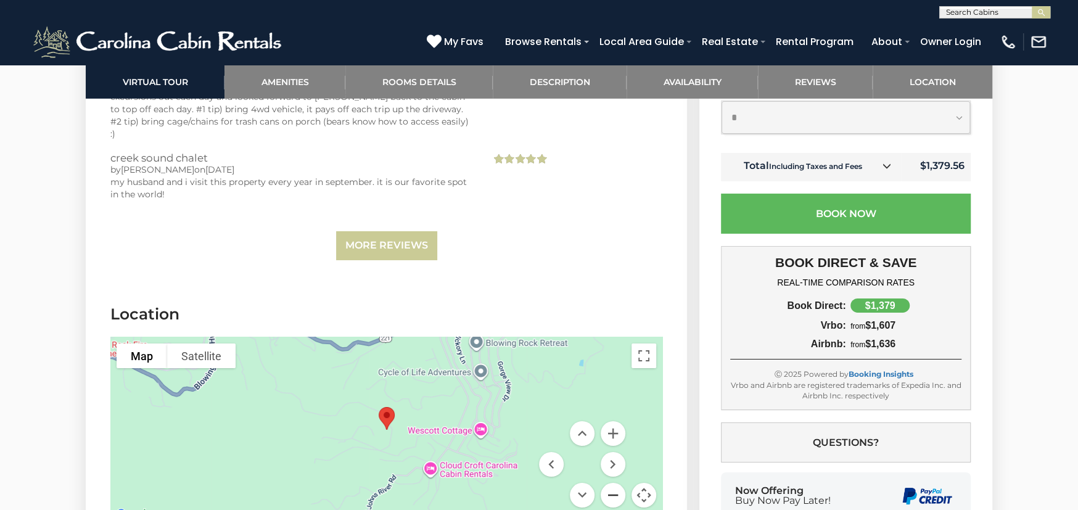
click at [606, 483] on button "Zoom out" at bounding box center [613, 495] width 25 height 25
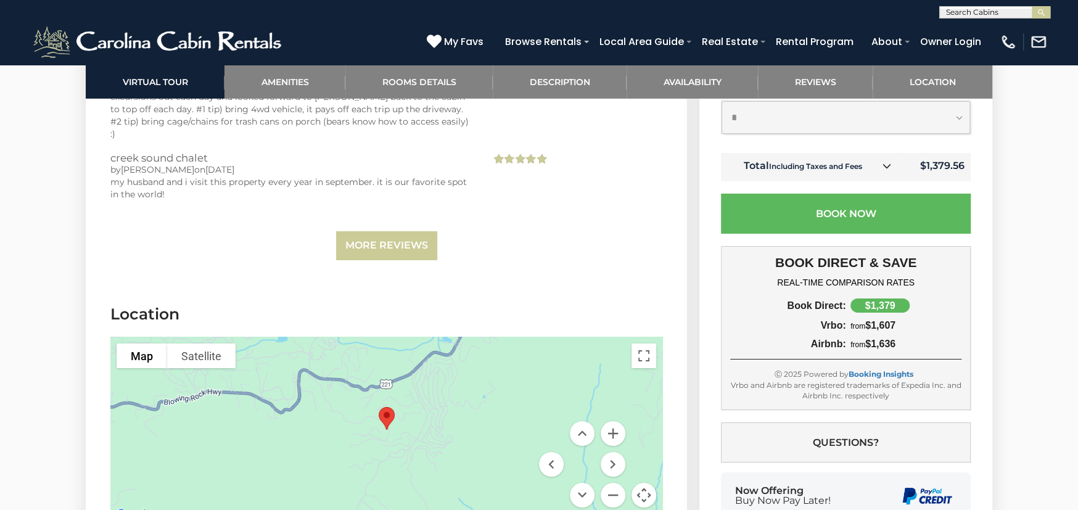
click at [424, 360] on div at bounding box center [386, 429] width 552 height 185
